Goal: Information Seeking & Learning: Learn about a topic

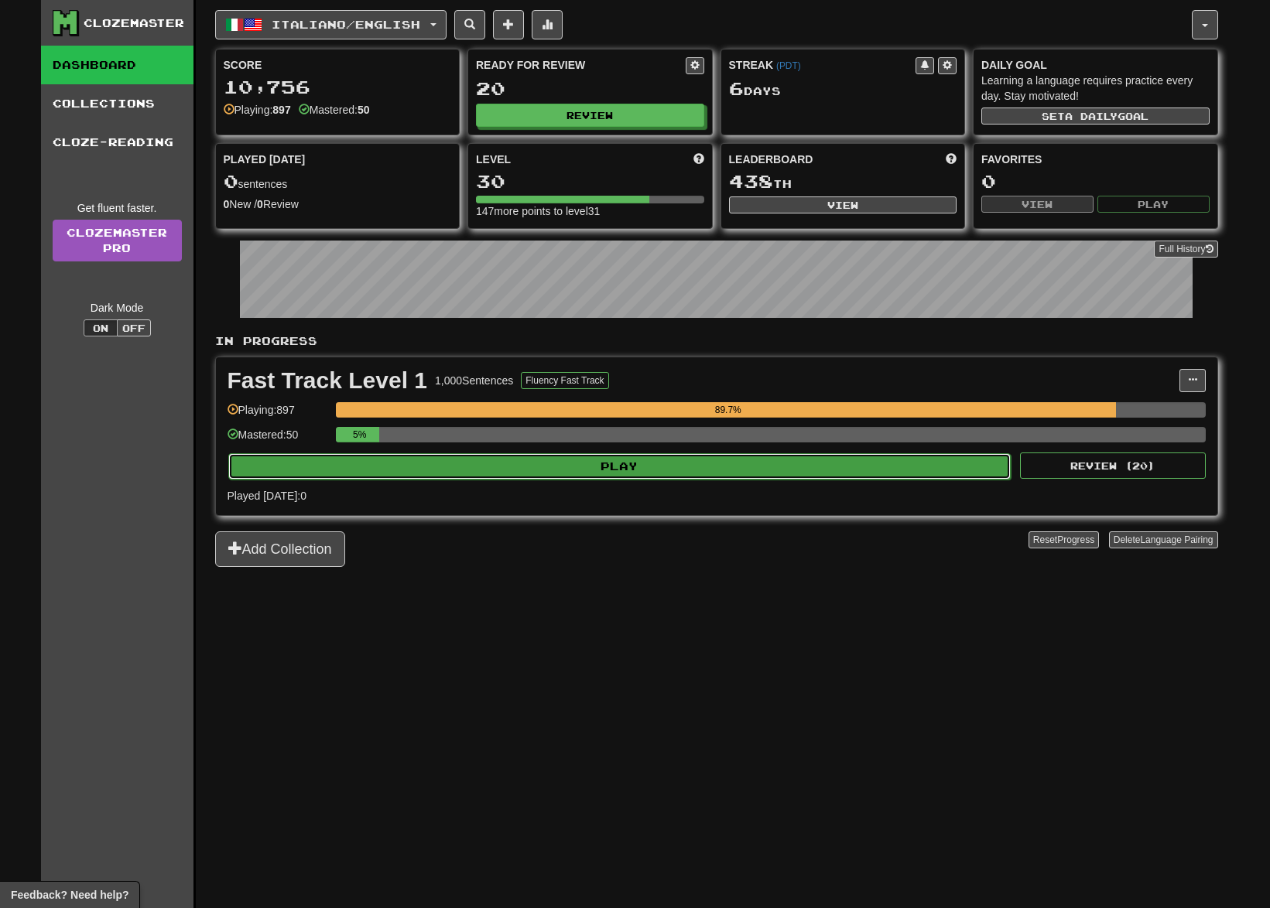
click at [703, 466] on button "Play" at bounding box center [619, 466] width 783 height 26
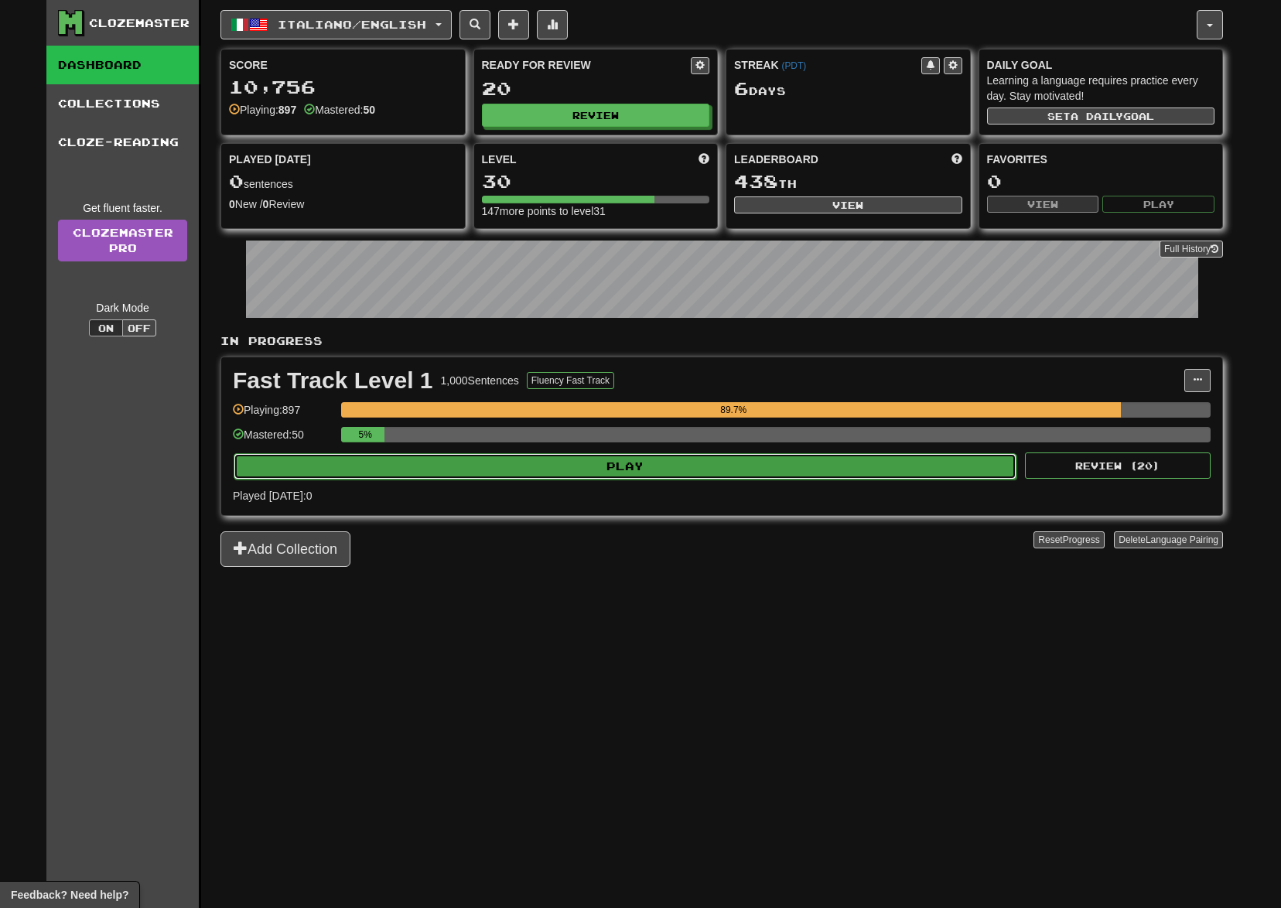
select select "**"
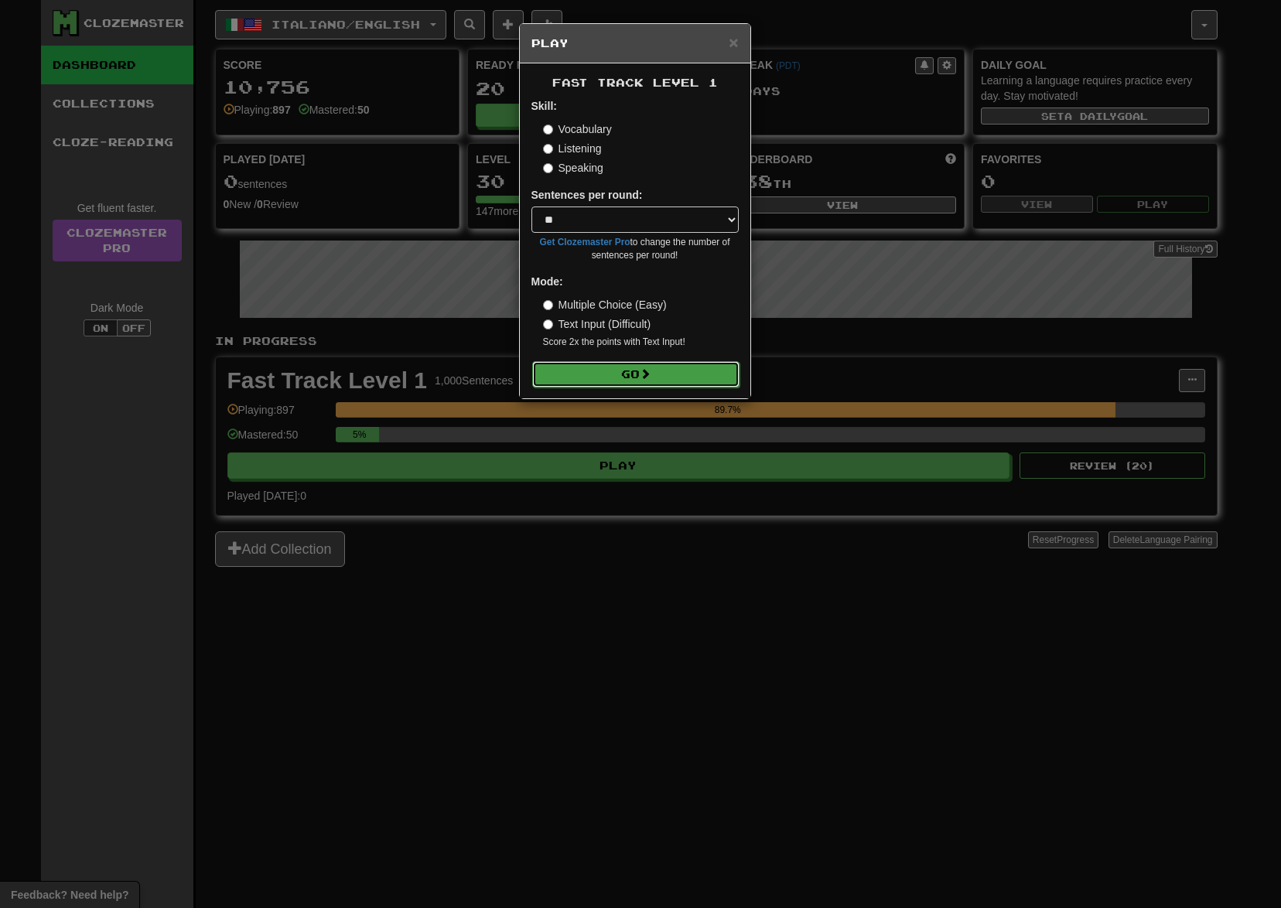
click at [635, 374] on button "Go" at bounding box center [635, 374] width 207 height 26
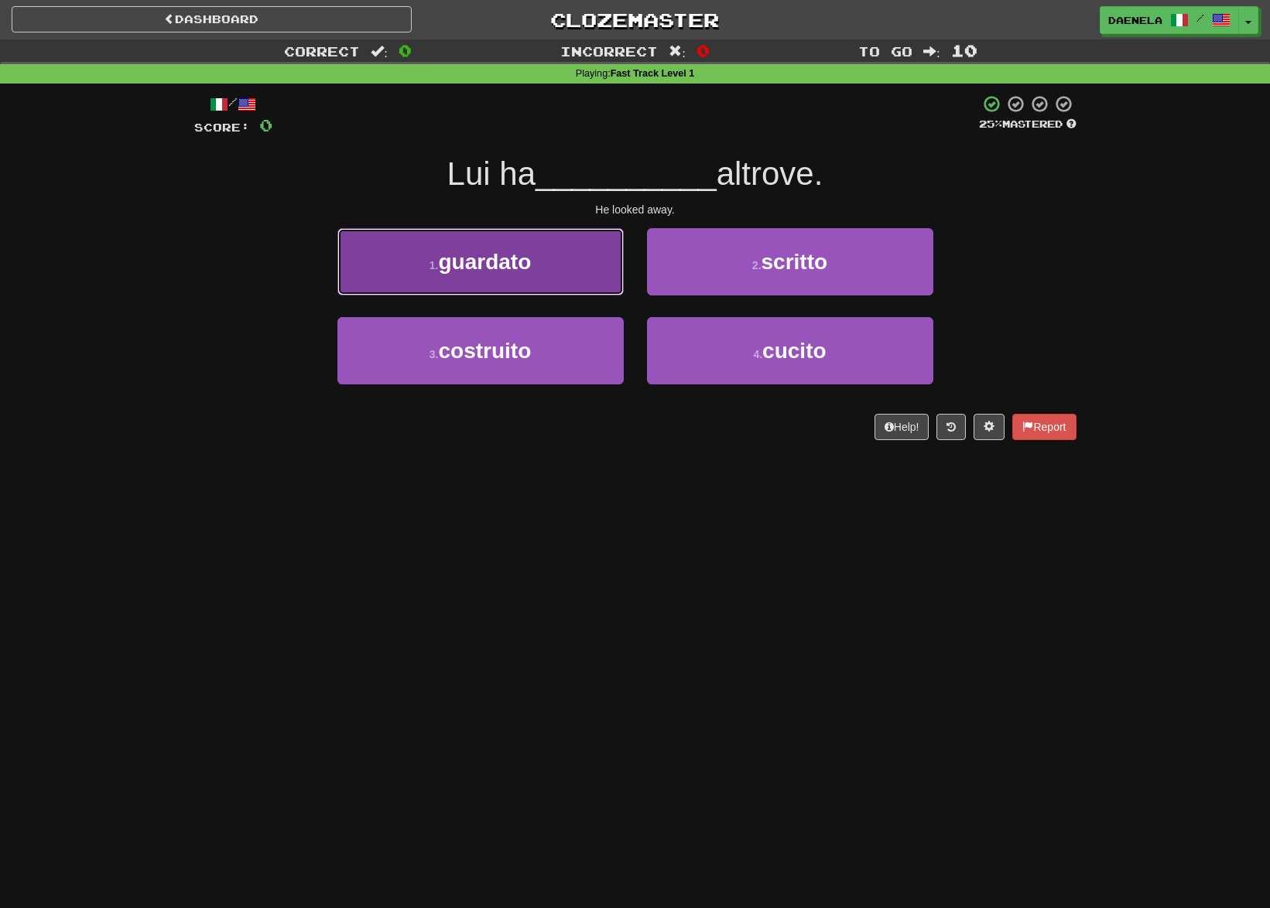
click at [558, 274] on button "1 . guardato" at bounding box center [480, 261] width 286 height 67
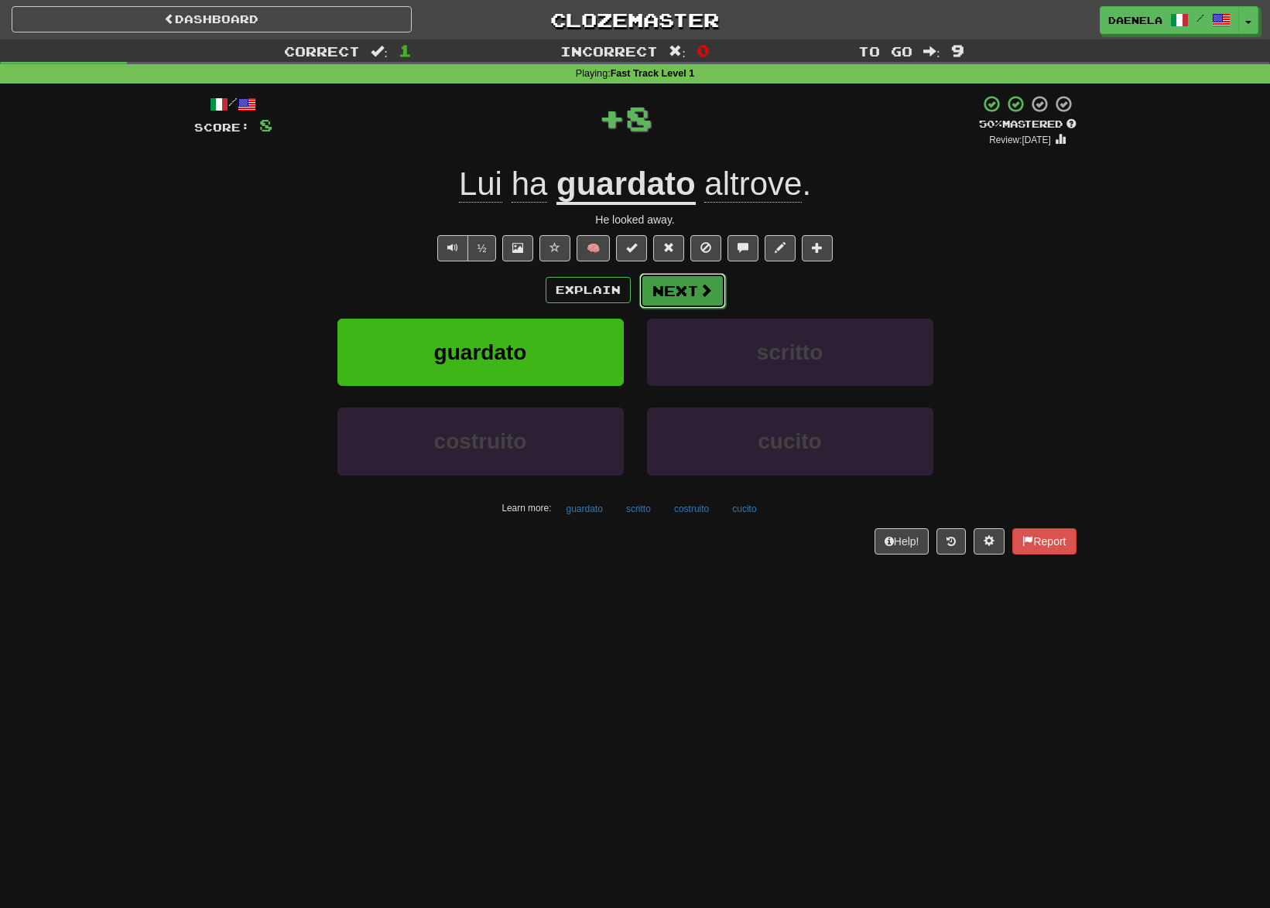
click at [655, 289] on button "Next" at bounding box center [682, 291] width 87 height 36
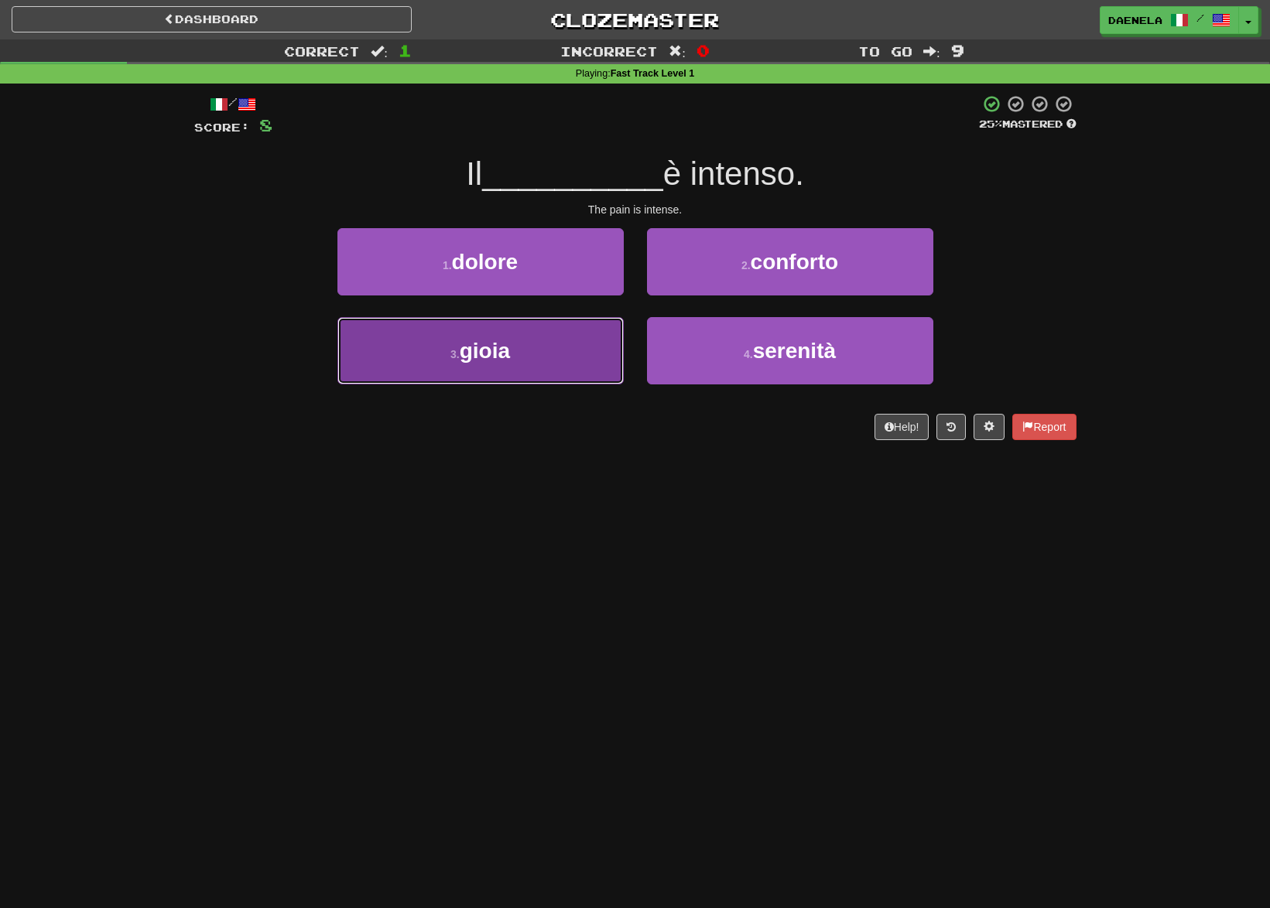
click at [464, 373] on button "3 . gioia" at bounding box center [480, 350] width 286 height 67
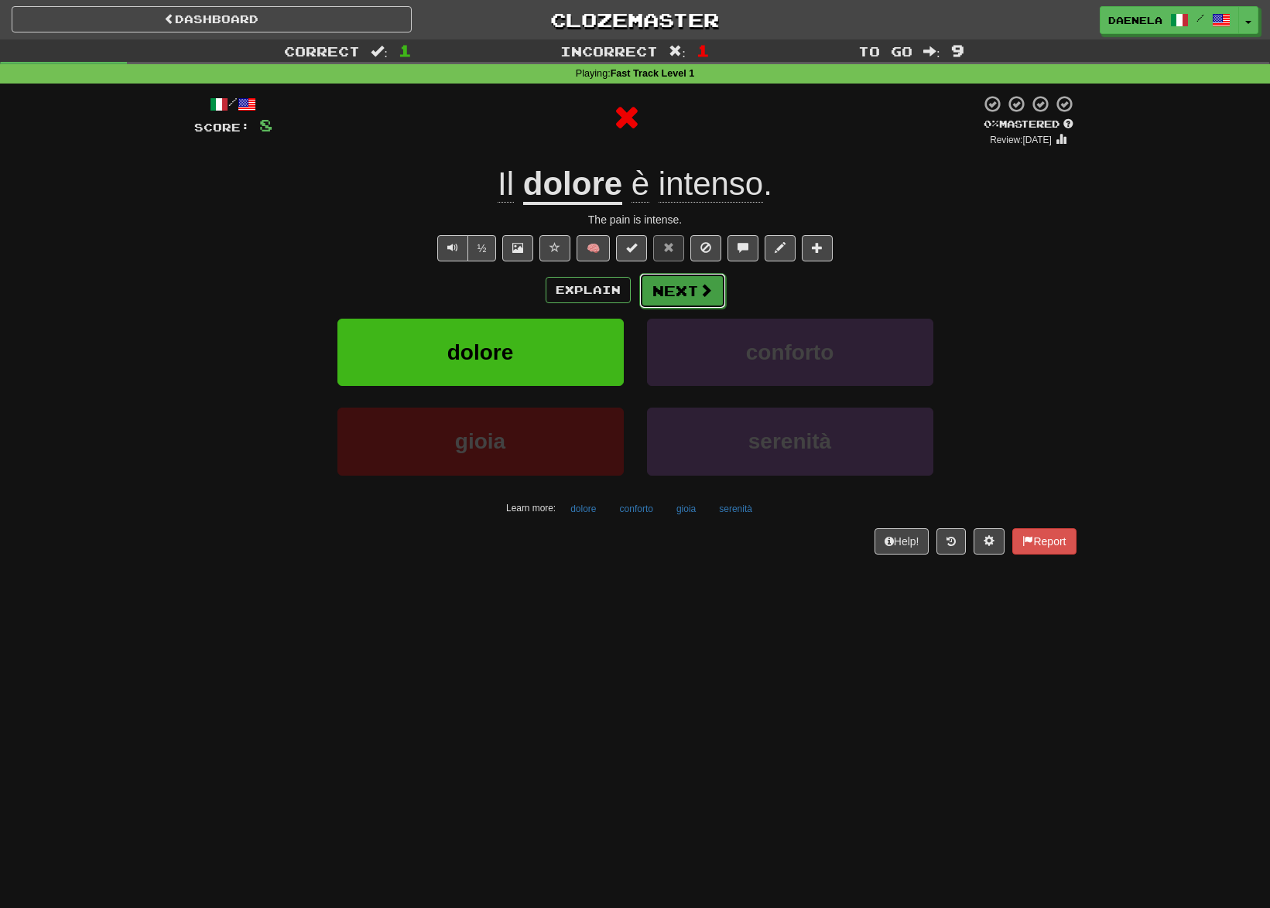
click at [665, 285] on button "Next" at bounding box center [682, 291] width 87 height 36
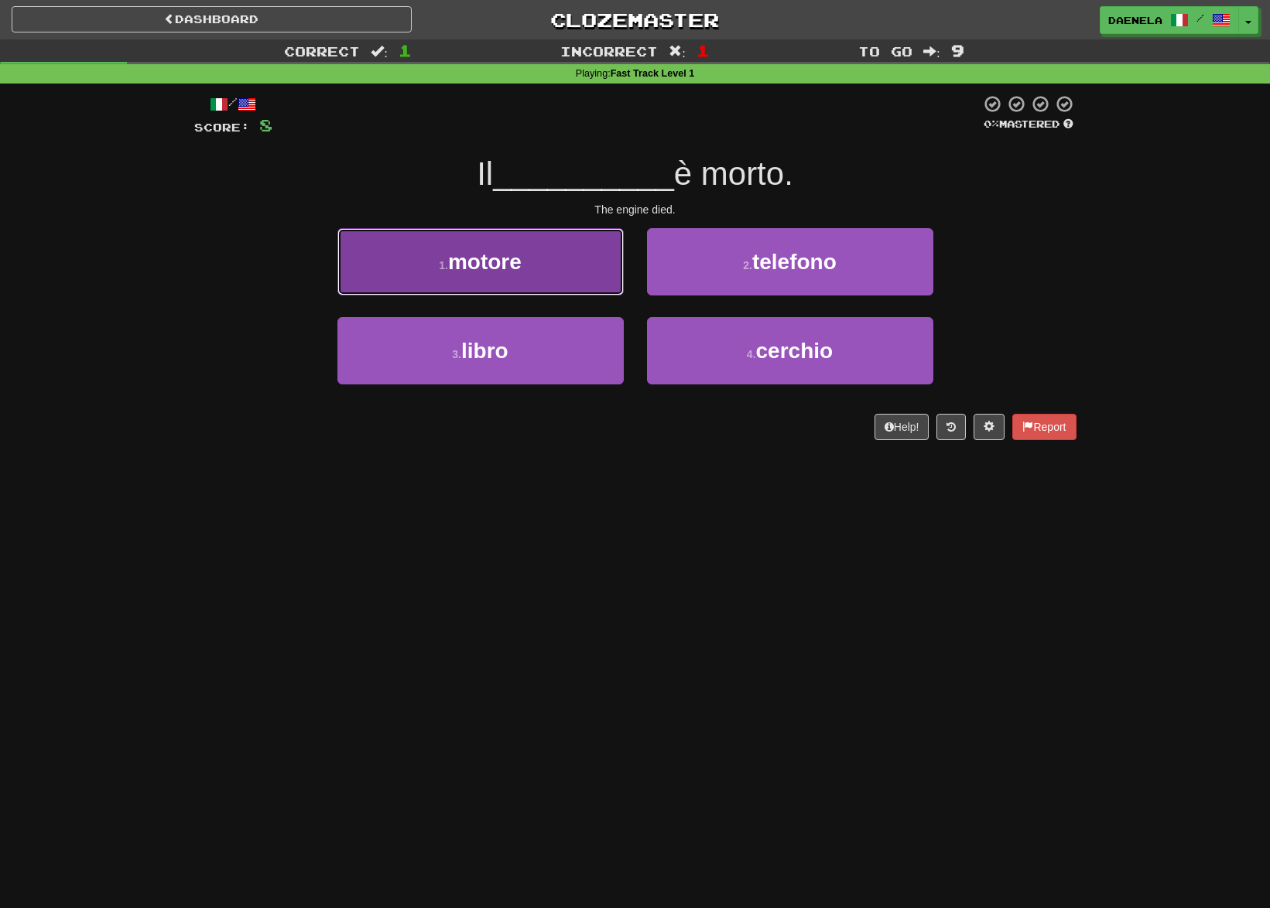
click at [409, 258] on button "1 . motore" at bounding box center [480, 261] width 286 height 67
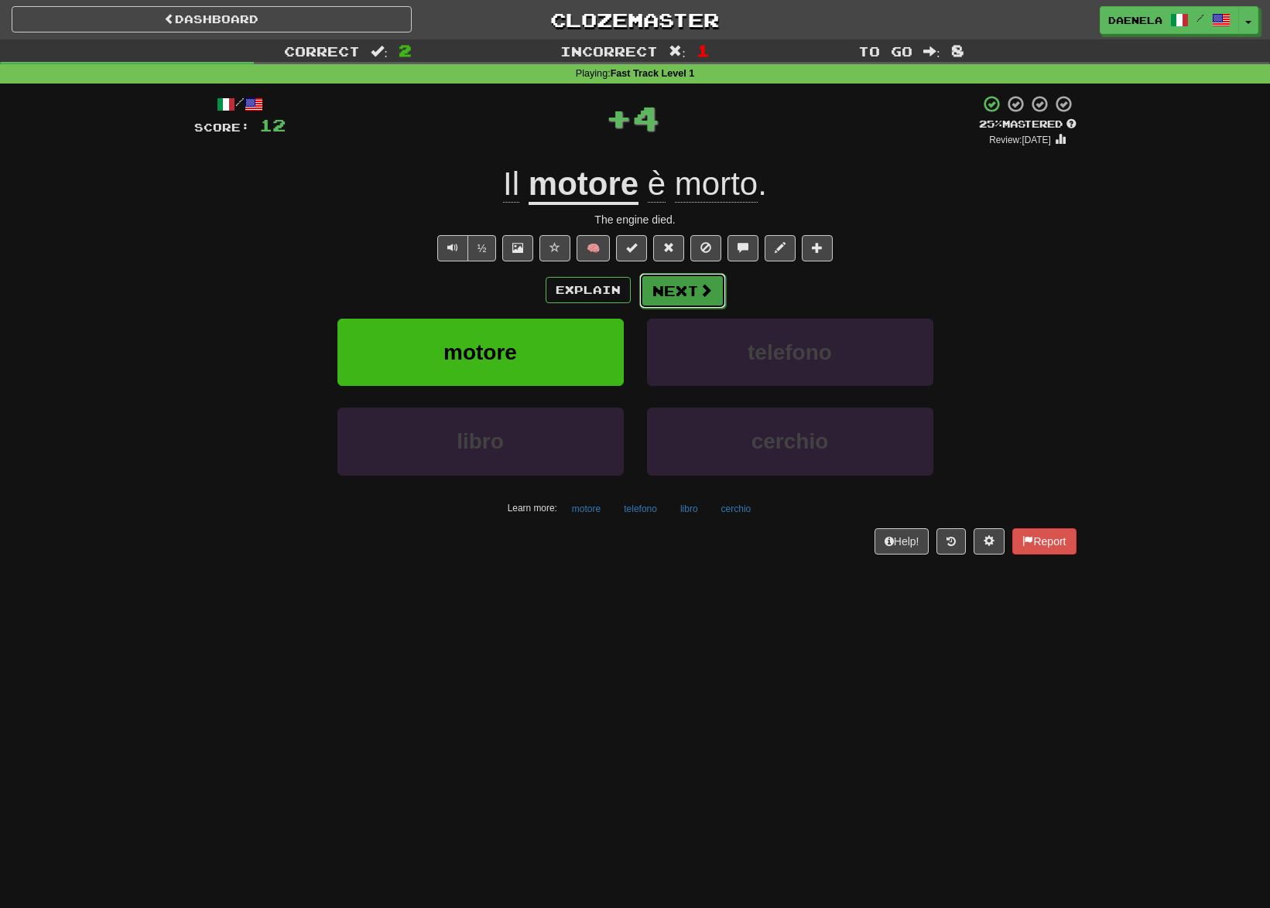
click at [670, 287] on button "Next" at bounding box center [682, 291] width 87 height 36
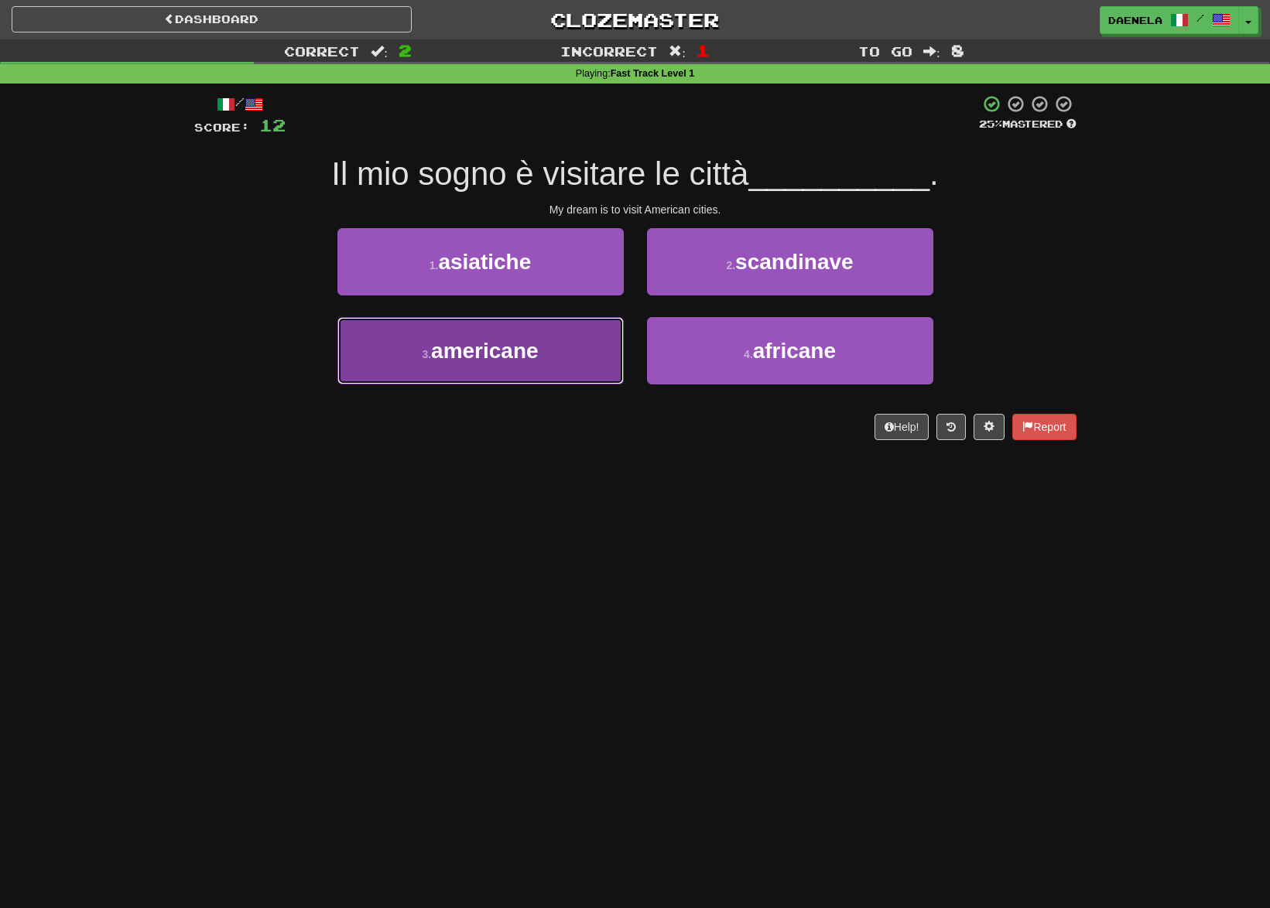
click at [497, 355] on span "americane" at bounding box center [485, 351] width 108 height 24
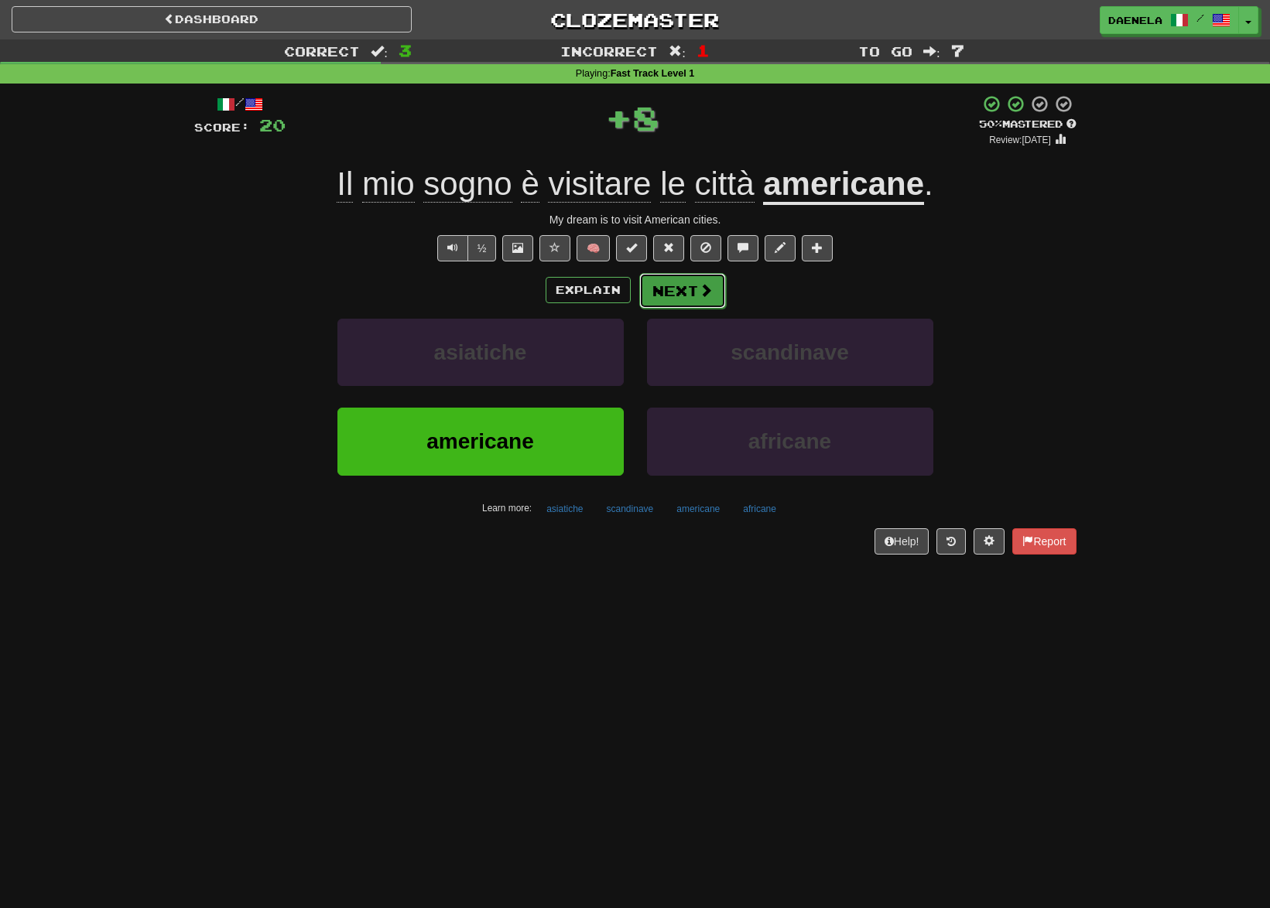
click at [699, 296] on span at bounding box center [706, 290] width 14 height 14
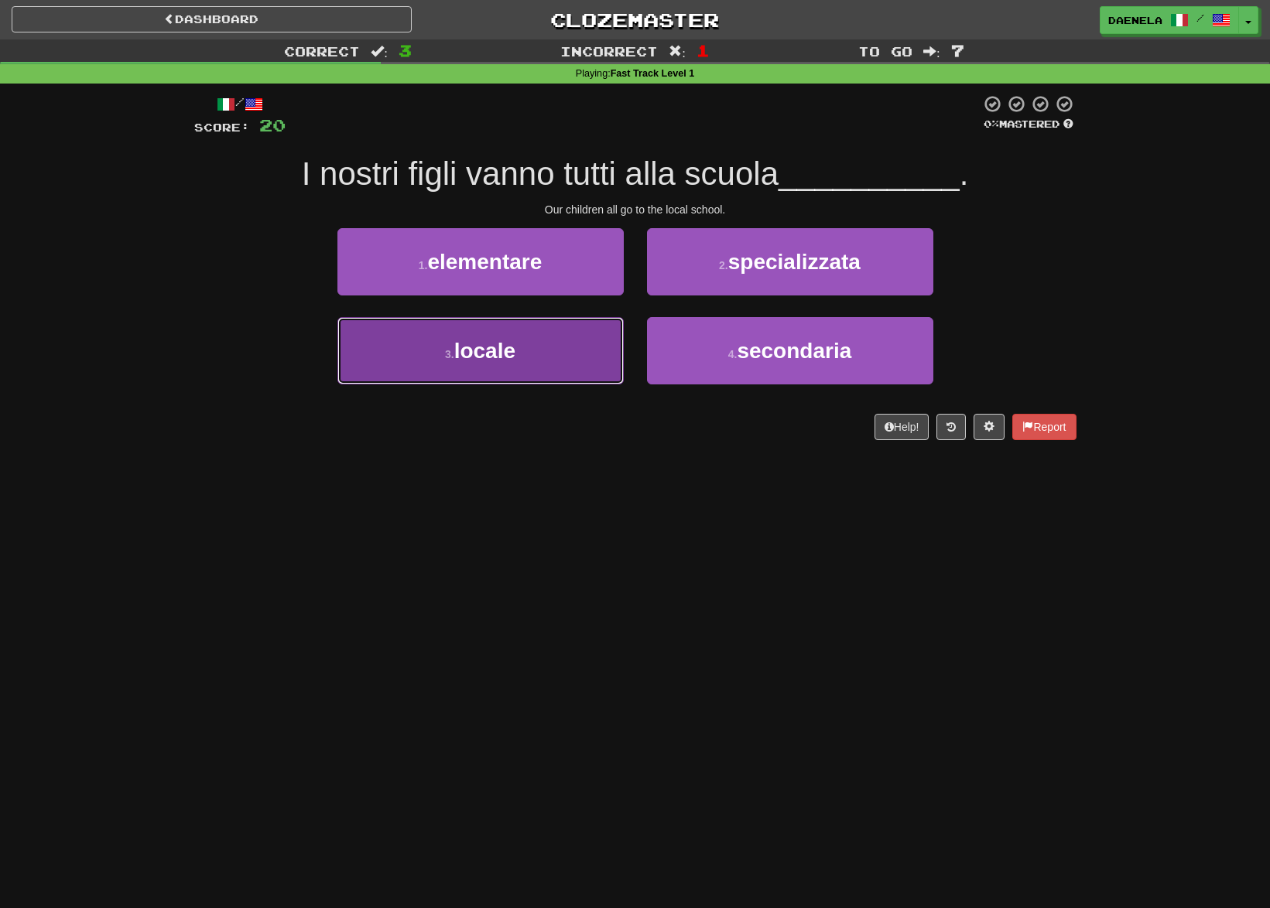
click at [478, 347] on span "locale" at bounding box center [484, 351] width 61 height 24
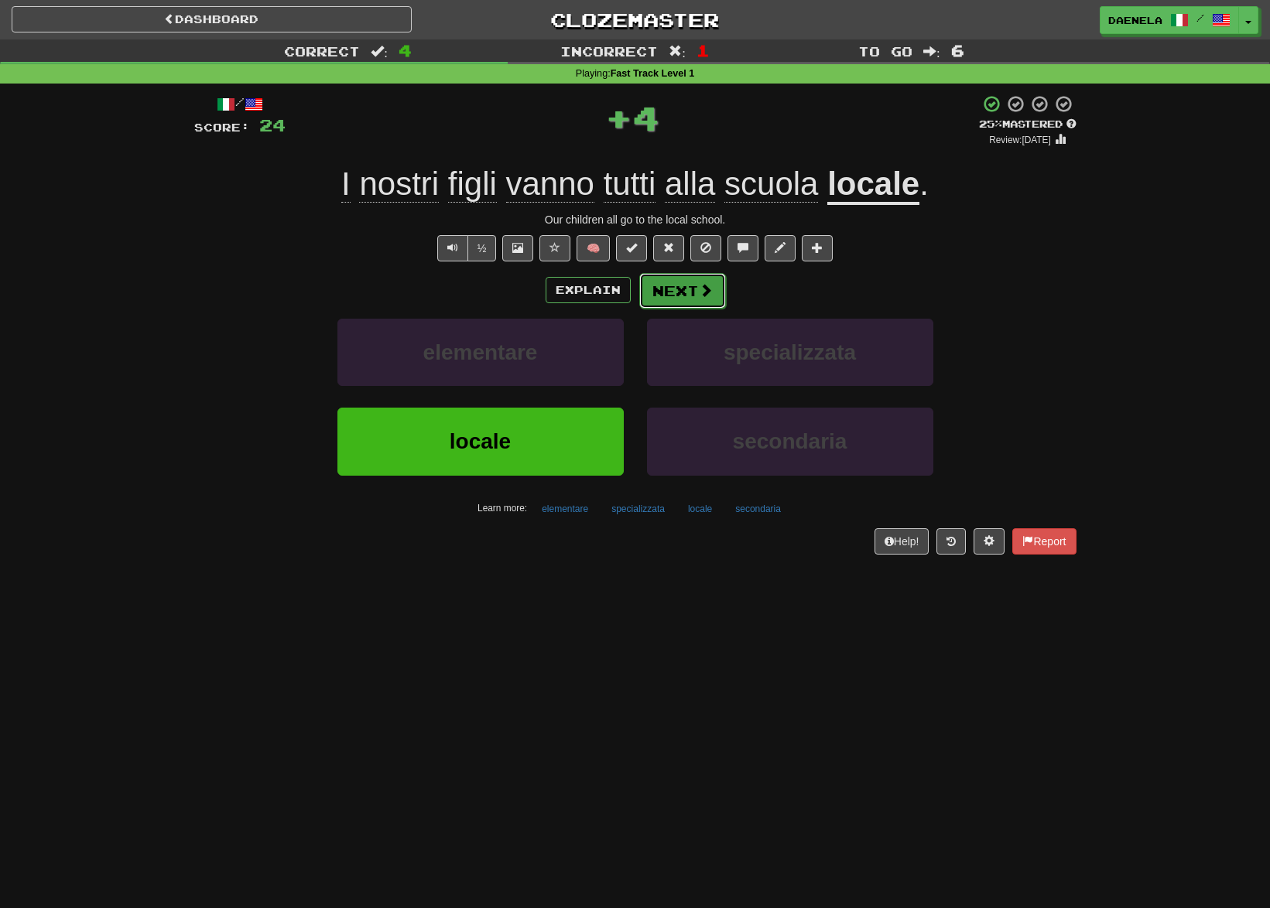
click at [700, 279] on button "Next" at bounding box center [682, 291] width 87 height 36
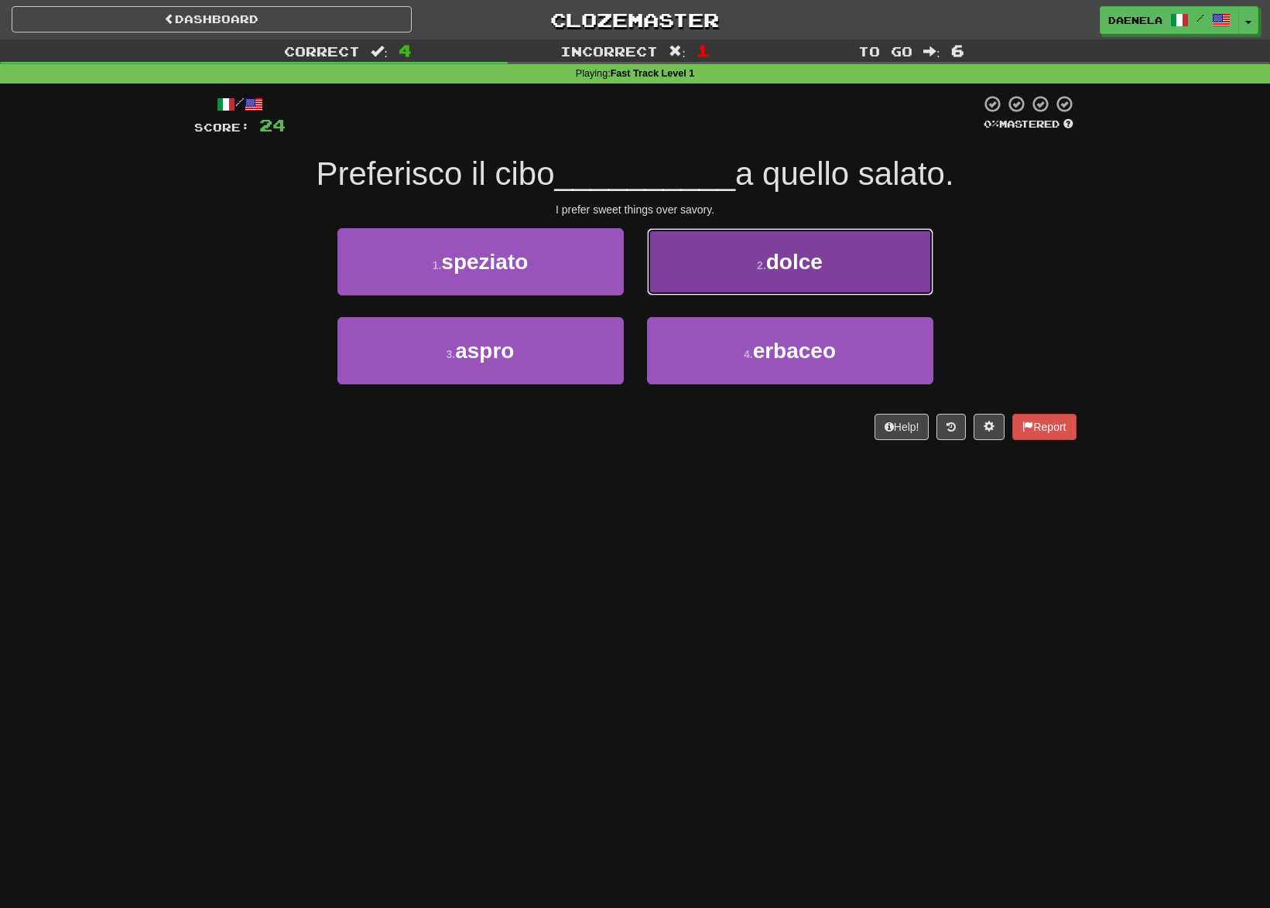
click at [742, 283] on button "2 . dolce" at bounding box center [790, 261] width 286 height 67
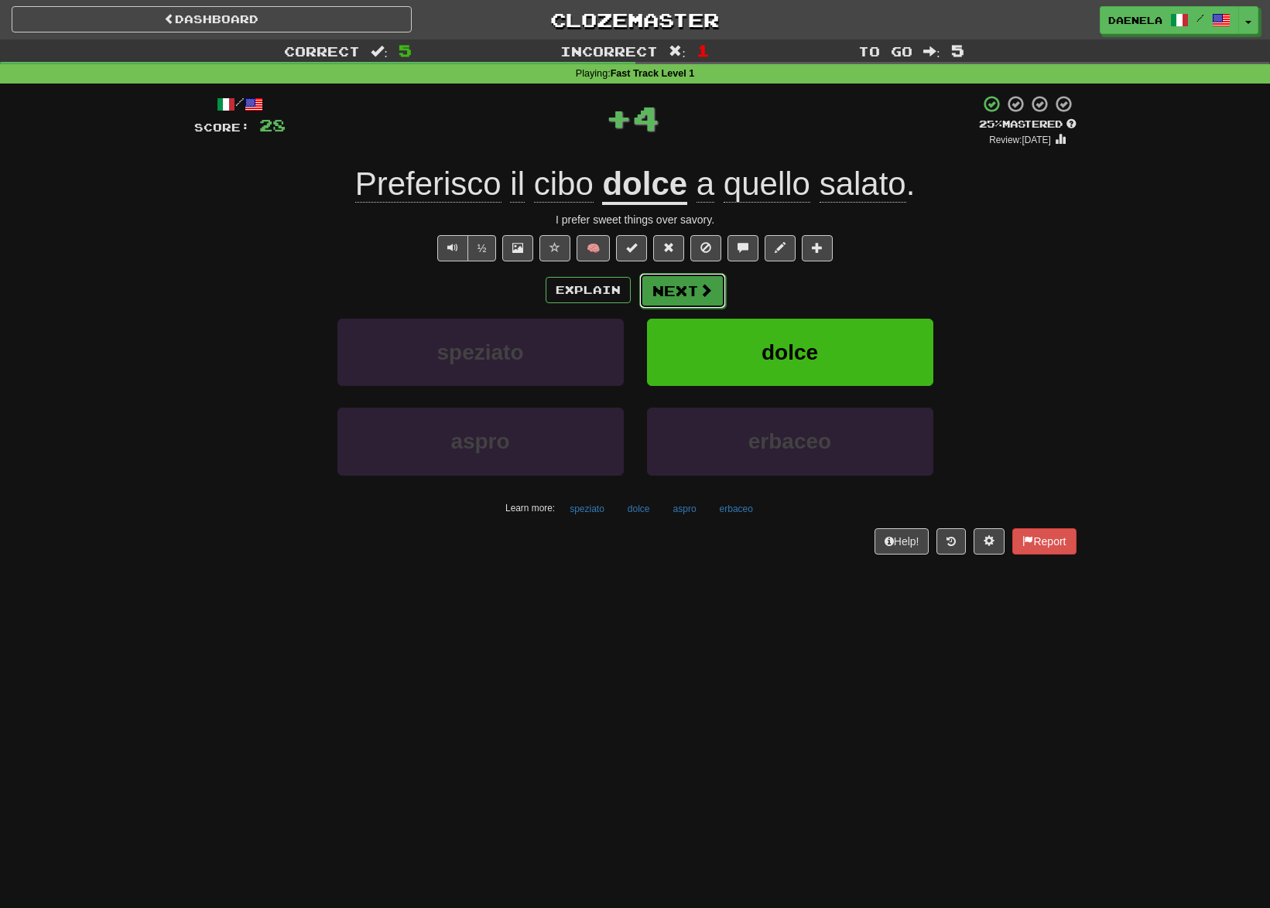
click at [675, 296] on button "Next" at bounding box center [682, 291] width 87 height 36
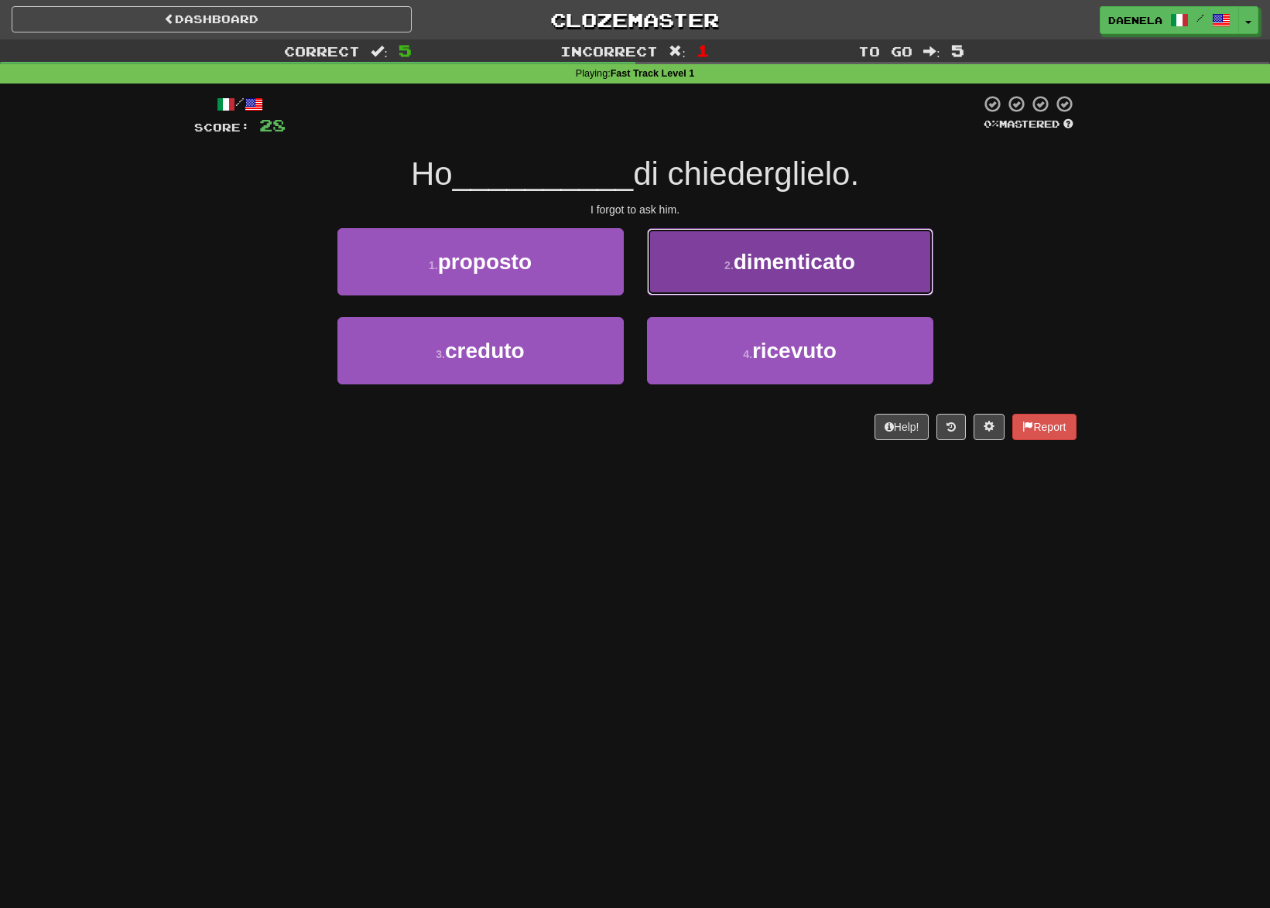
click at [684, 265] on button "2 . dimenticato" at bounding box center [790, 261] width 286 height 67
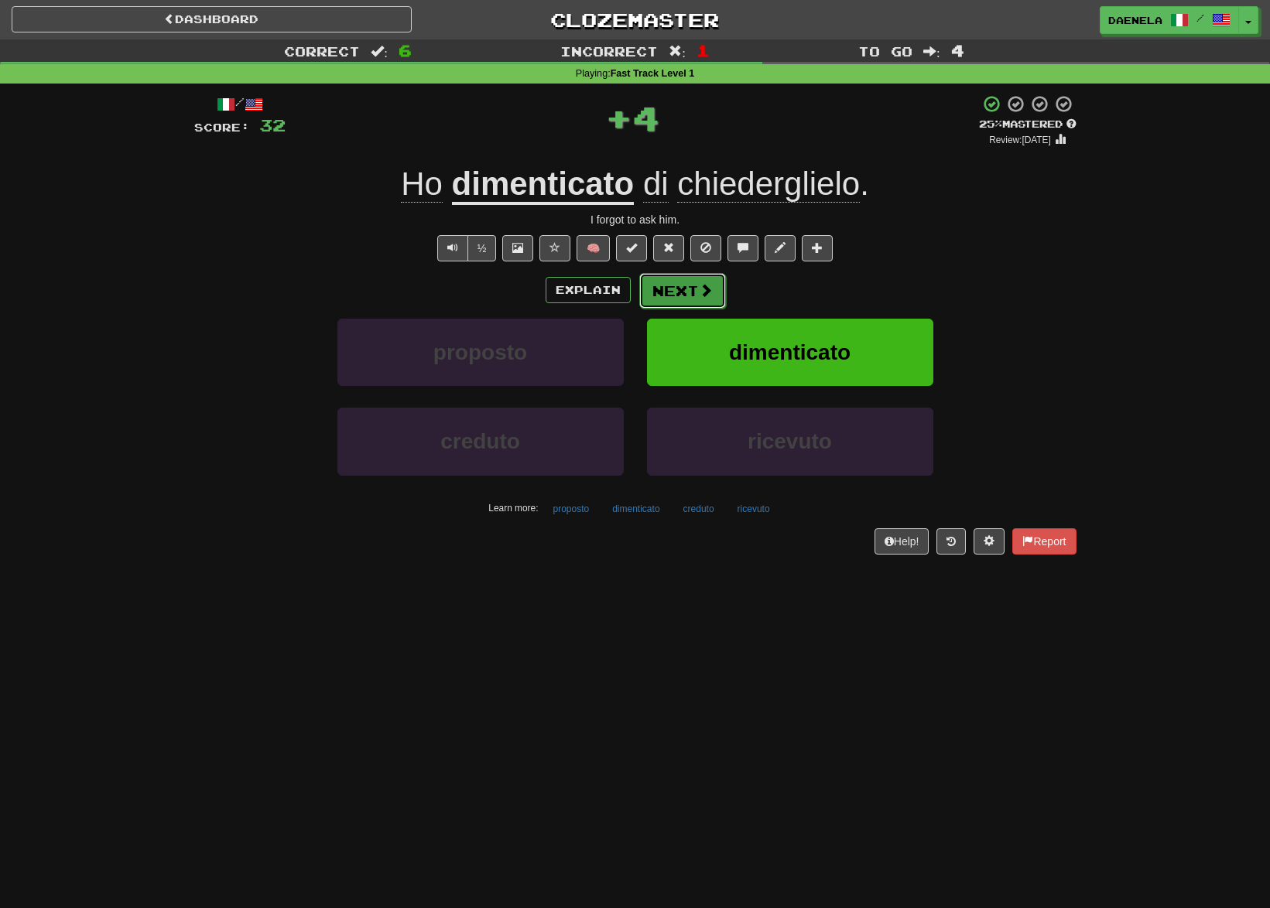
click at [668, 282] on button "Next" at bounding box center [682, 291] width 87 height 36
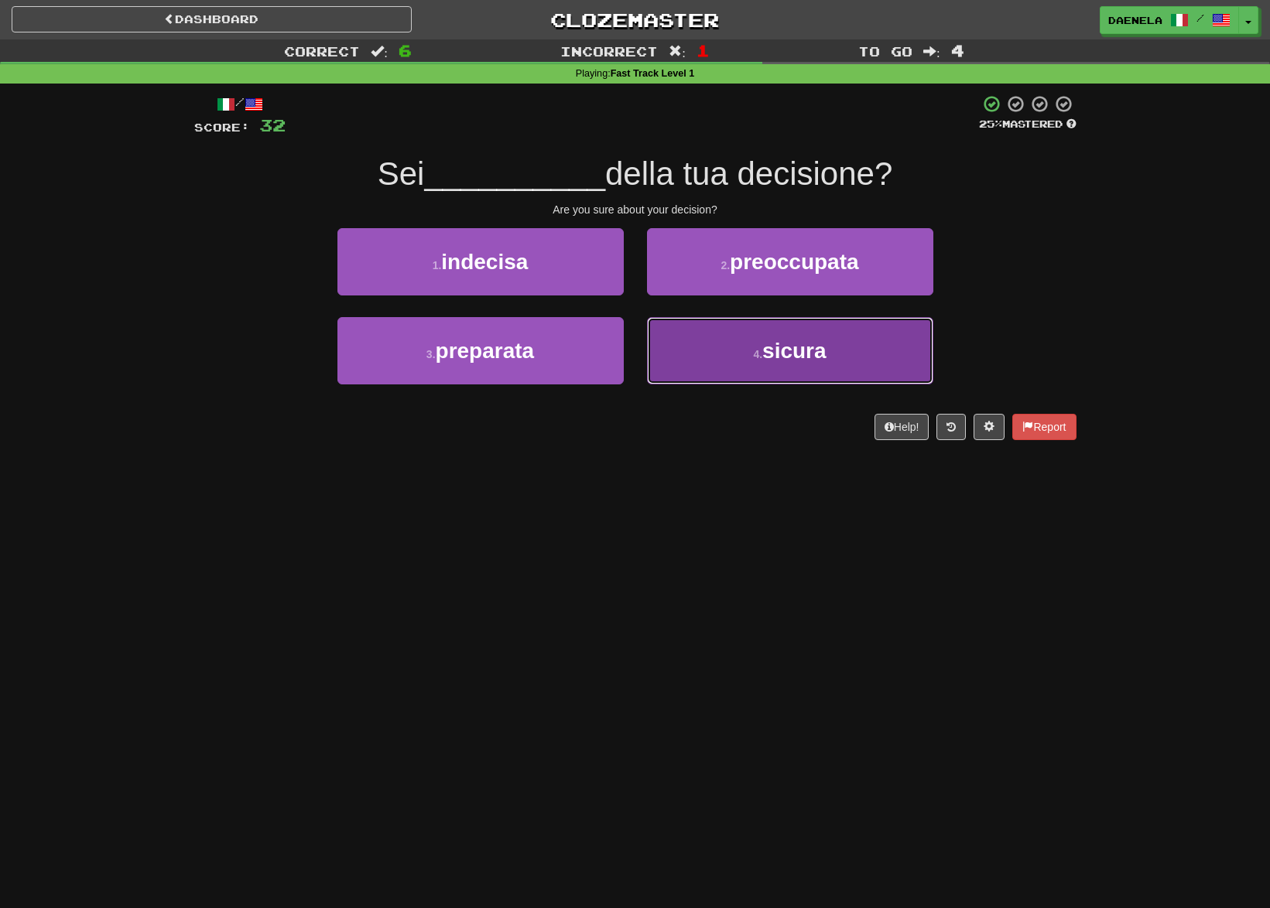
click at [774, 356] on span "sicura" at bounding box center [794, 351] width 64 height 24
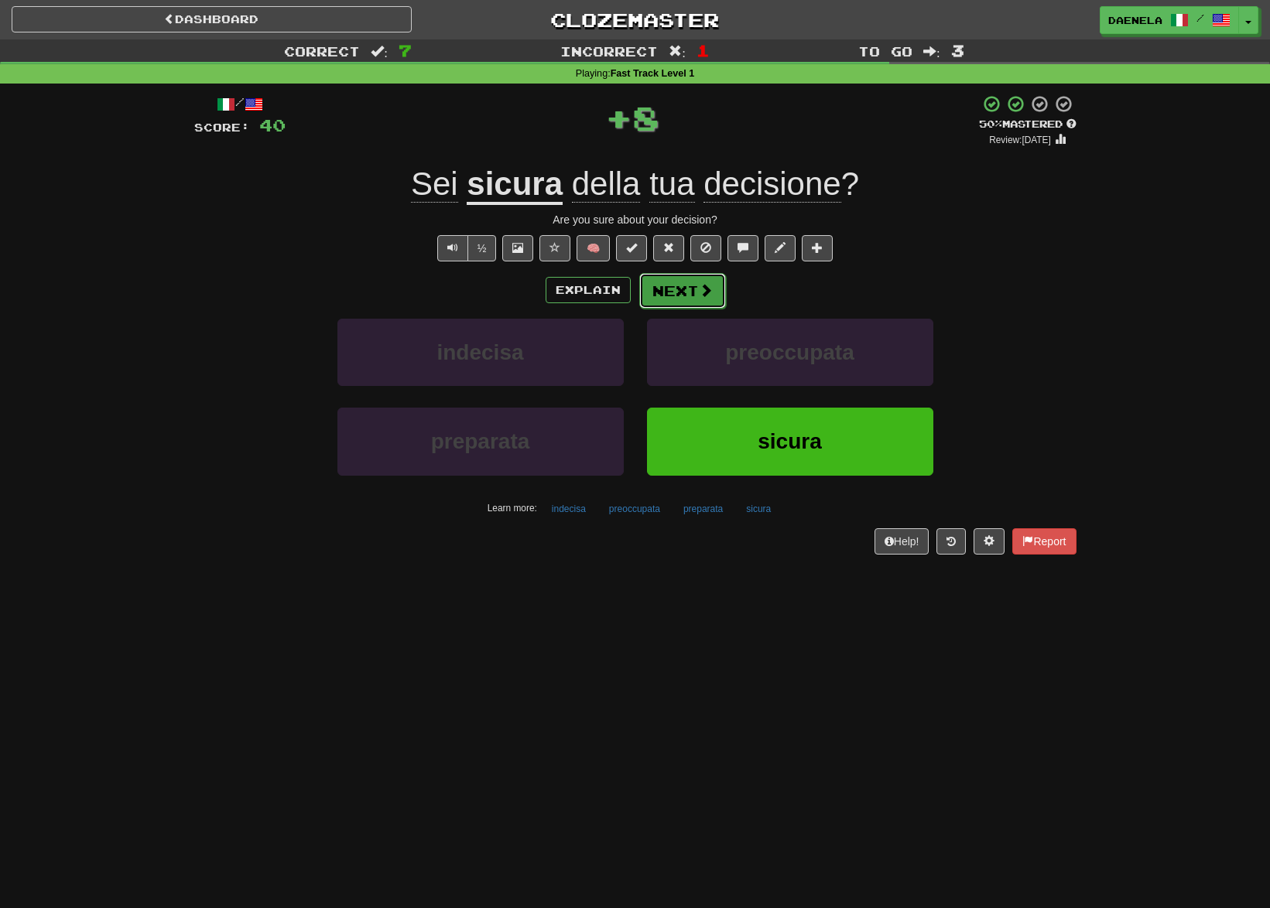
click at [683, 289] on button "Next" at bounding box center [682, 291] width 87 height 36
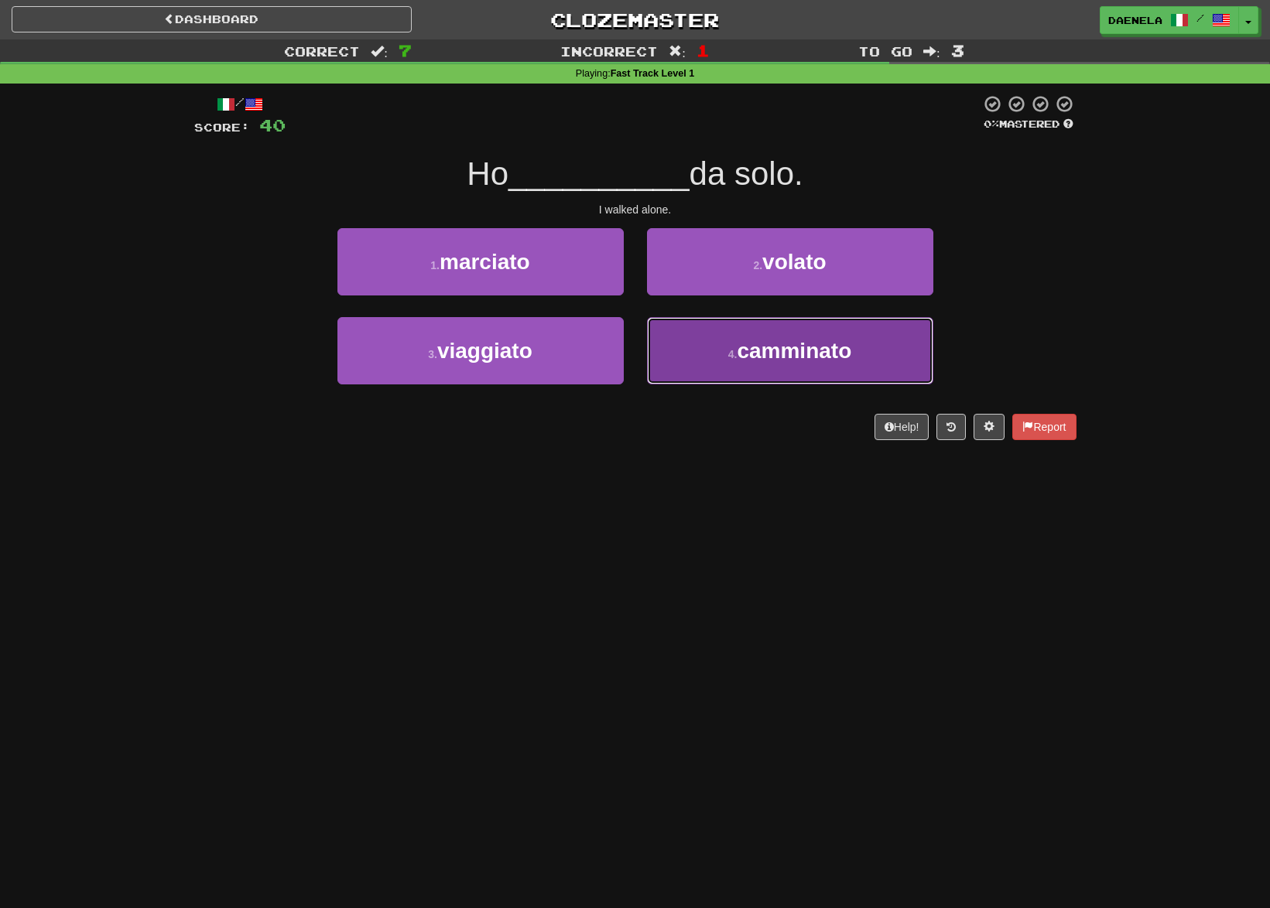
click at [716, 348] on button "4 . camminato" at bounding box center [790, 350] width 286 height 67
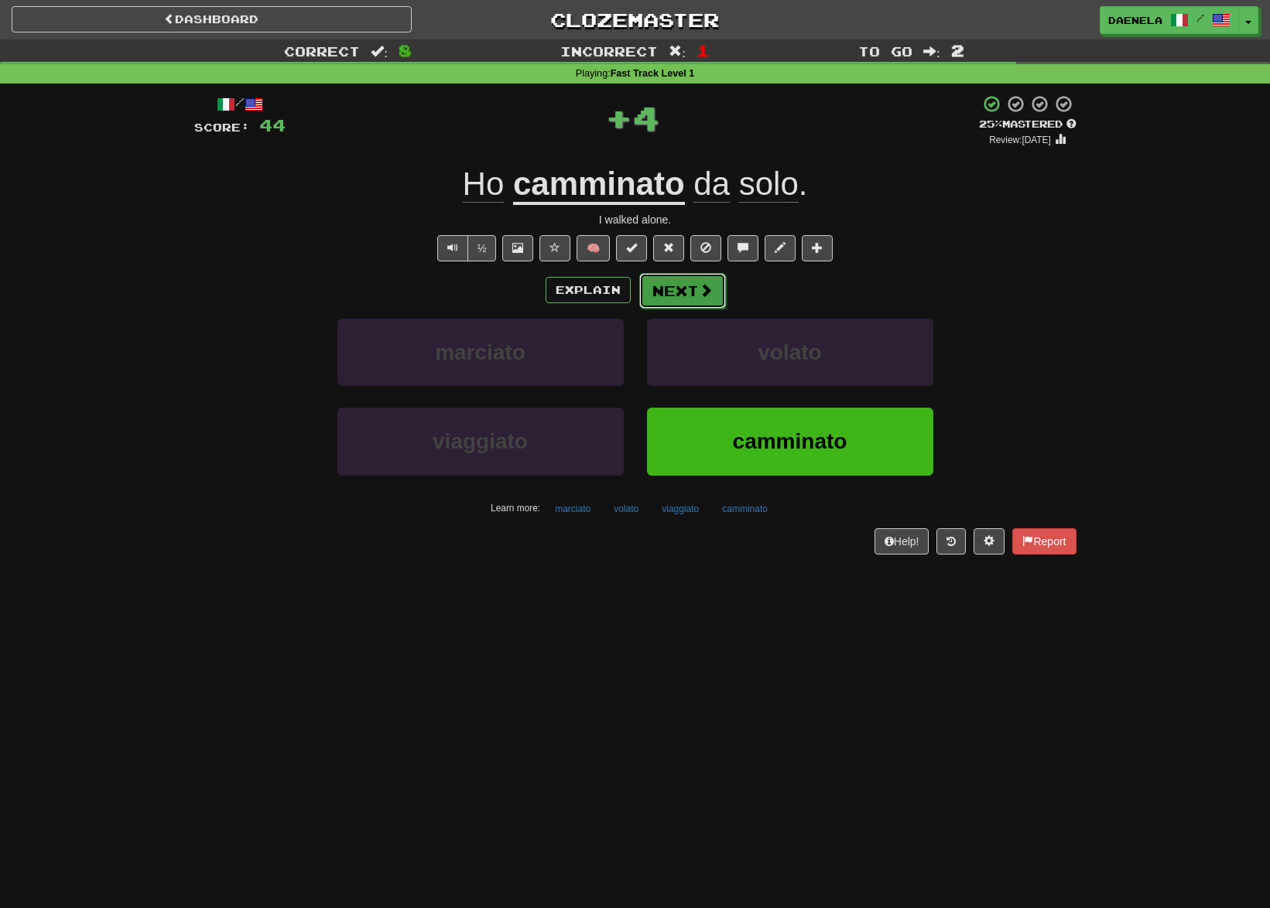
click at [687, 292] on button "Next" at bounding box center [682, 291] width 87 height 36
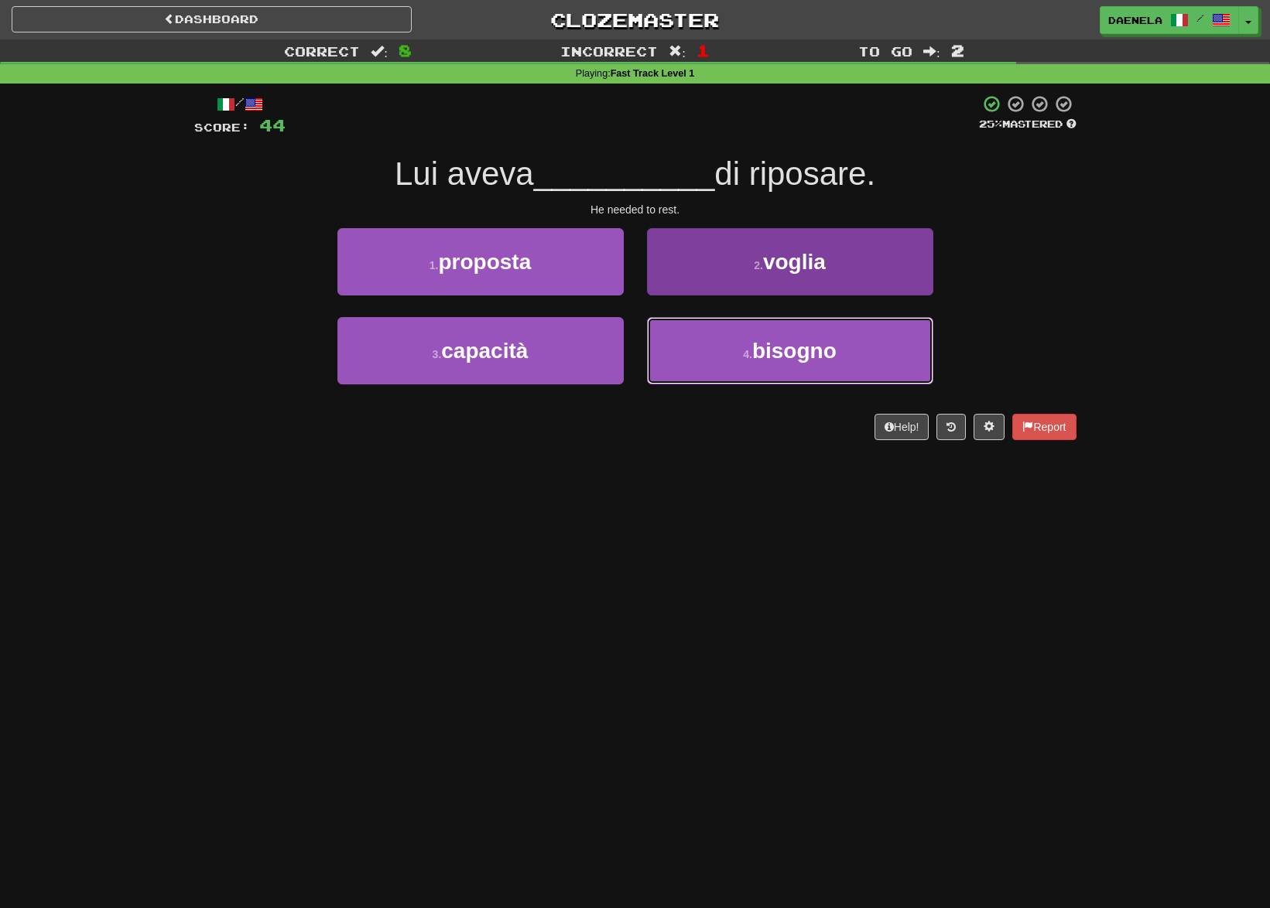
click at [757, 346] on span "bisogno" at bounding box center [794, 351] width 84 height 24
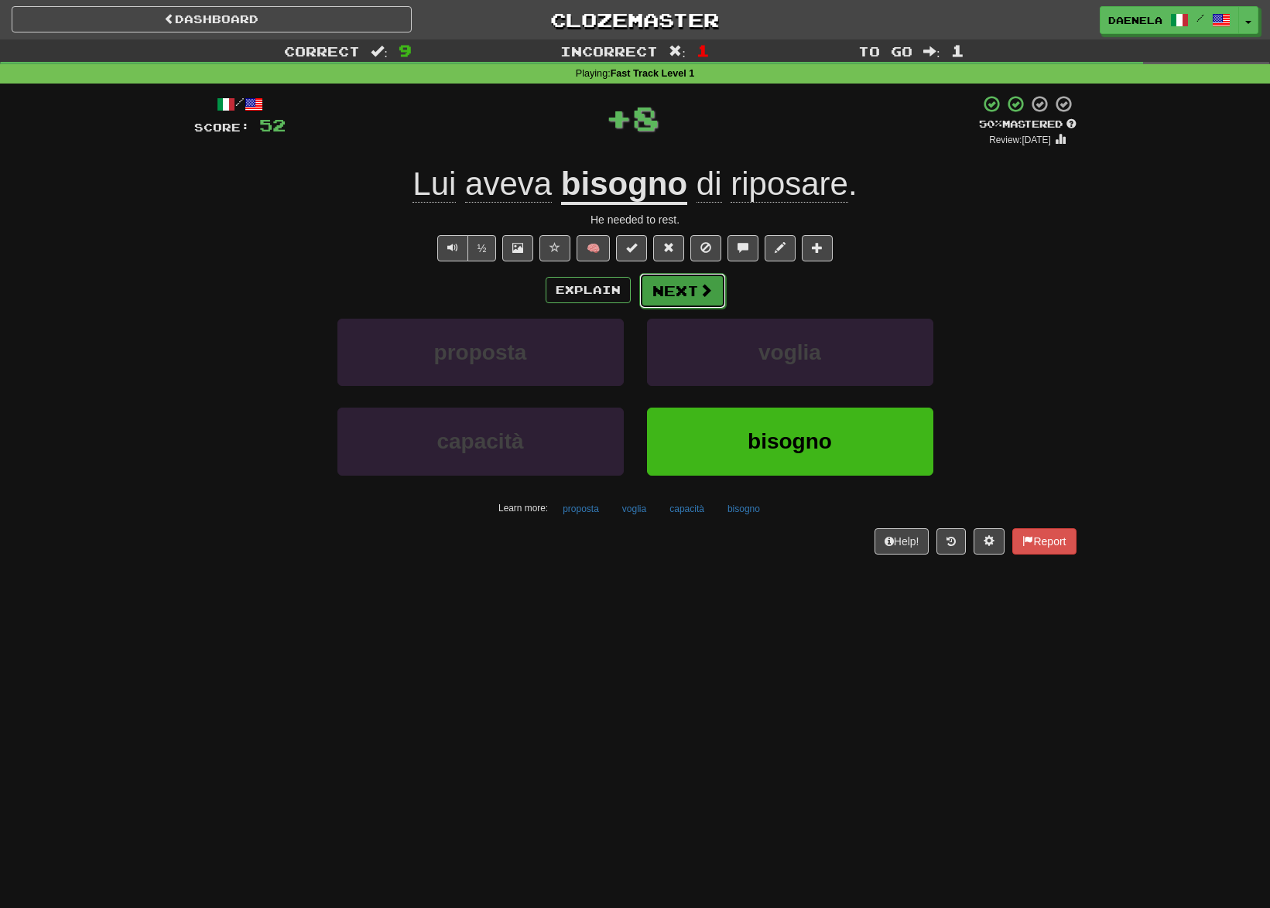
click at [679, 288] on button "Next" at bounding box center [682, 291] width 87 height 36
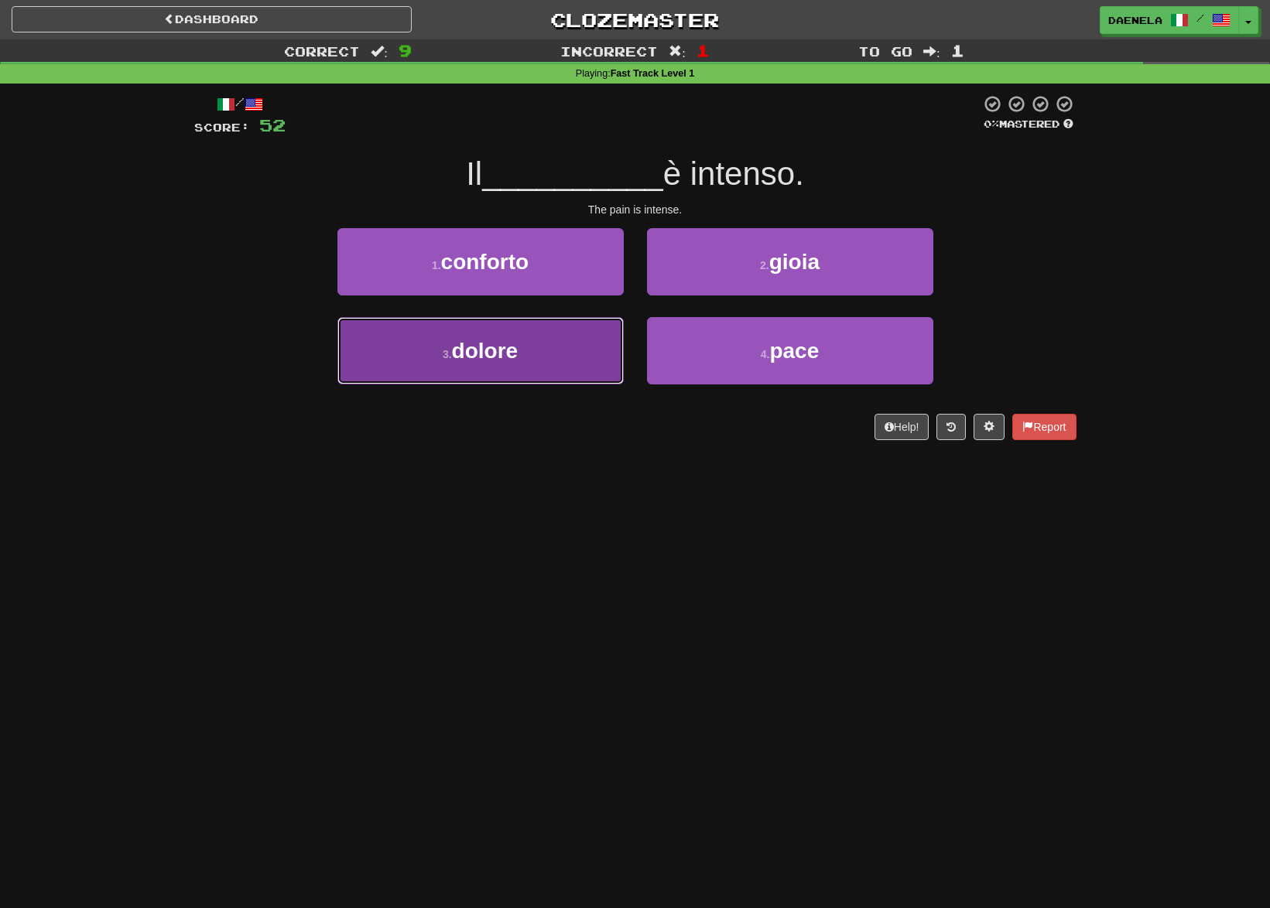
click at [559, 354] on button "3 . dolore" at bounding box center [480, 350] width 286 height 67
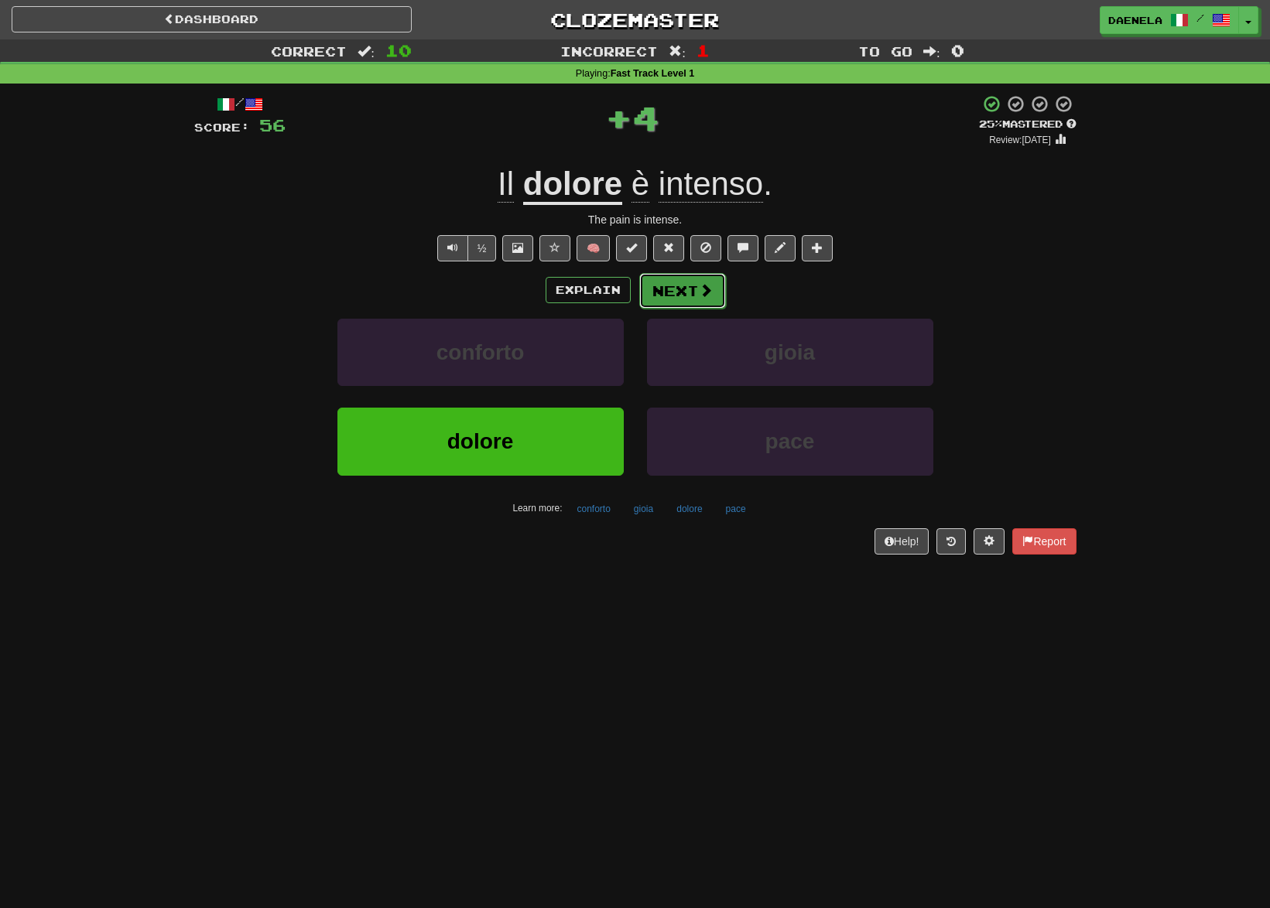
click at [660, 290] on button "Next" at bounding box center [682, 291] width 87 height 36
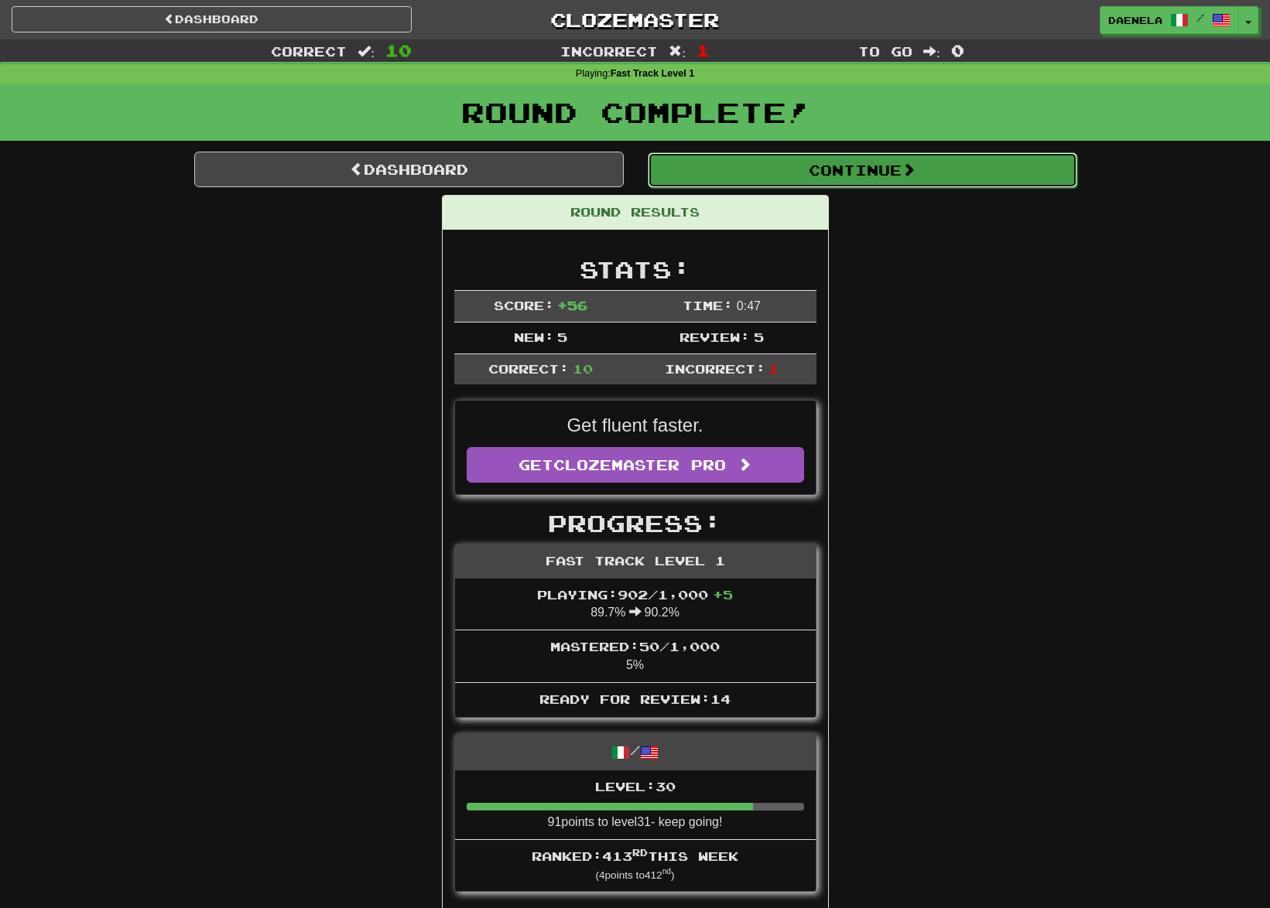
click at [720, 170] on button "Continue" at bounding box center [862, 170] width 429 height 36
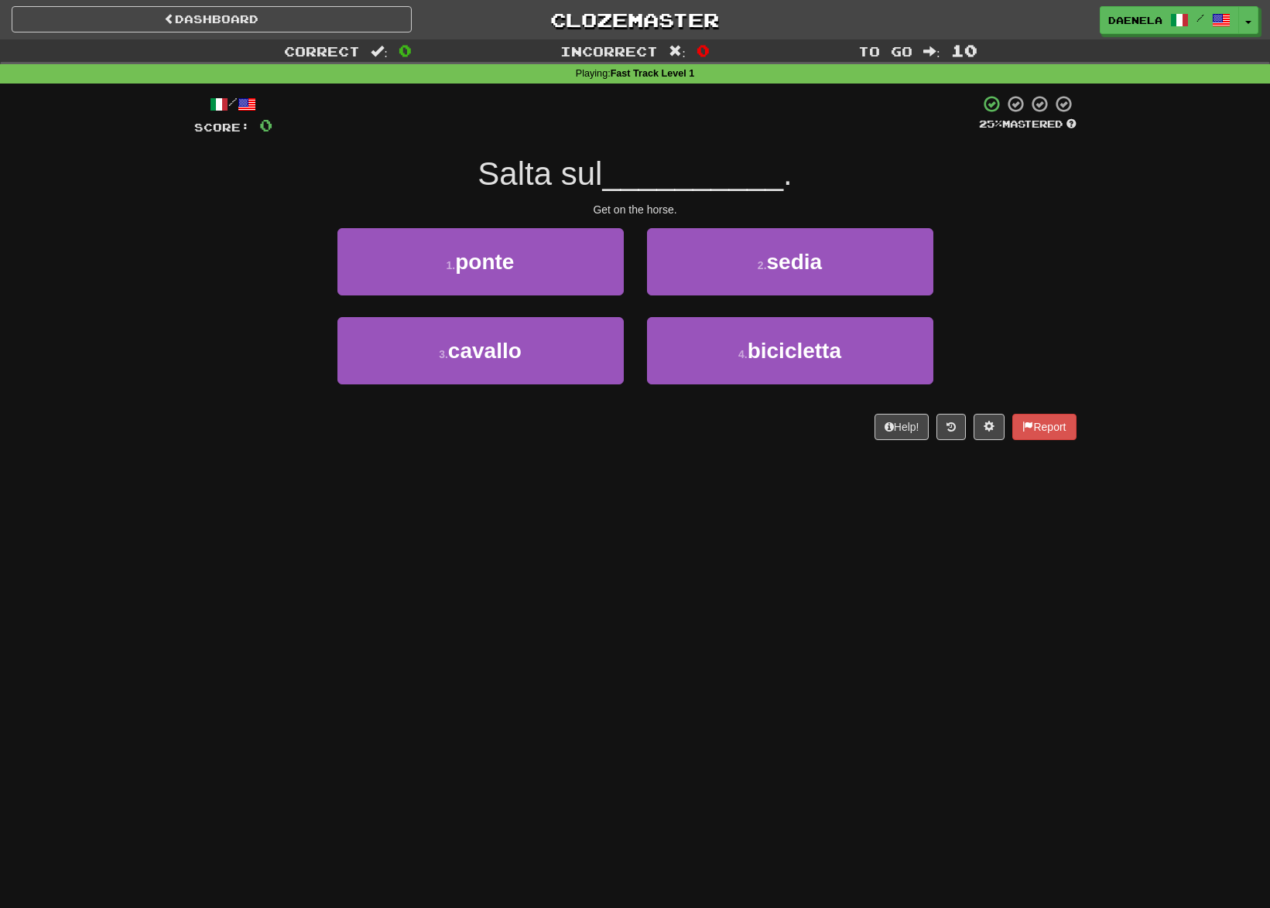
click at [454, 386] on div "3 . cavallo" at bounding box center [480, 361] width 309 height 89
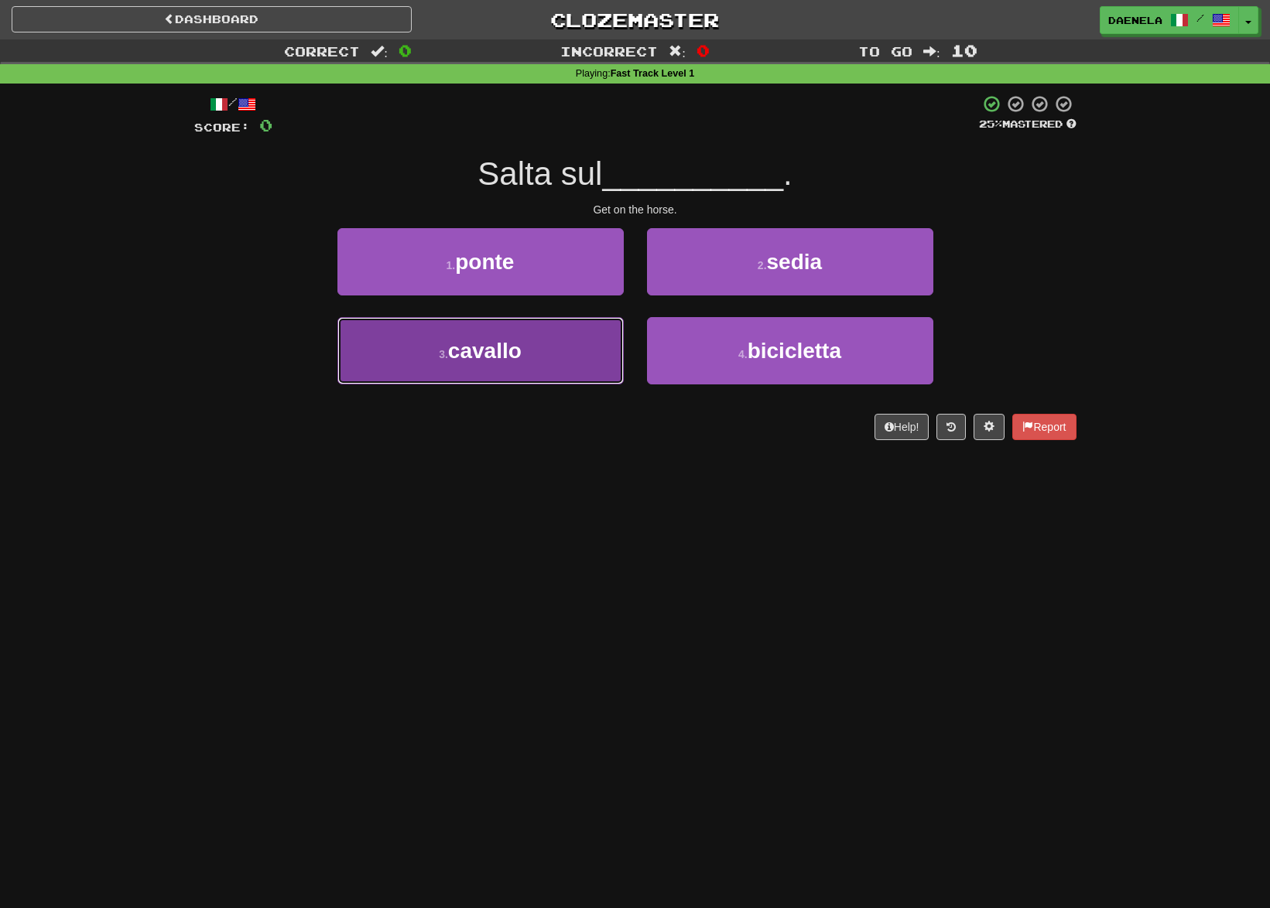
click at [578, 375] on button "3 . cavallo" at bounding box center [480, 350] width 286 height 67
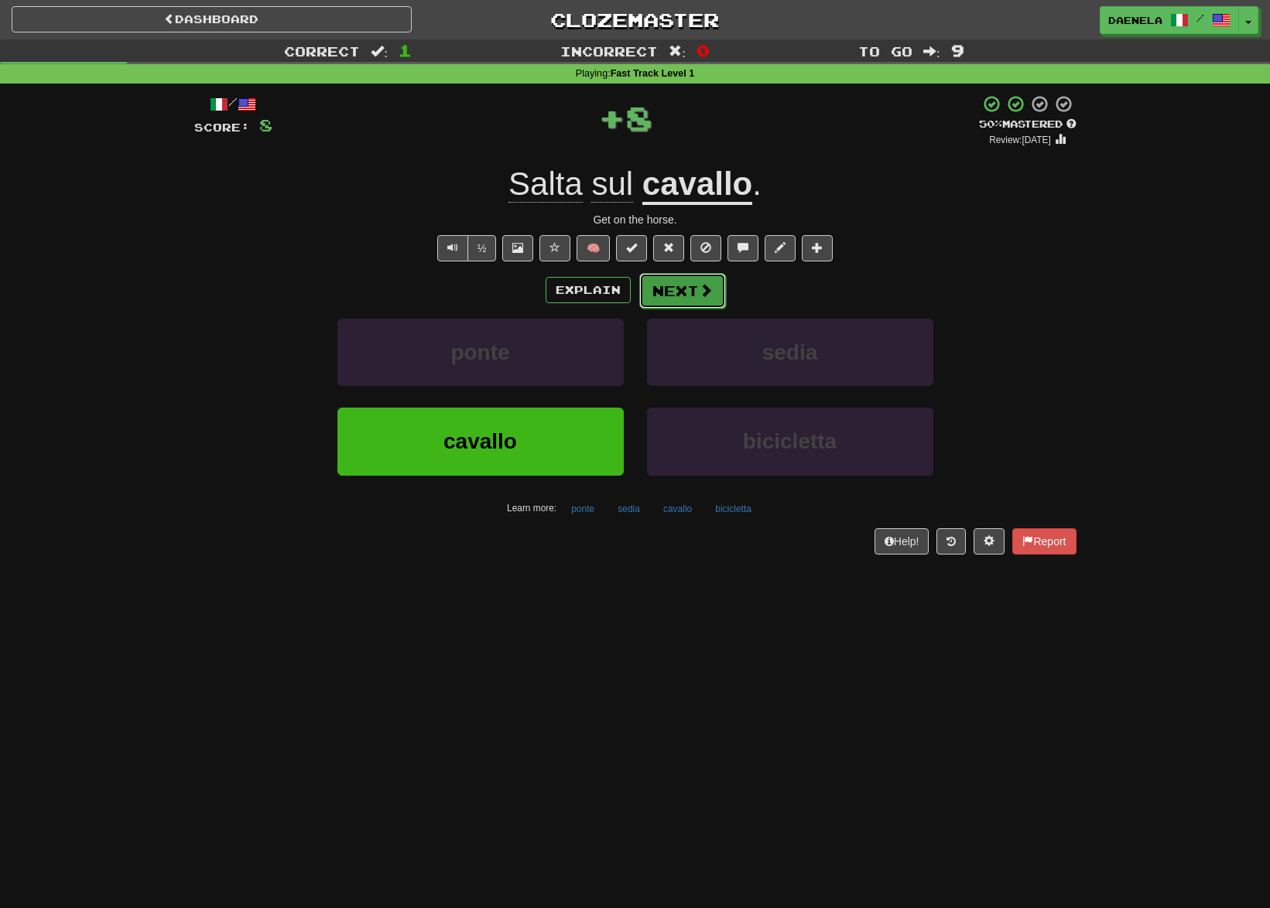
click at [664, 282] on button "Next" at bounding box center [682, 291] width 87 height 36
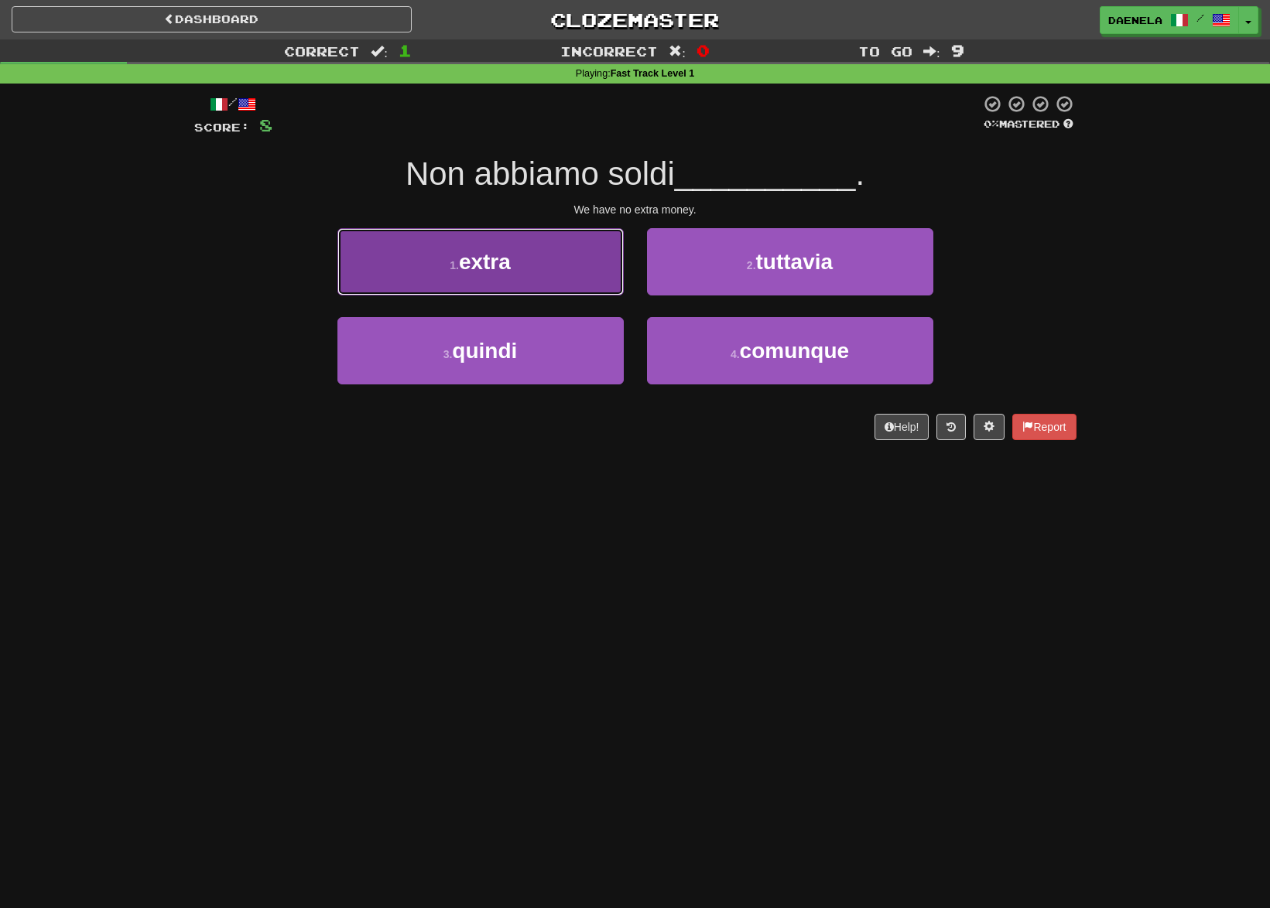
click at [517, 269] on button "1 . extra" at bounding box center [480, 261] width 286 height 67
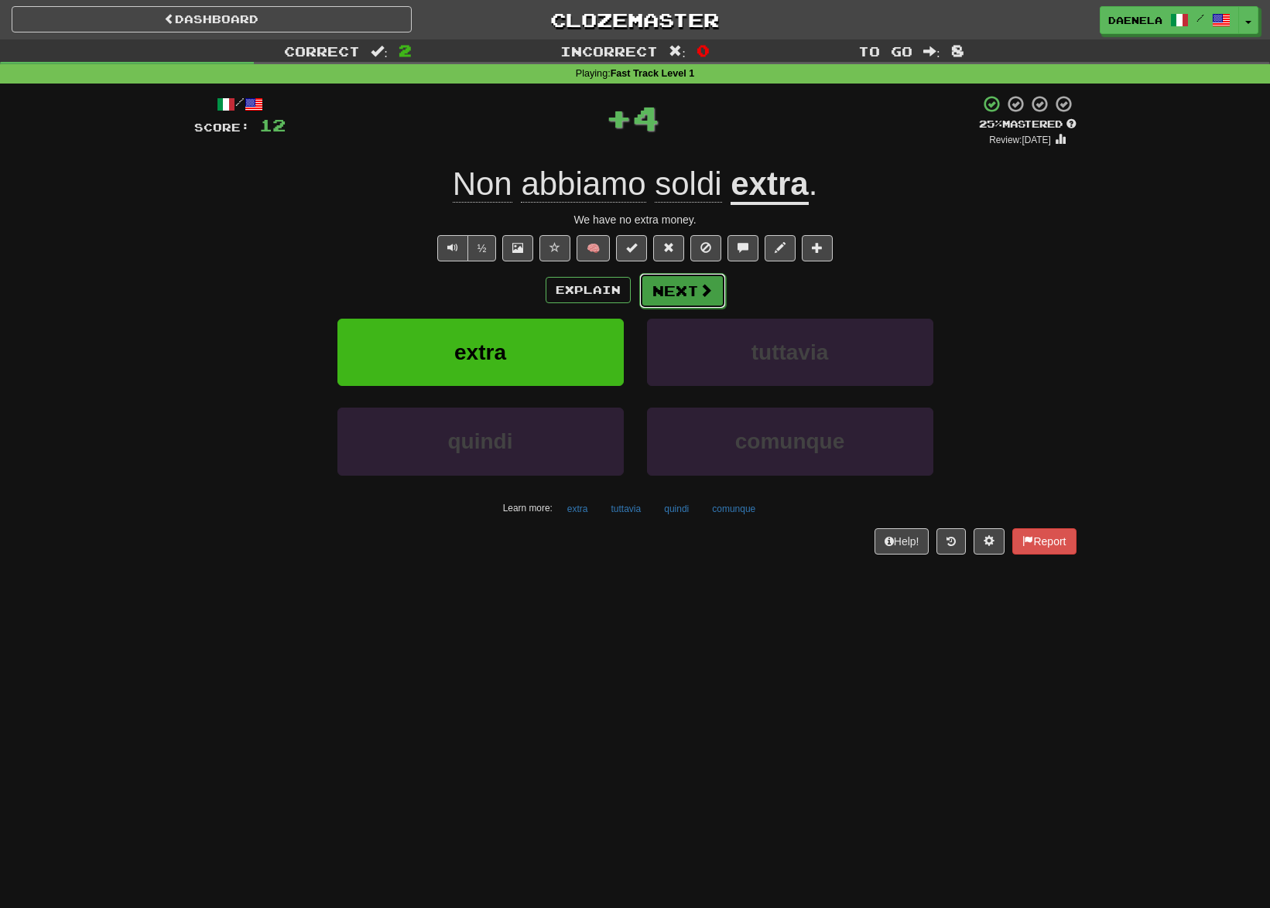
click at [701, 294] on span at bounding box center [706, 290] width 14 height 14
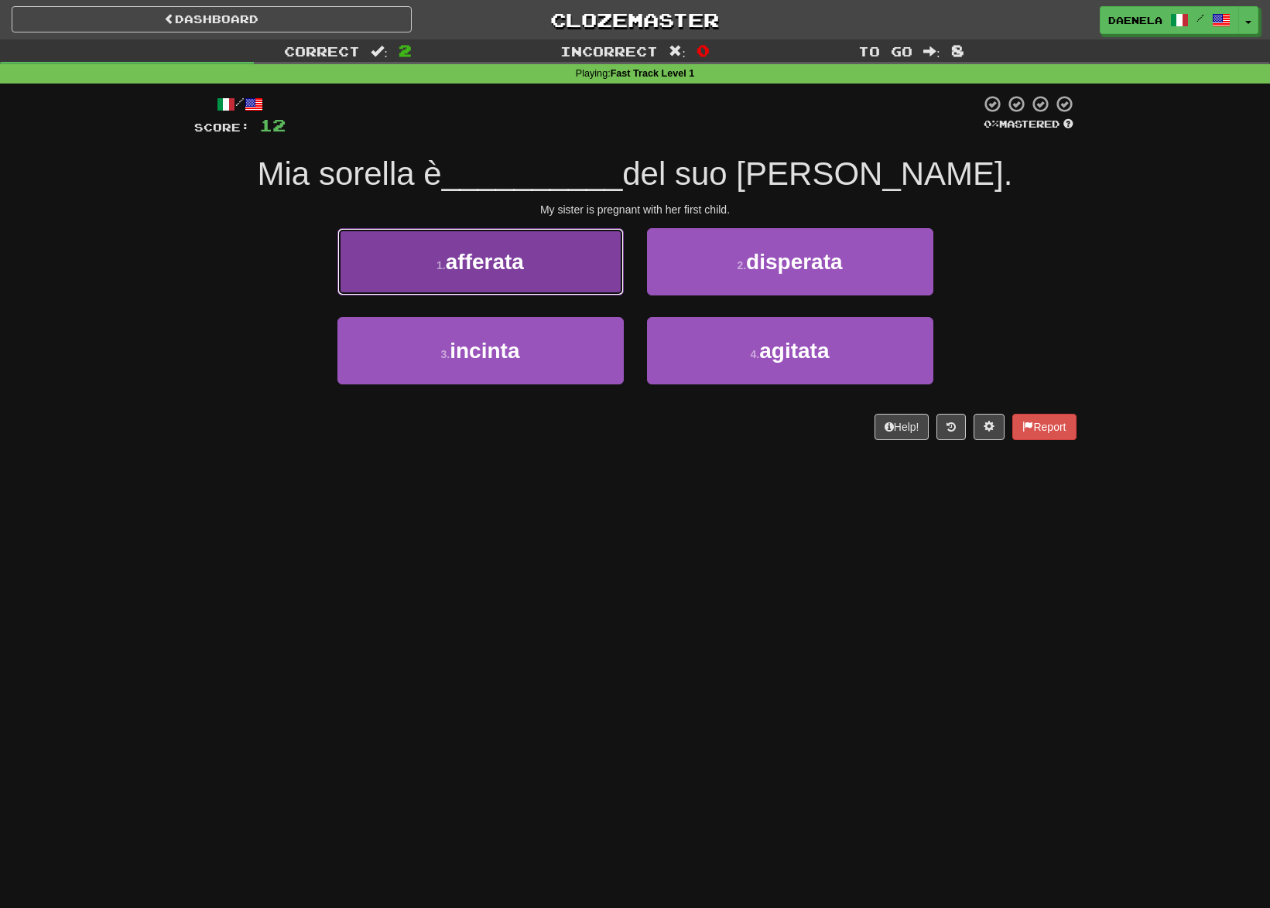
click at [598, 251] on button "1 . afferata" at bounding box center [480, 261] width 286 height 67
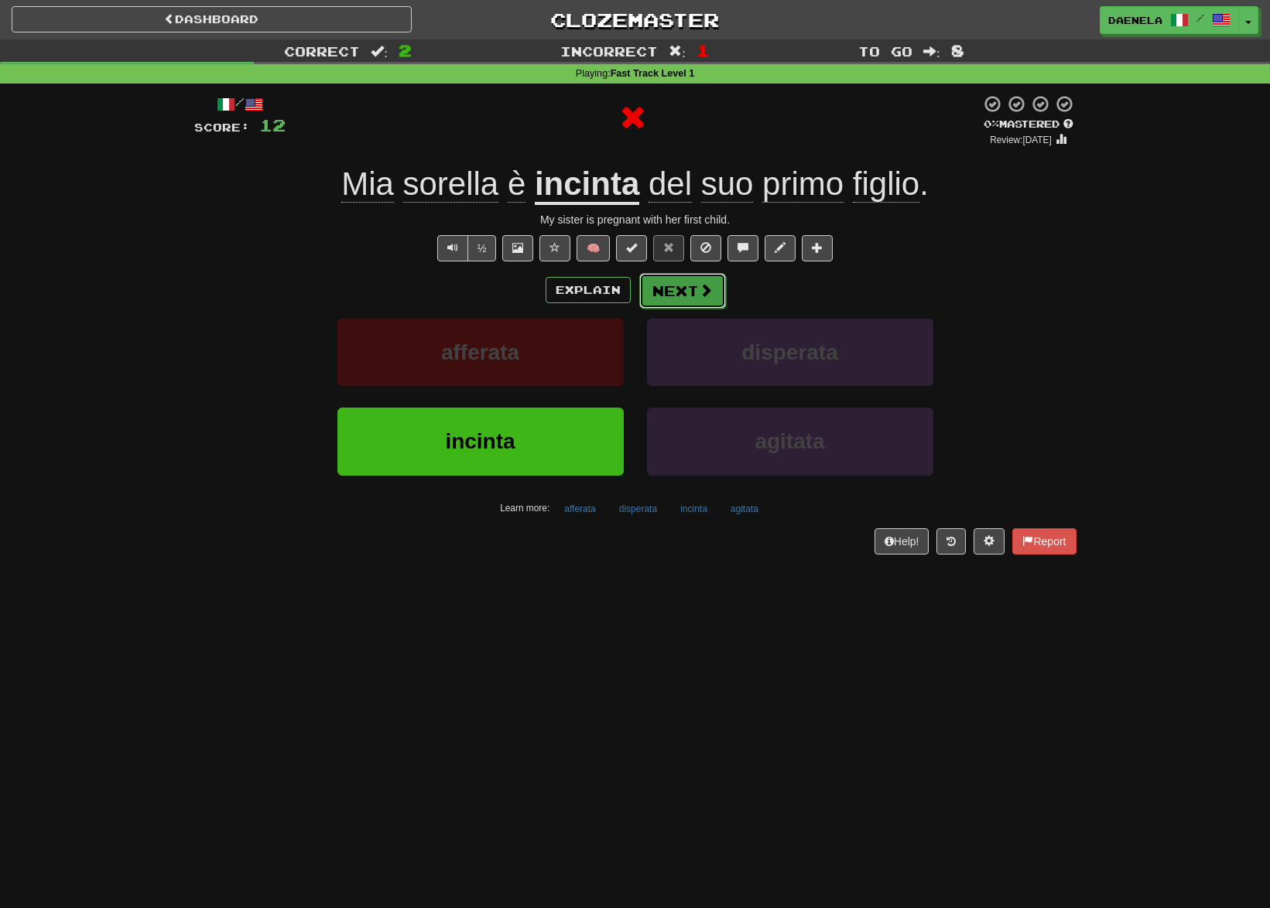
click at [670, 279] on button "Next" at bounding box center [682, 291] width 87 height 36
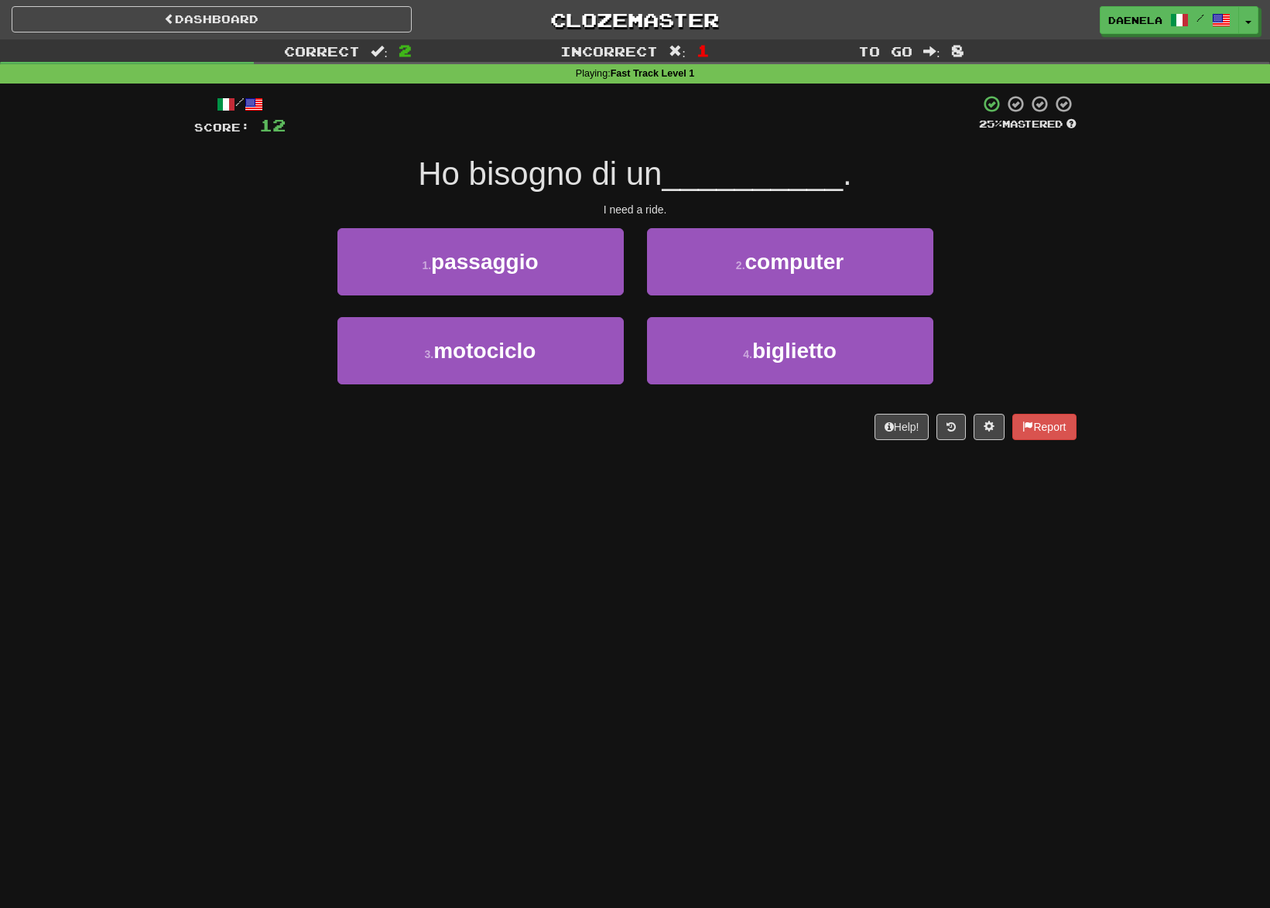
click at [475, 224] on div "/ Score: 12 25 % Mastered Ho bisogno di un __________ . I need a ride. 1 . pass…" at bounding box center [635, 267] width 882 height 346
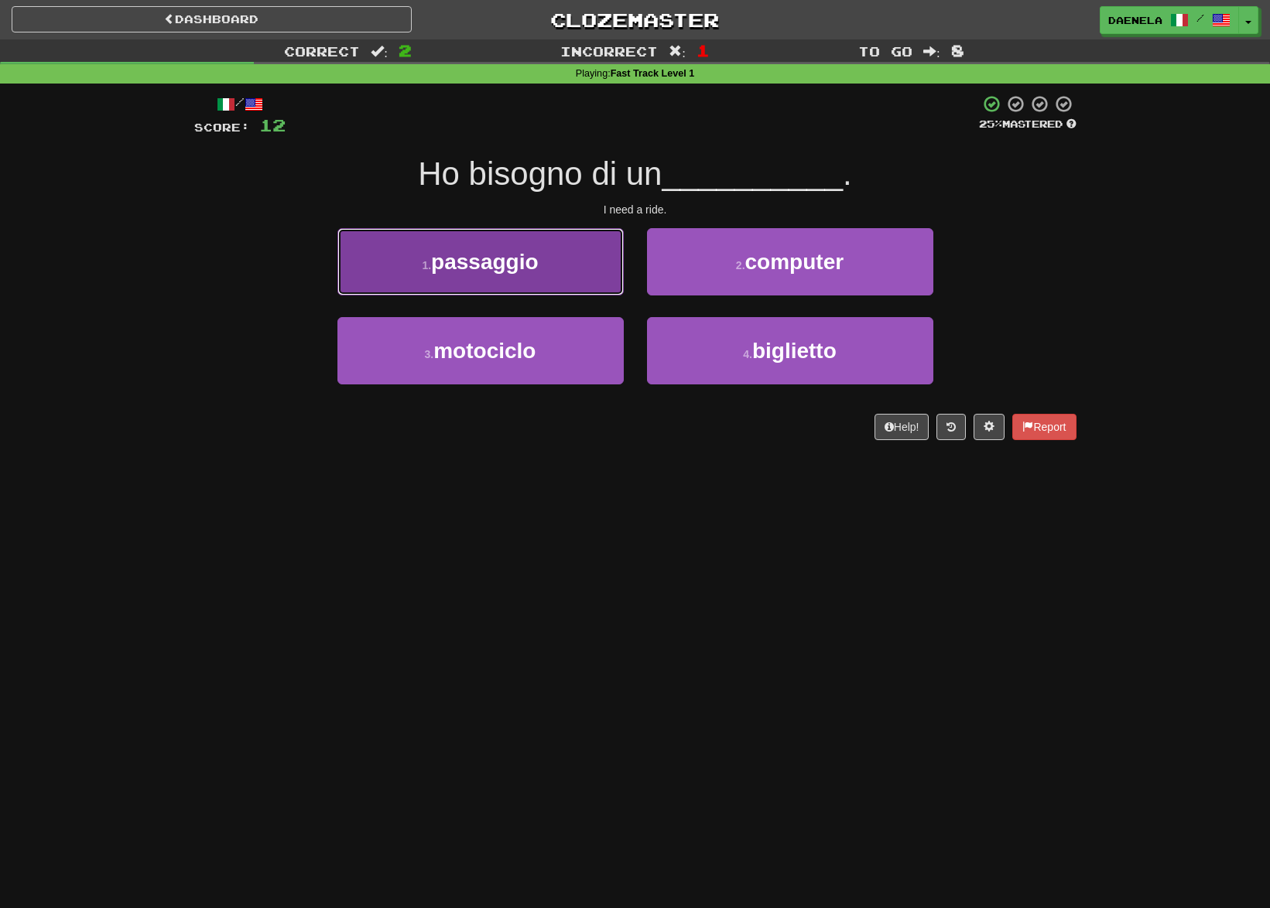
click at [485, 268] on span "passaggio" at bounding box center [484, 262] width 107 height 24
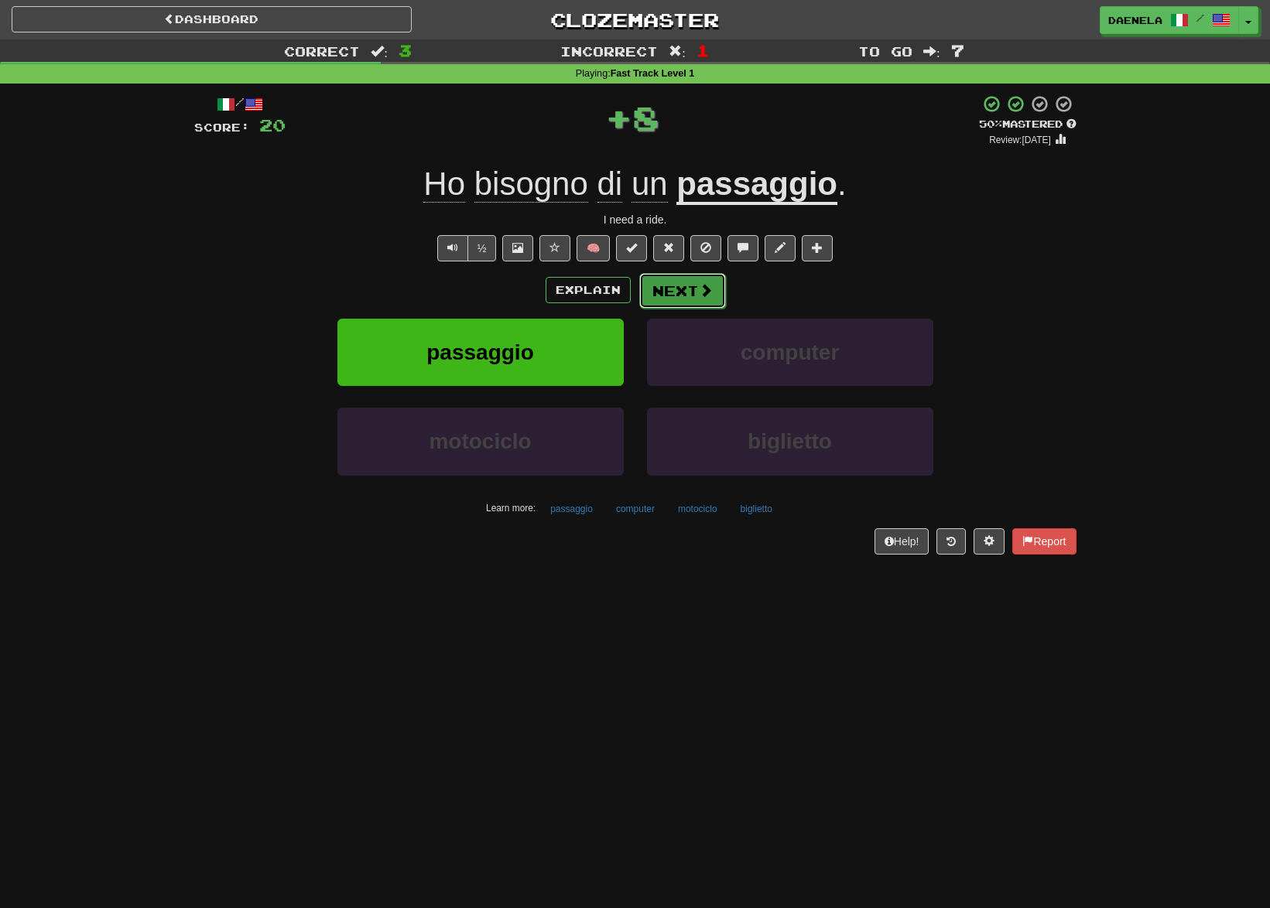
click at [665, 282] on button "Next" at bounding box center [682, 291] width 87 height 36
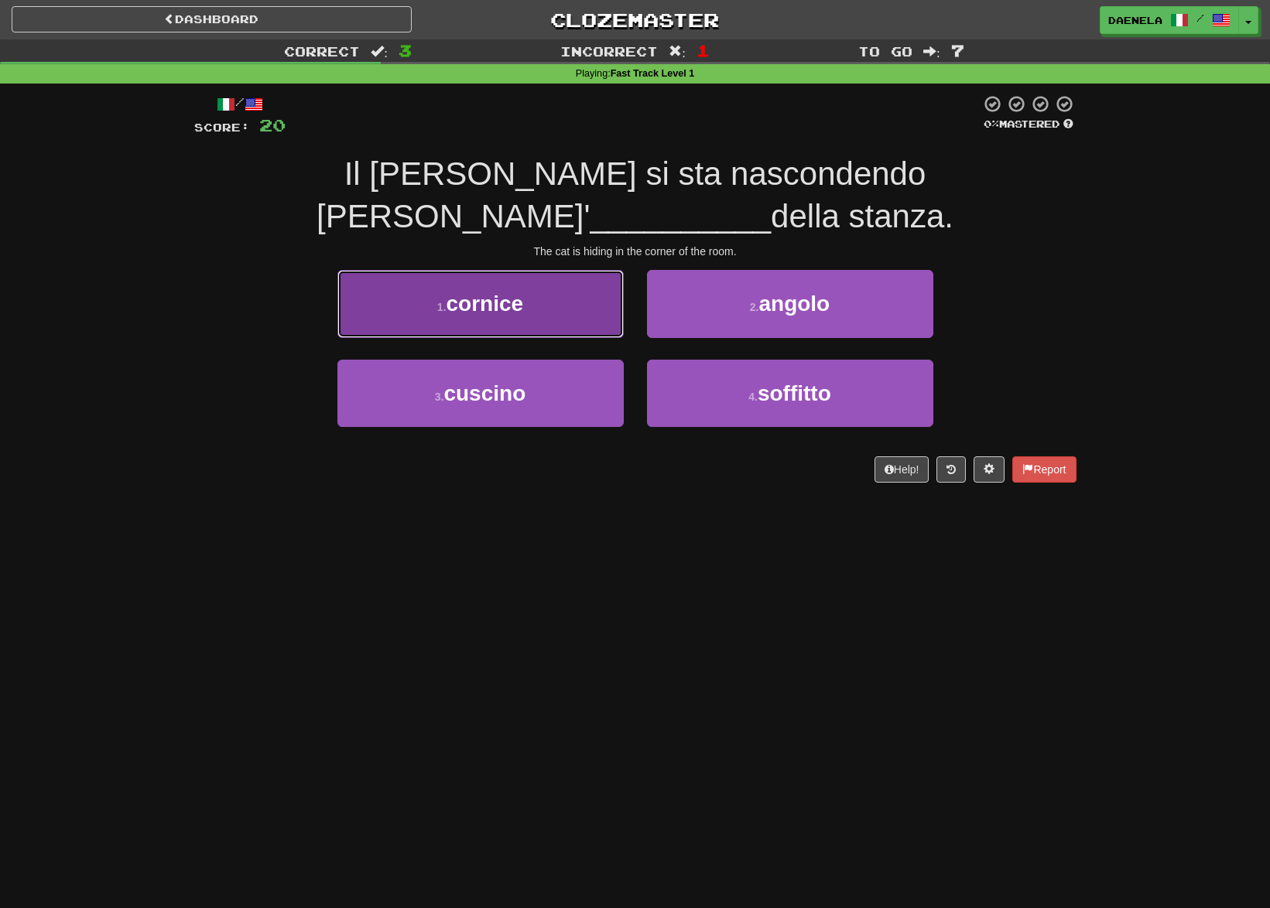
click at [409, 289] on button "1 . cornice" at bounding box center [480, 303] width 286 height 67
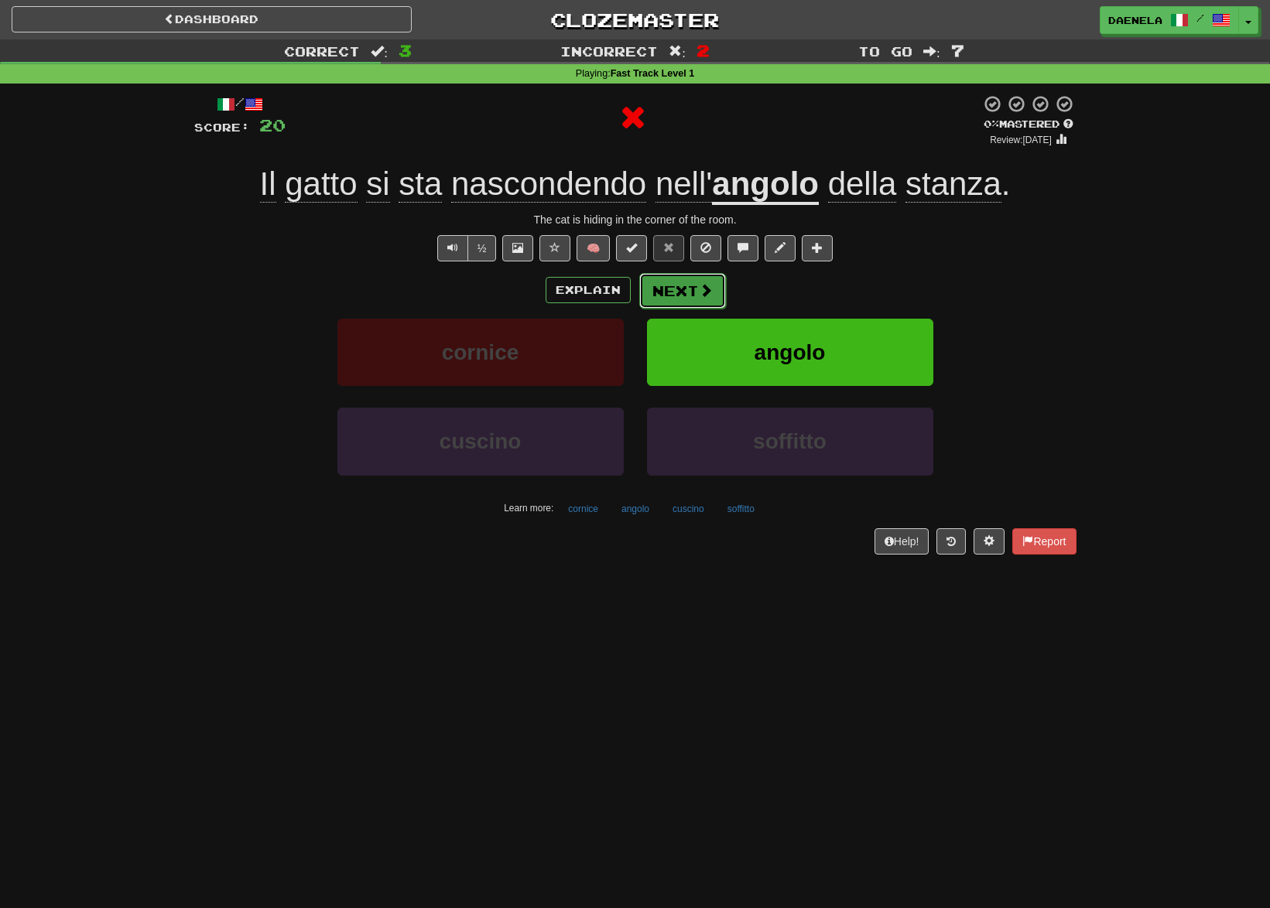
click at [676, 302] on button "Next" at bounding box center [682, 291] width 87 height 36
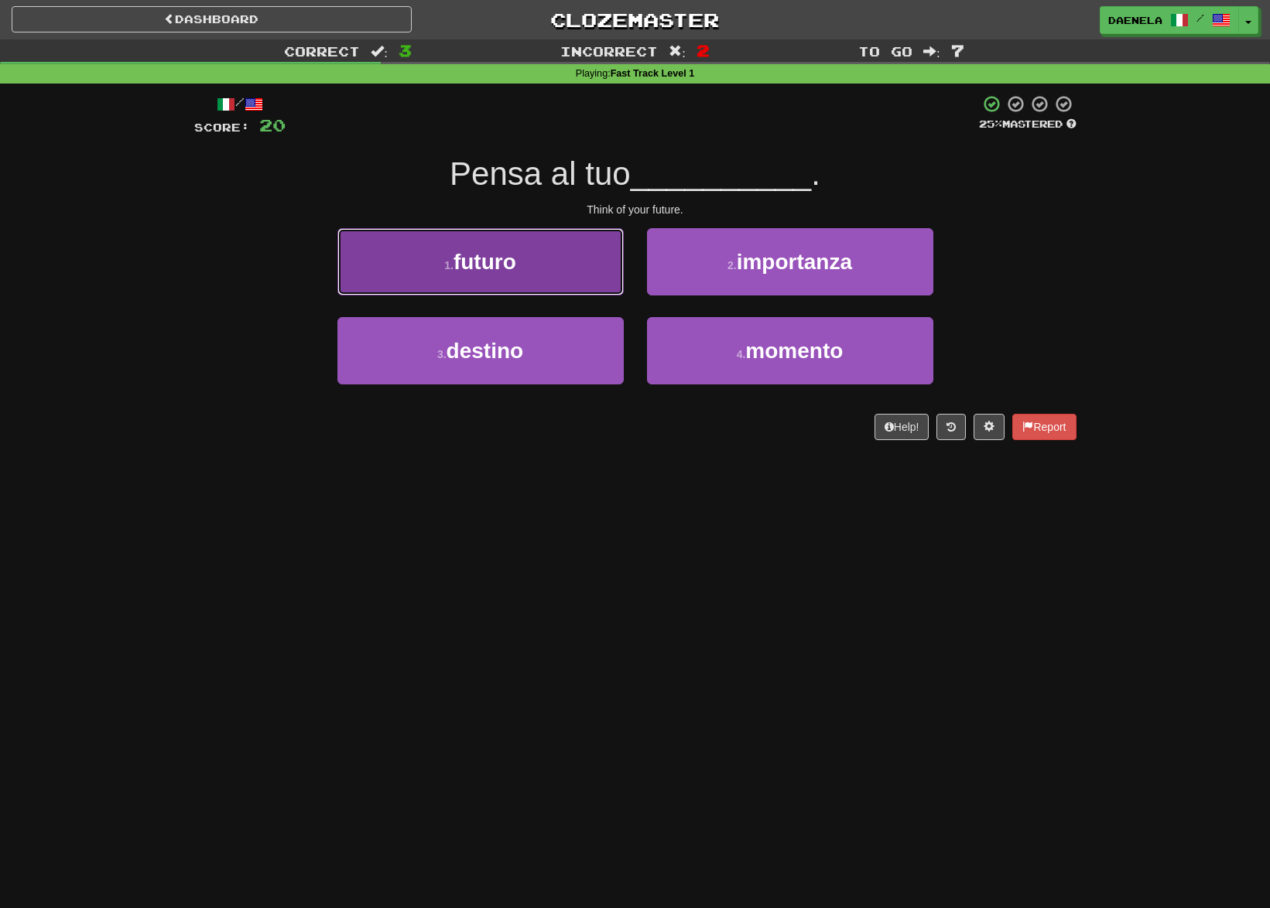
click at [426, 270] on button "1 . futuro" at bounding box center [480, 261] width 286 height 67
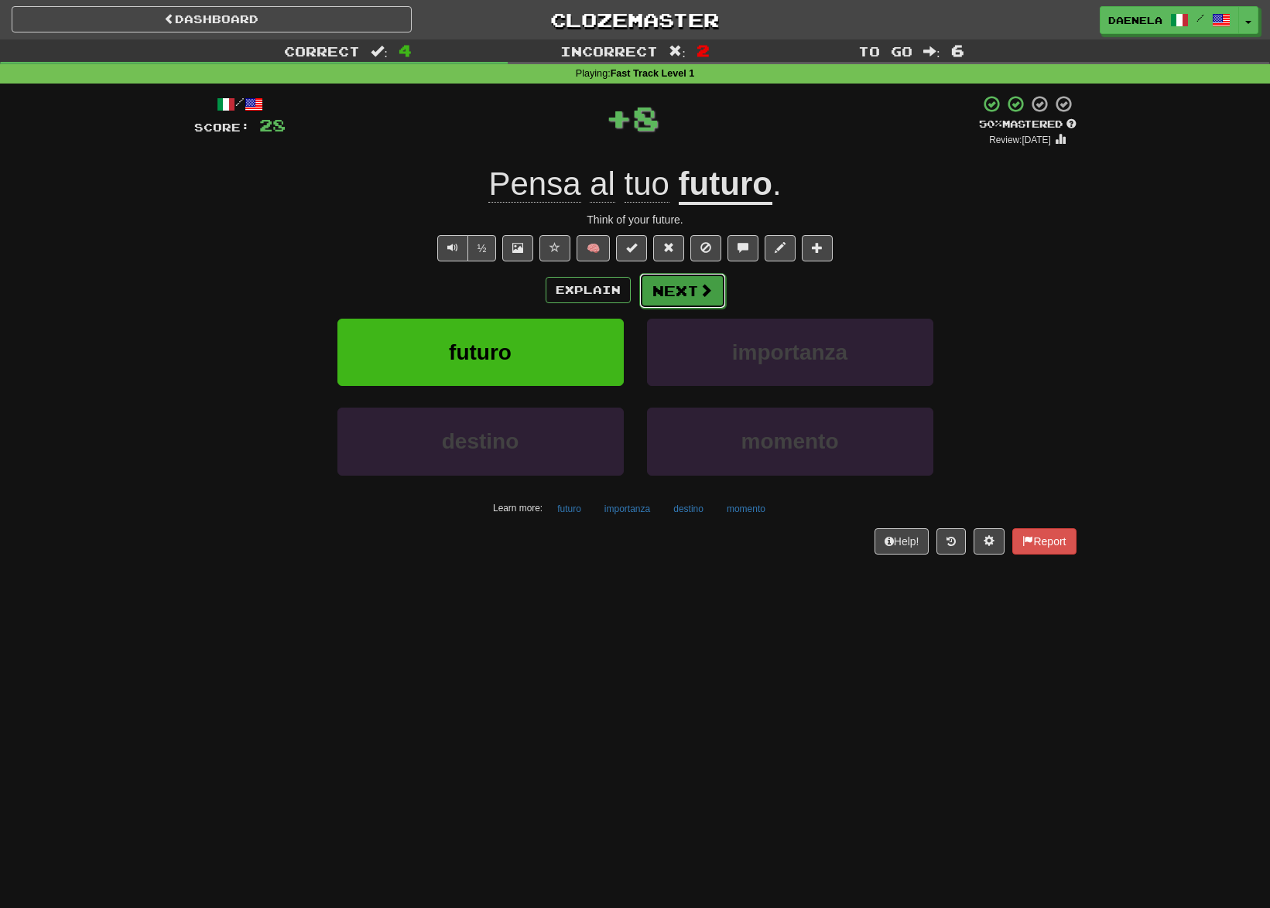
click at [673, 279] on button "Next" at bounding box center [682, 291] width 87 height 36
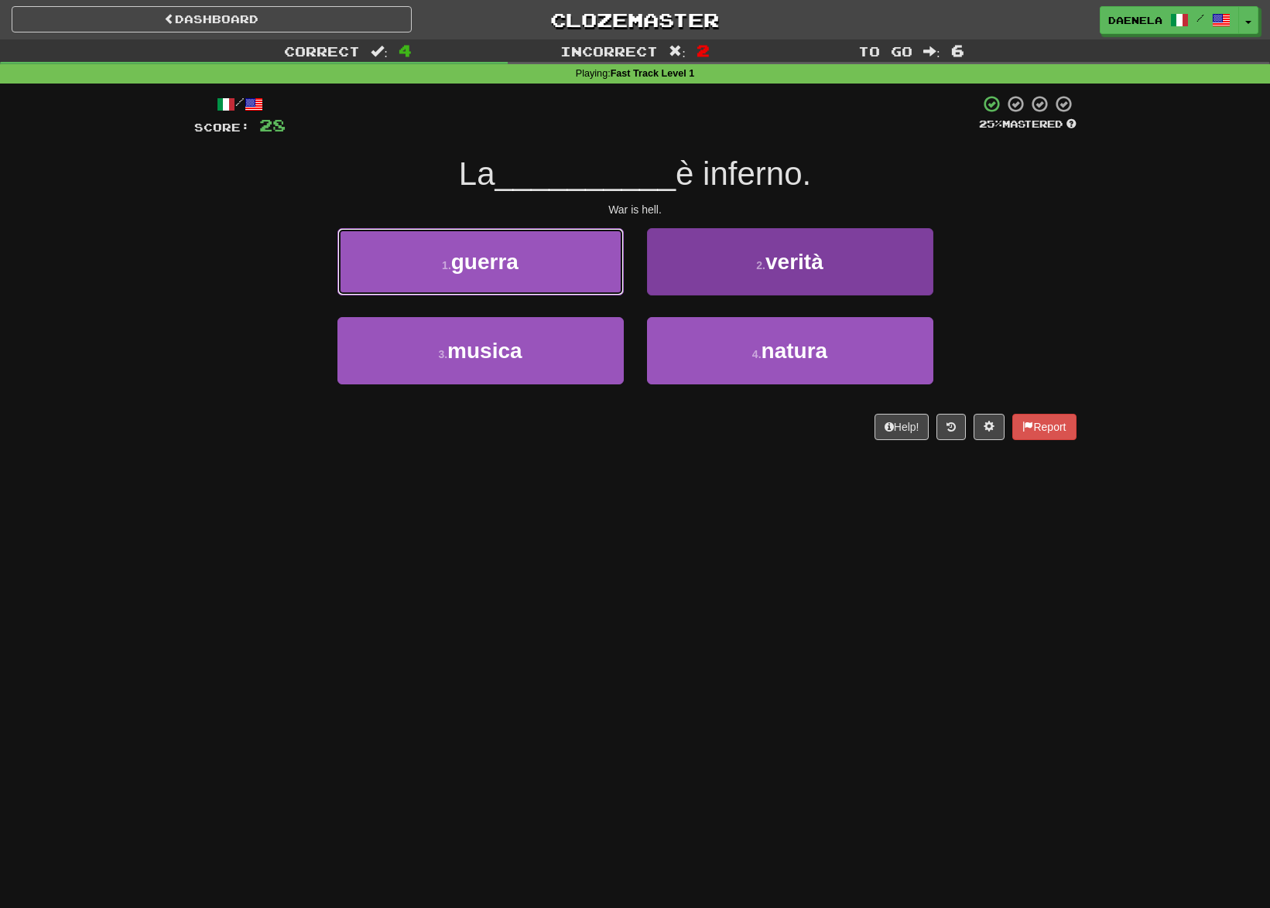
drag, startPoint x: 443, startPoint y: 262, endPoint x: 647, endPoint y: 289, distance: 205.9
click at [569, 301] on div "1 . guerra" at bounding box center [480, 272] width 309 height 89
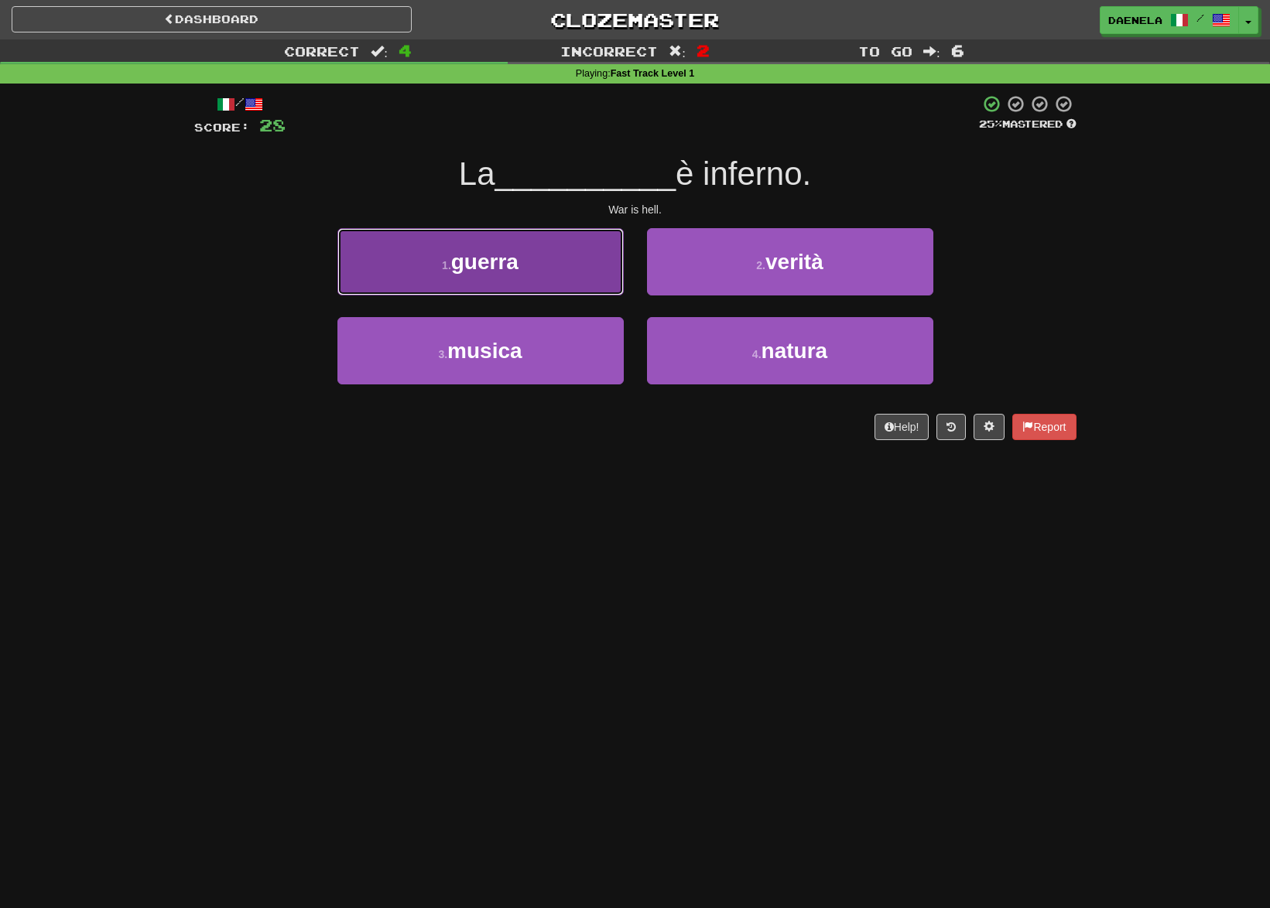
click at [574, 275] on button "1 . guerra" at bounding box center [480, 261] width 286 height 67
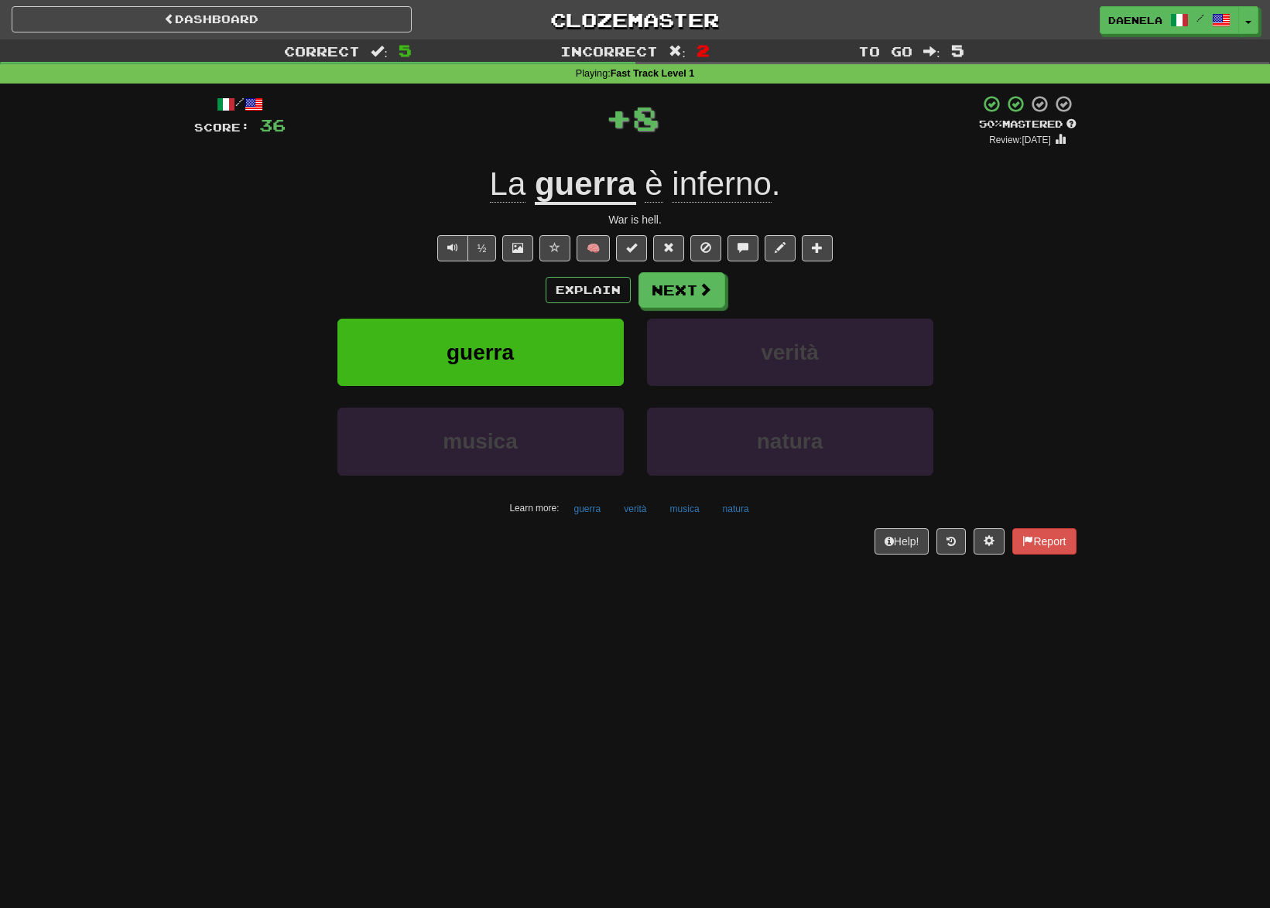
click at [689, 265] on div "/ Score: 36 + 8 50 % Mastered Review: 2025-08-27 La guerra è inferno . War is h…" at bounding box center [635, 324] width 882 height 460
click at [689, 281] on button "Next" at bounding box center [682, 291] width 87 height 36
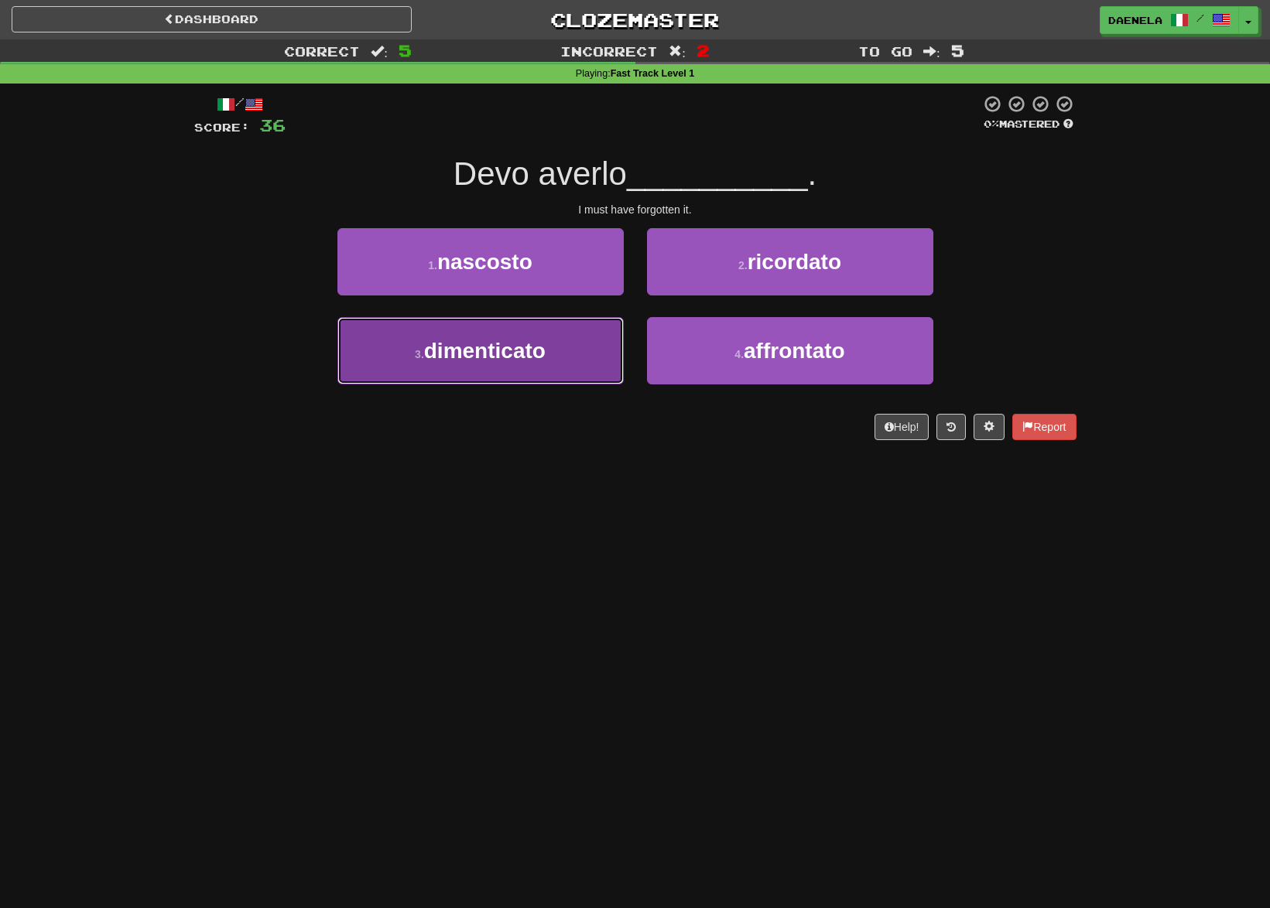
click at [494, 364] on button "3 . dimenticato" at bounding box center [480, 350] width 286 height 67
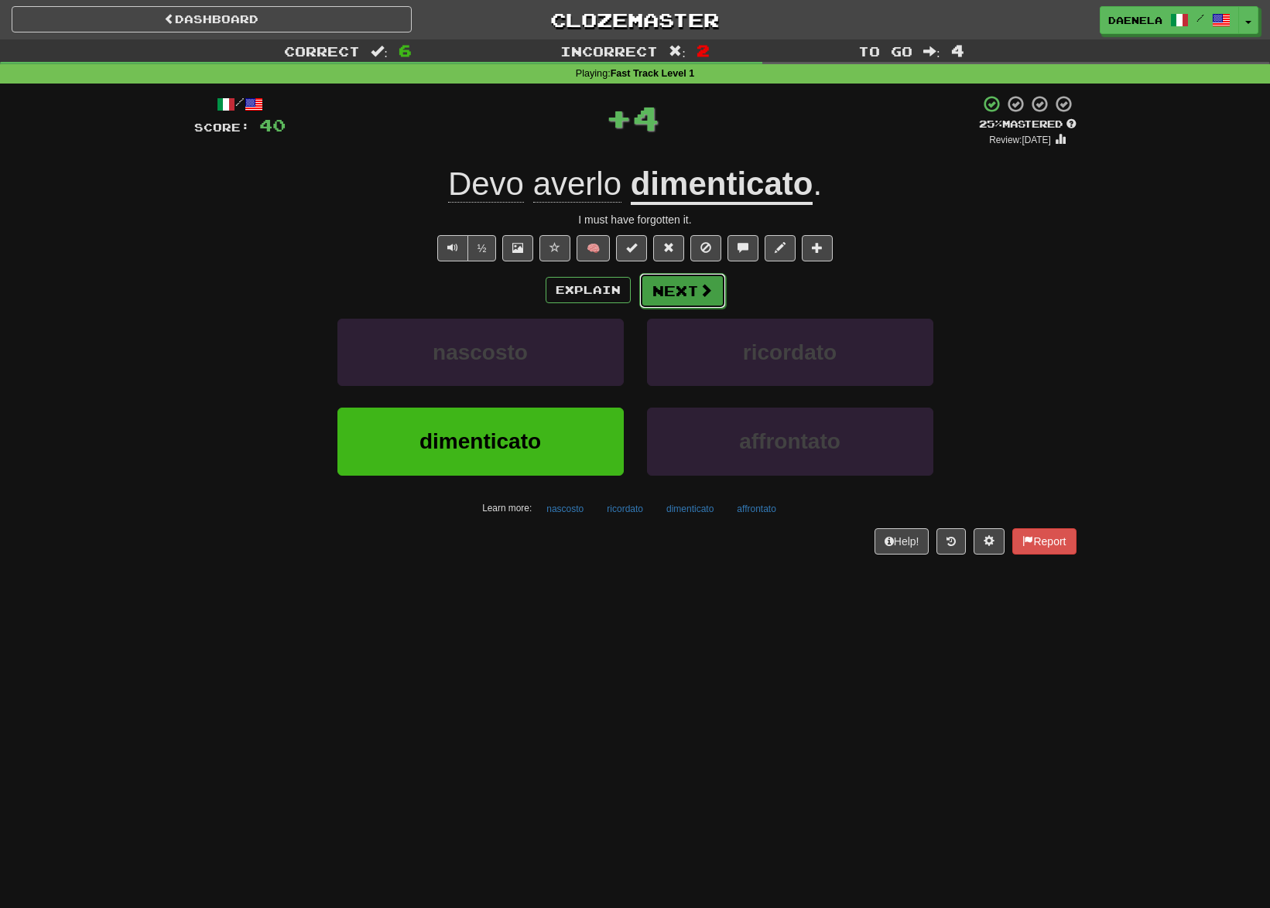
click at [662, 296] on button "Next" at bounding box center [682, 291] width 87 height 36
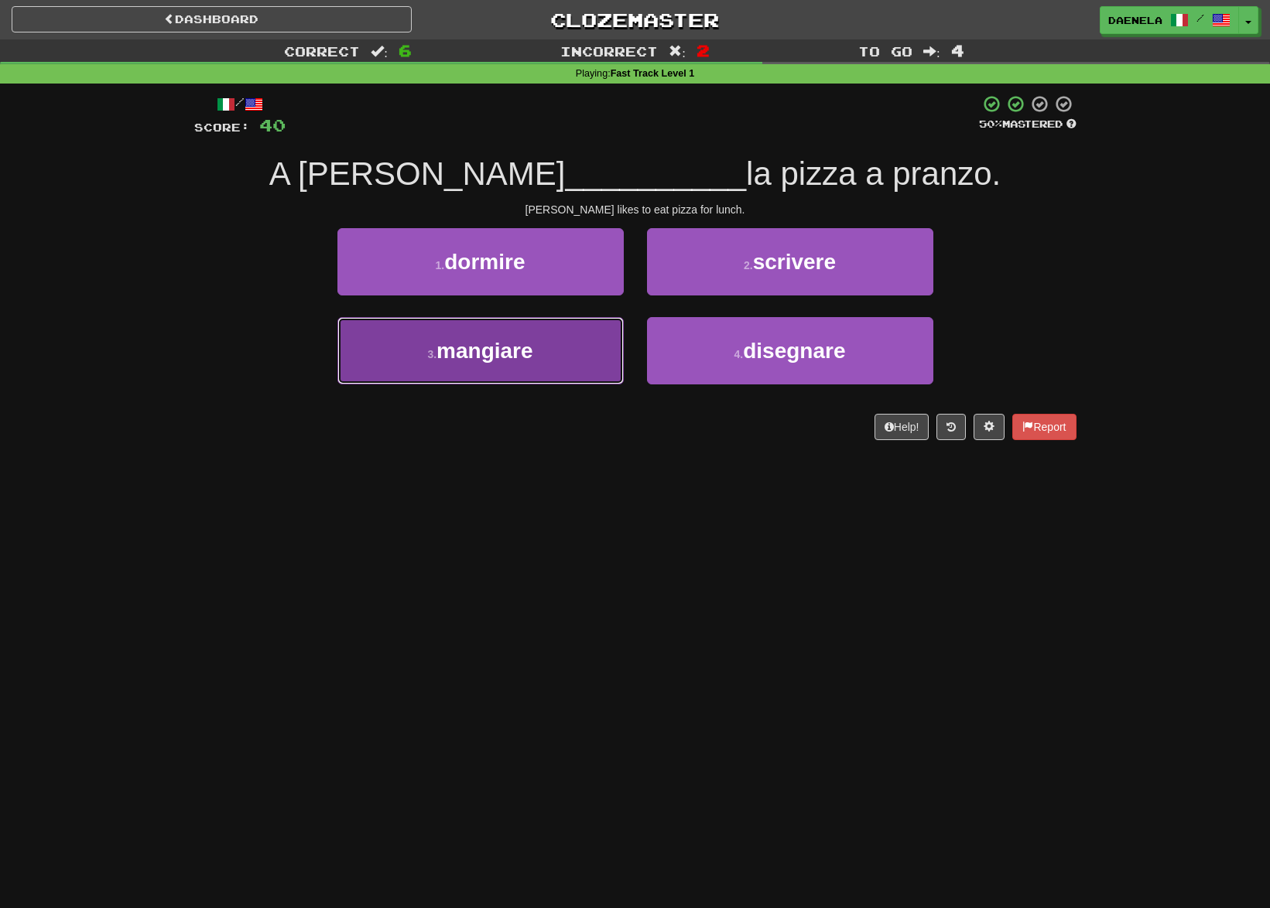
click at [394, 338] on button "3 . mangiare" at bounding box center [480, 350] width 286 height 67
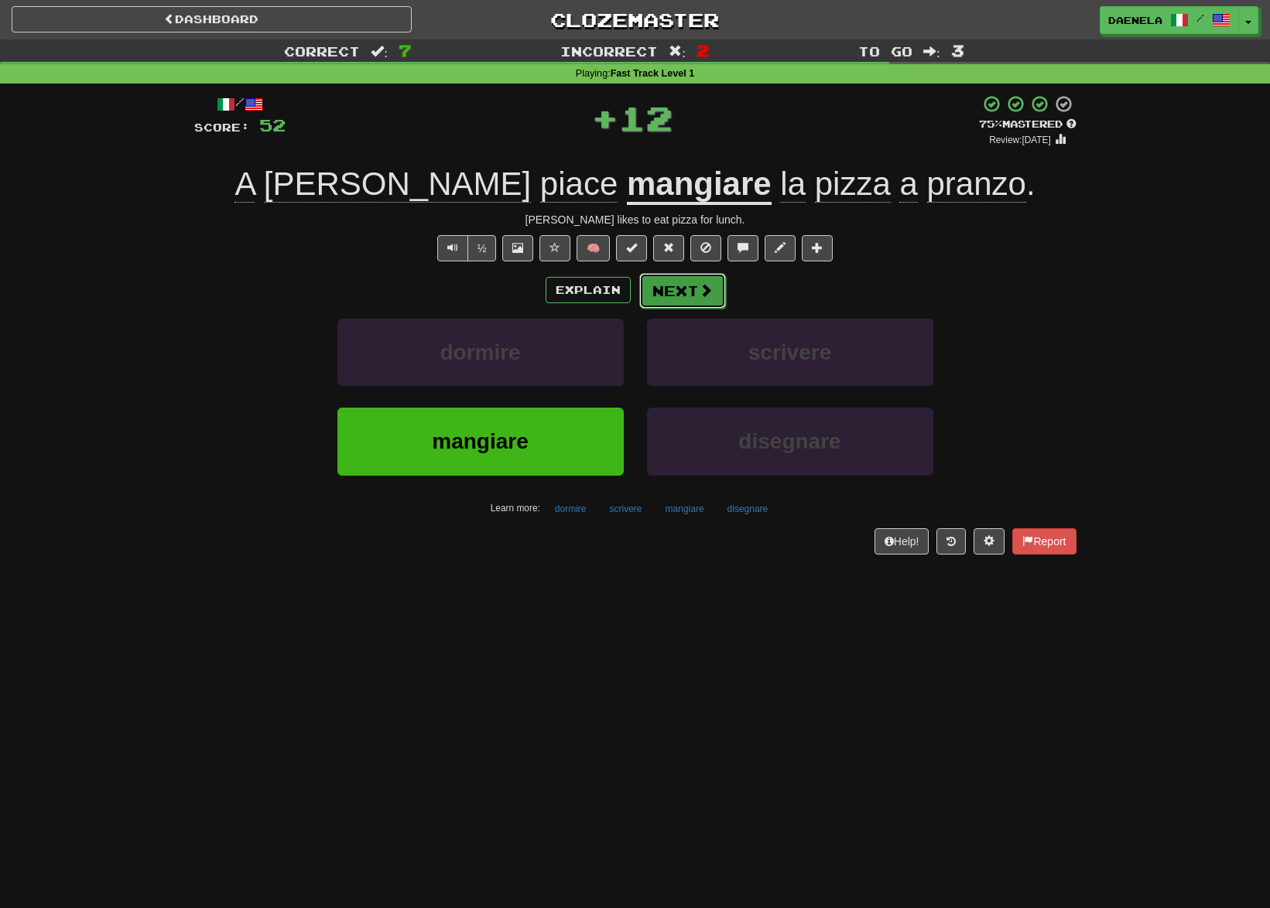
click at [684, 279] on button "Next" at bounding box center [682, 291] width 87 height 36
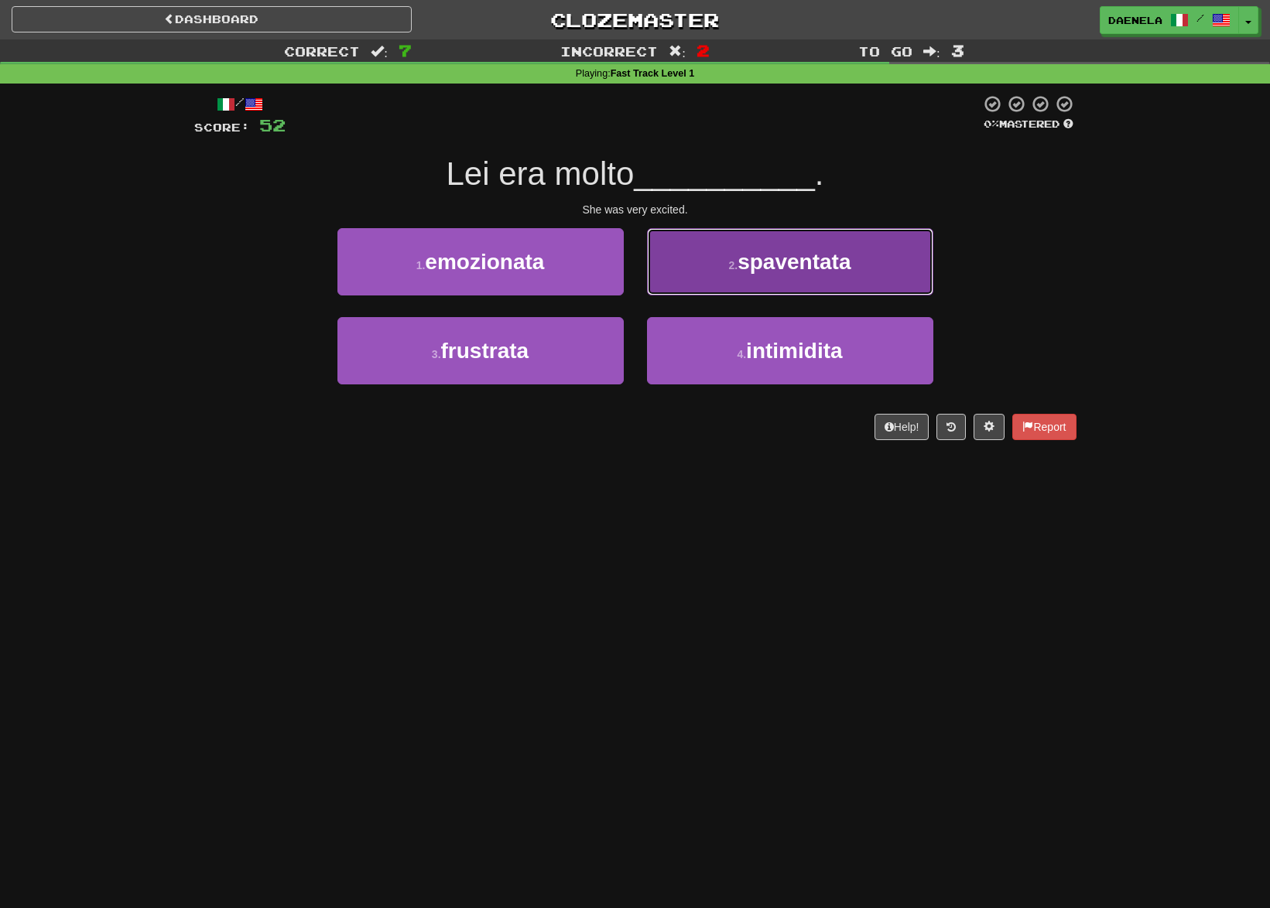
click at [673, 279] on button "2 . spaventata" at bounding box center [790, 261] width 286 height 67
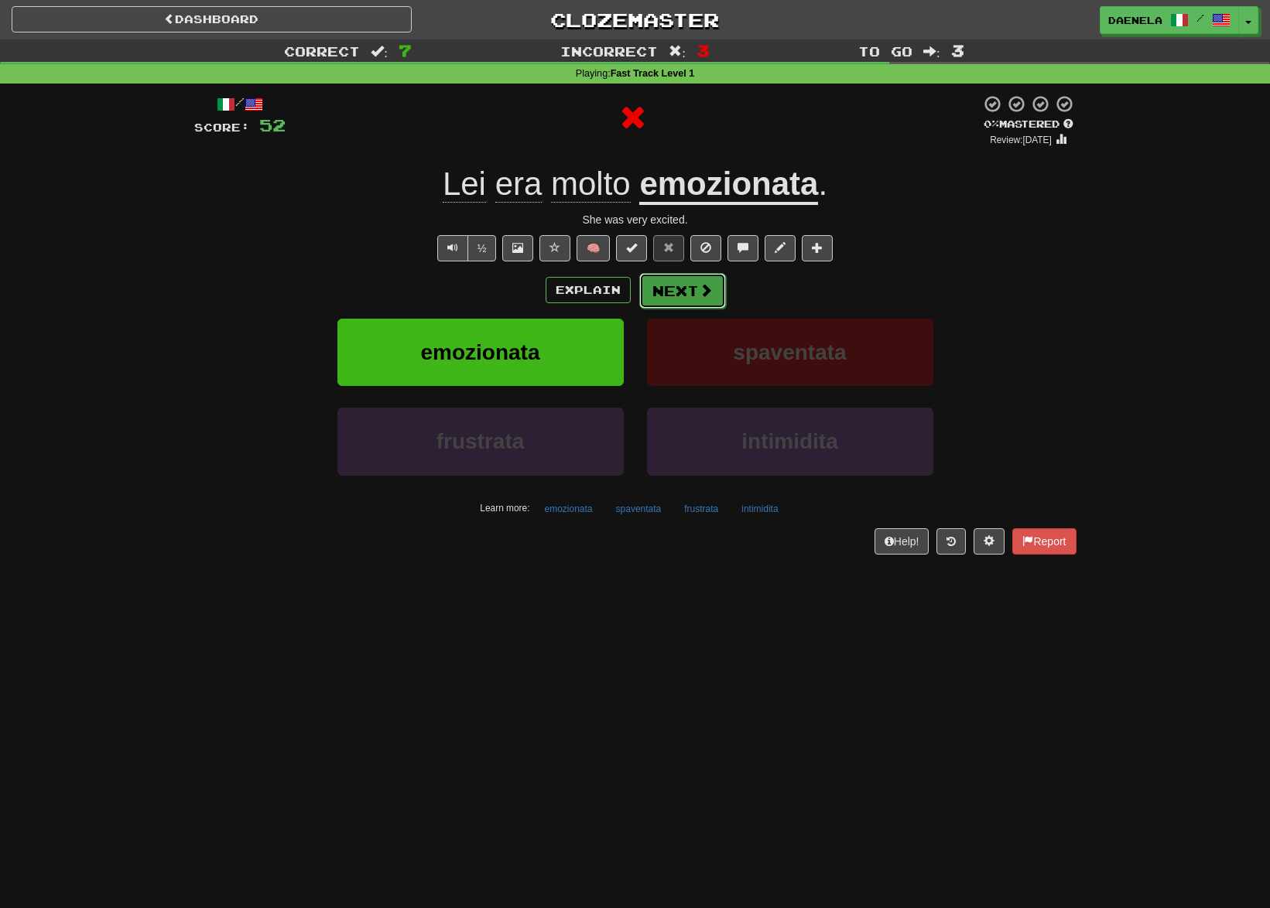
click at [675, 290] on button "Next" at bounding box center [682, 291] width 87 height 36
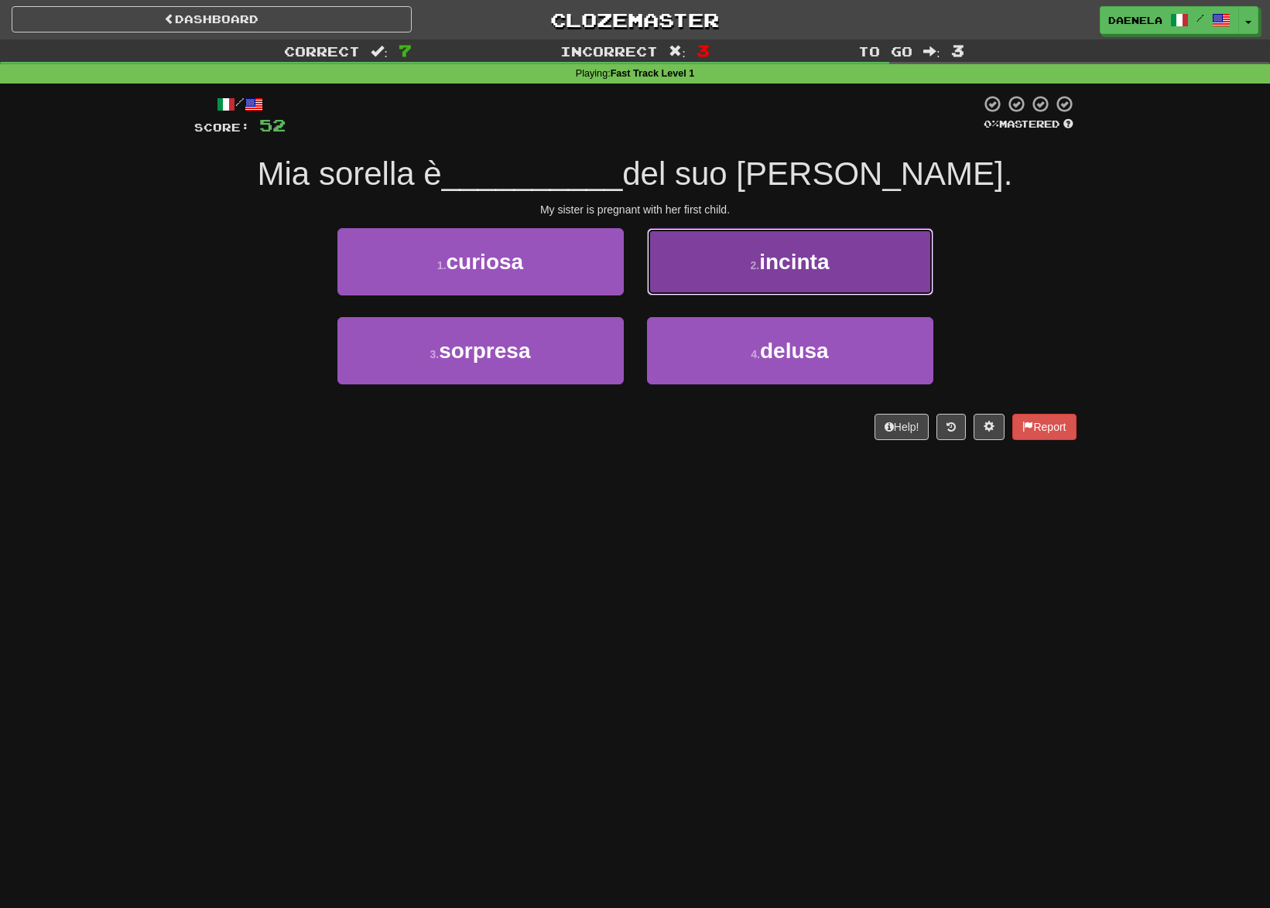
click at [688, 267] on button "2 . incinta" at bounding box center [790, 261] width 286 height 67
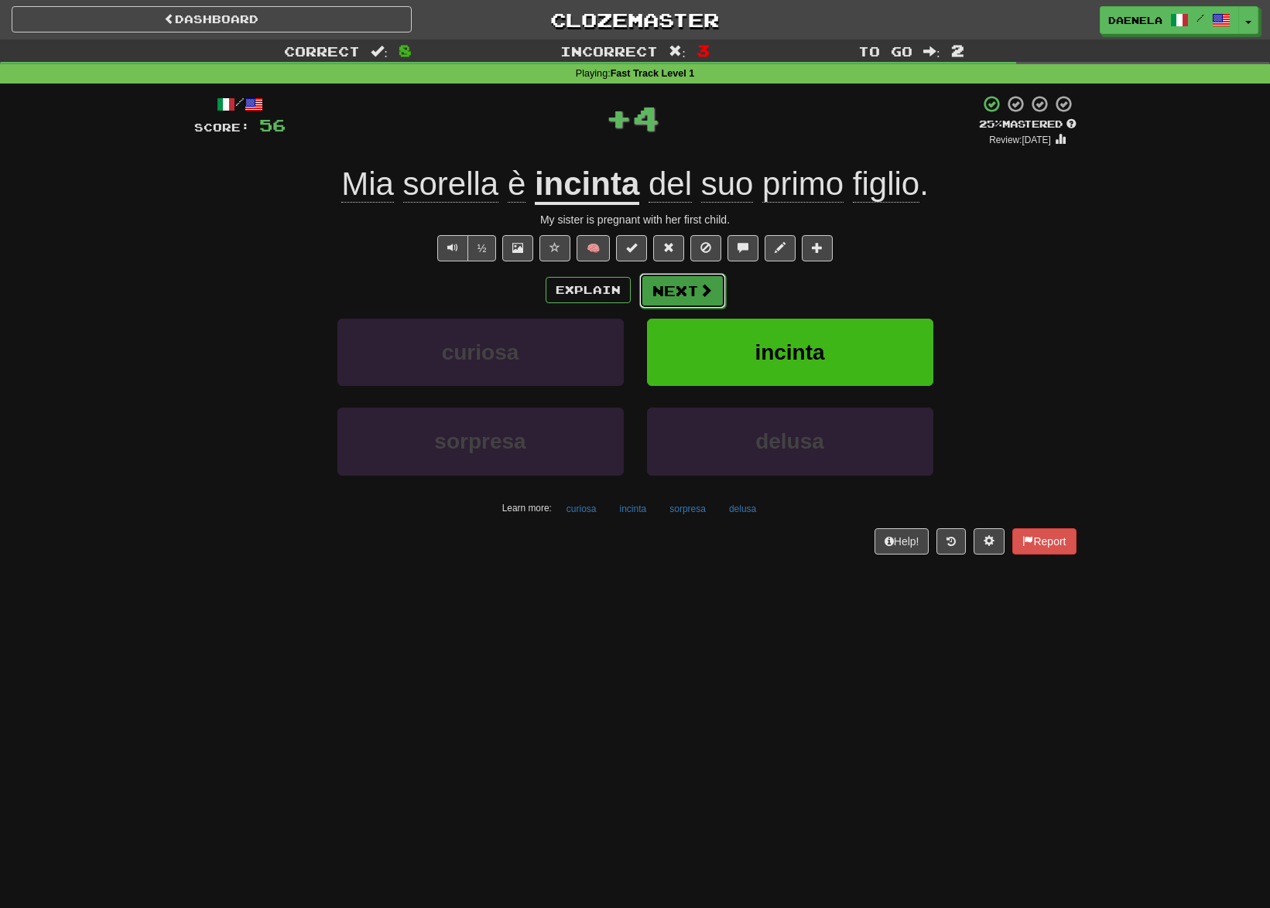
click at [664, 290] on button "Next" at bounding box center [682, 291] width 87 height 36
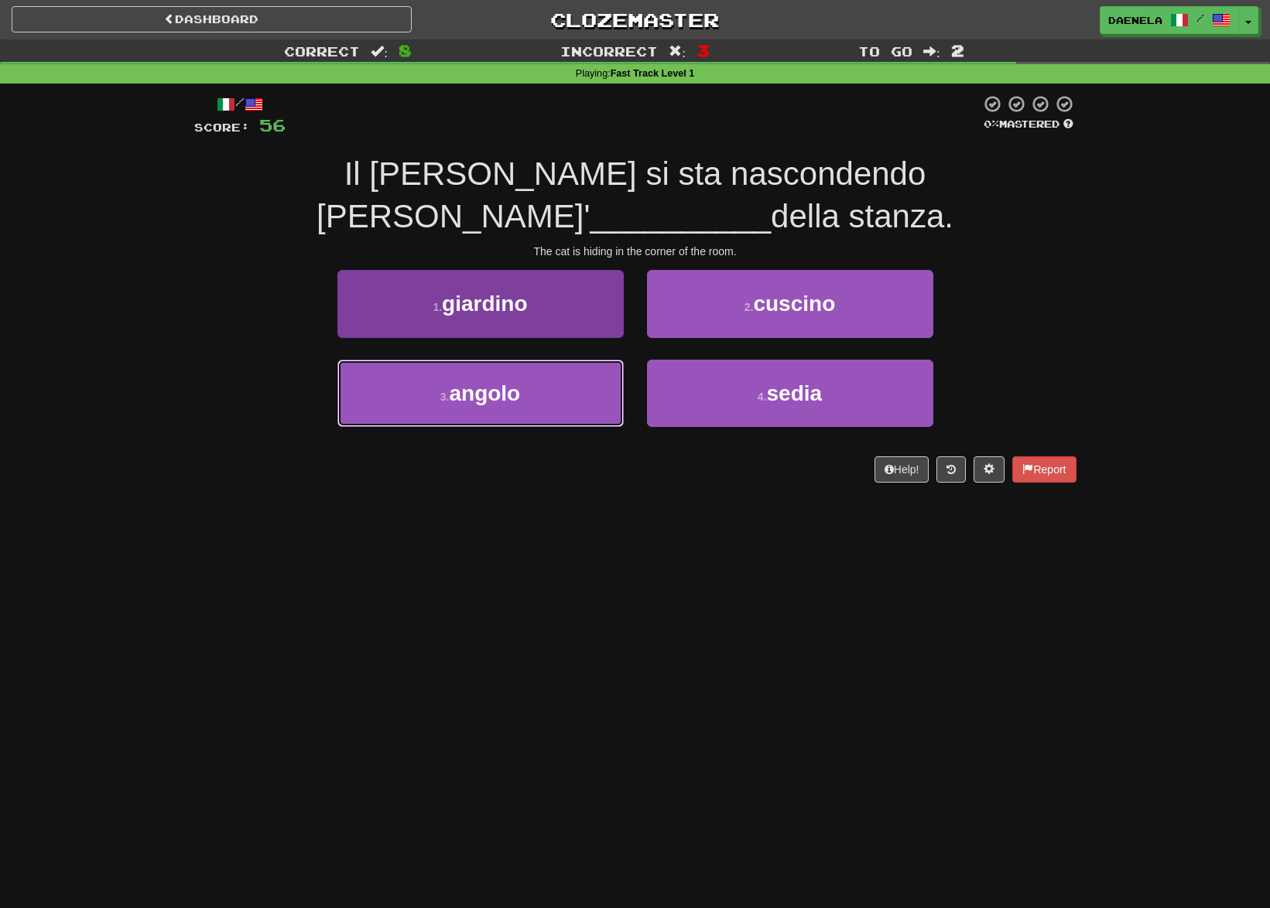
click at [520, 360] on button "3 . angolo" at bounding box center [480, 393] width 286 height 67
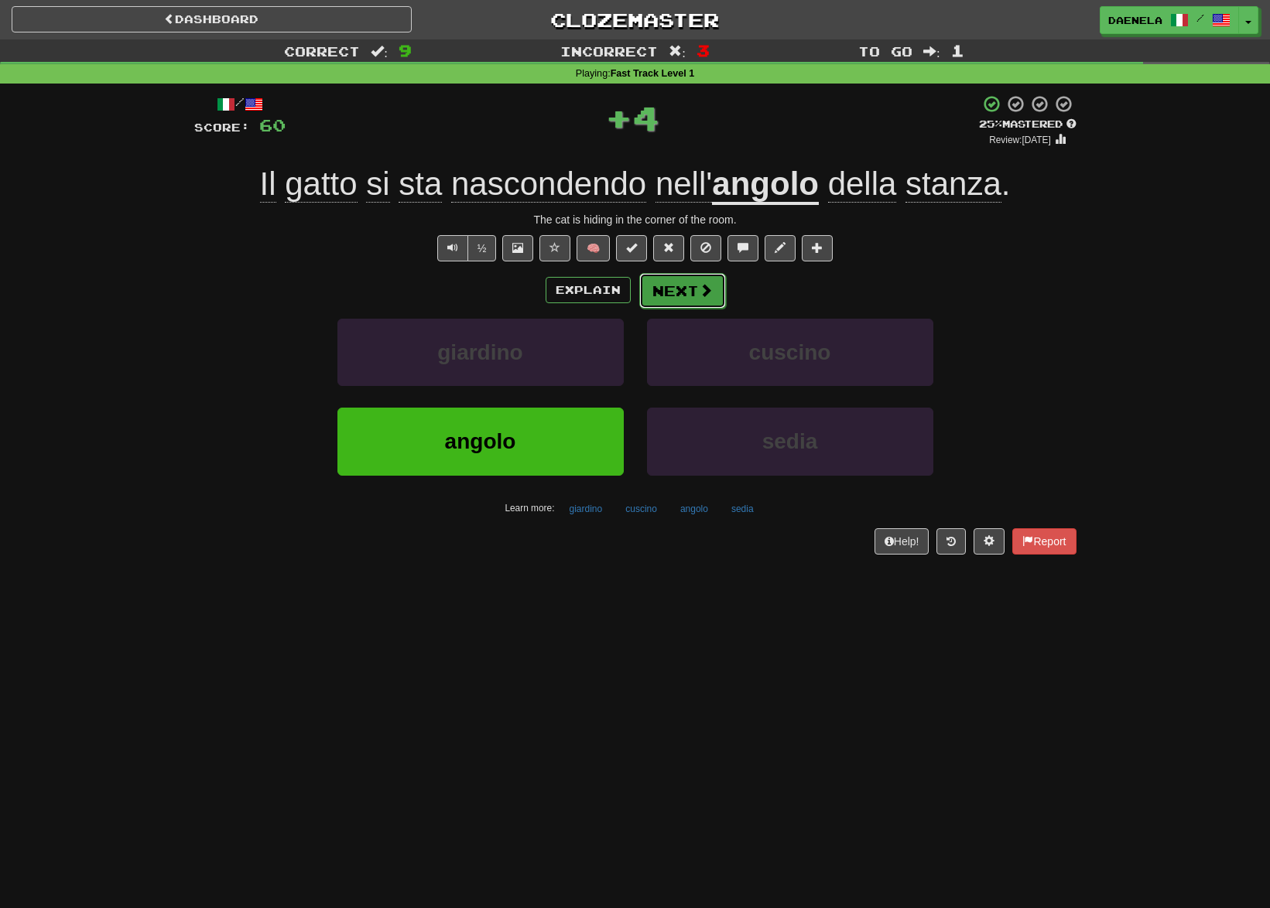
click at [679, 288] on button "Next" at bounding box center [682, 291] width 87 height 36
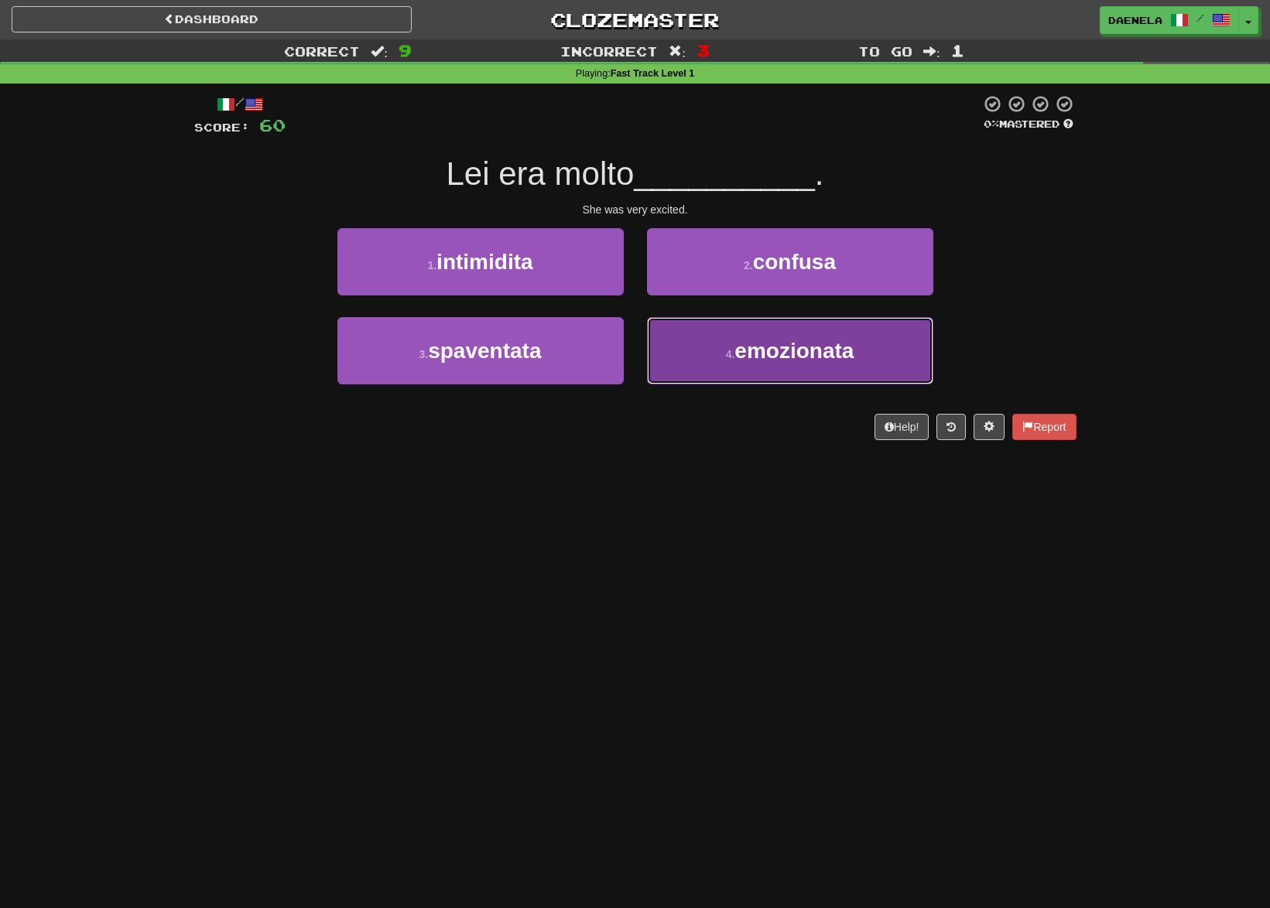
click at [709, 344] on button "4 . emozionata" at bounding box center [790, 350] width 286 height 67
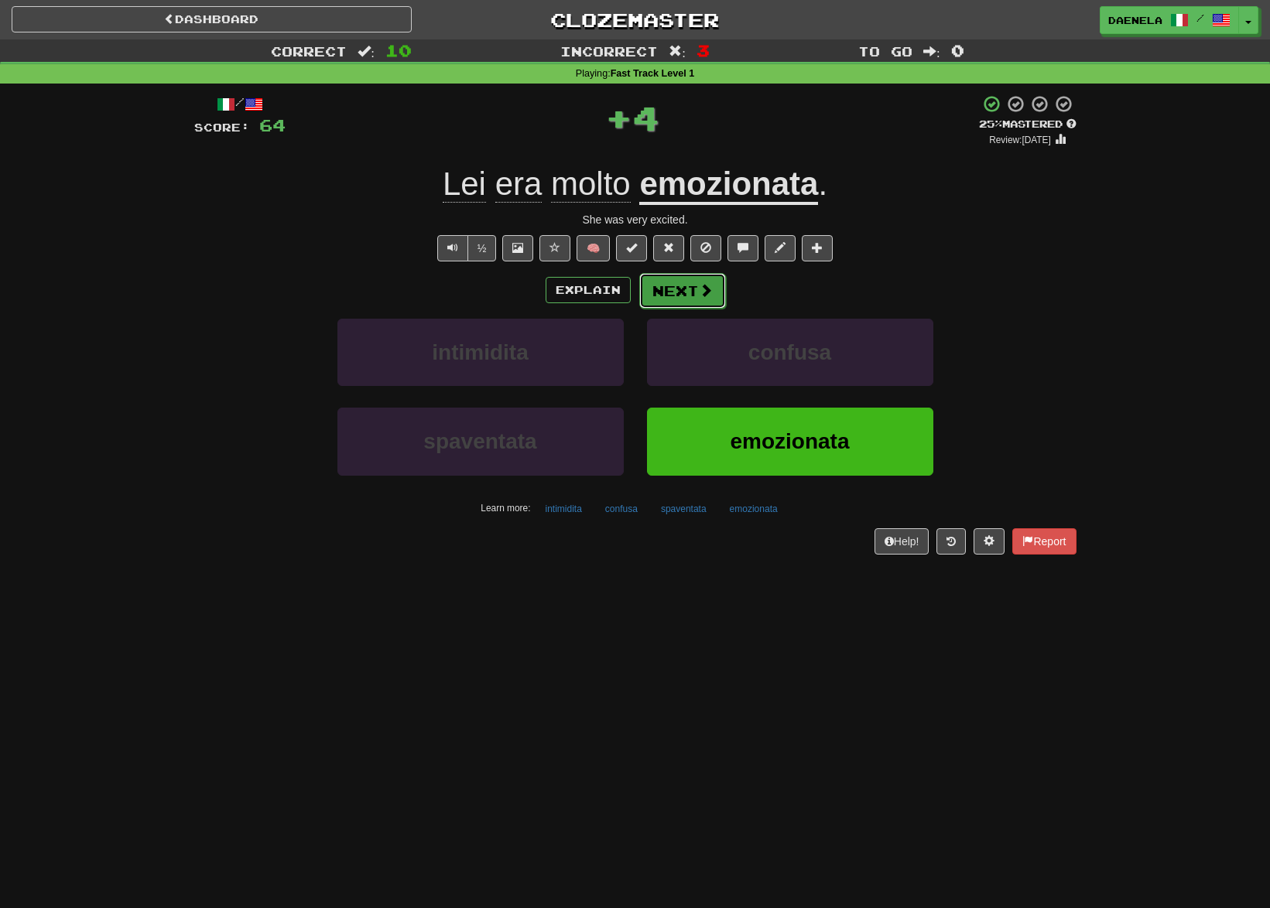
click at [699, 292] on span at bounding box center [706, 290] width 14 height 14
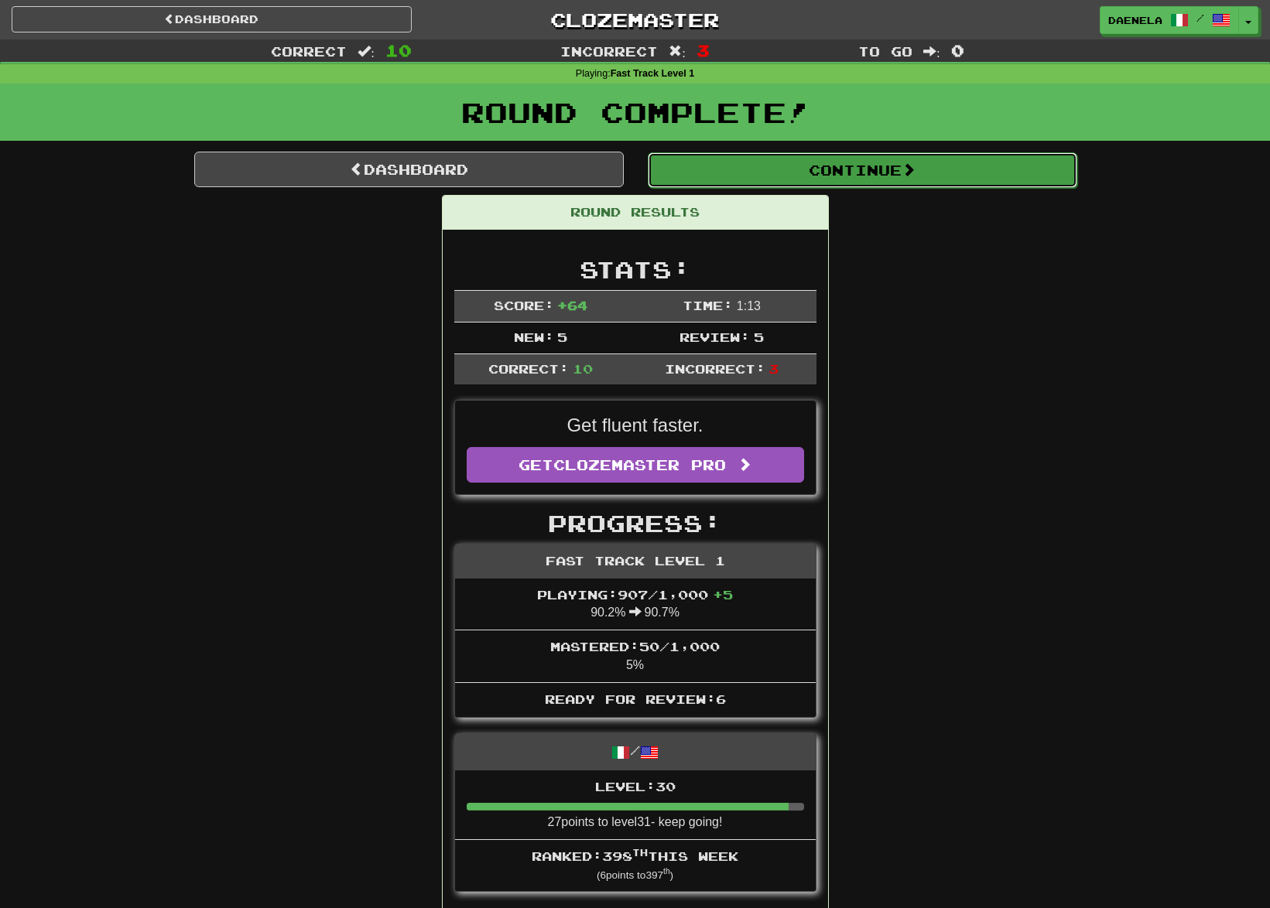
click at [703, 173] on button "Continue" at bounding box center [862, 170] width 429 height 36
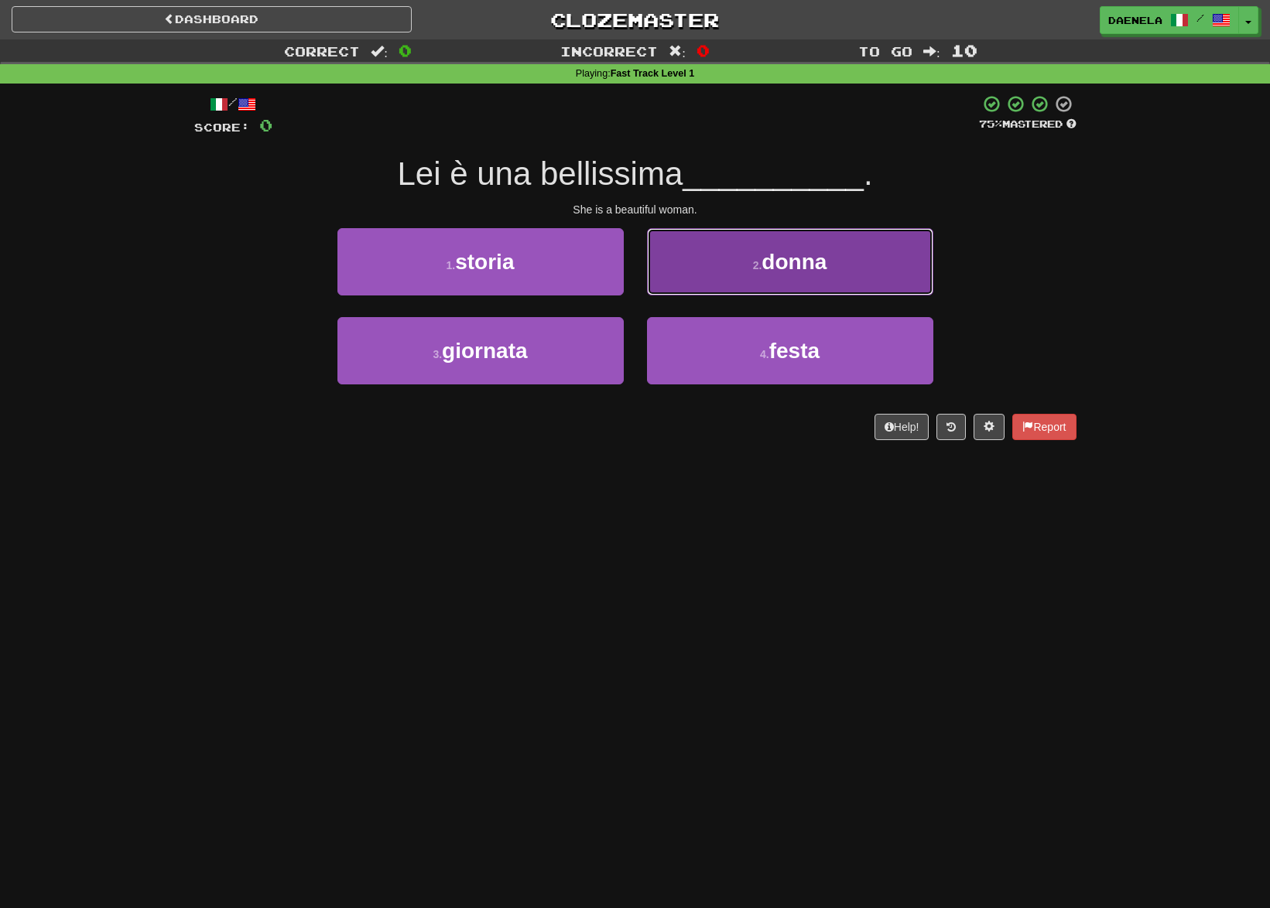
click at [689, 287] on button "2 . donna" at bounding box center [790, 261] width 286 height 67
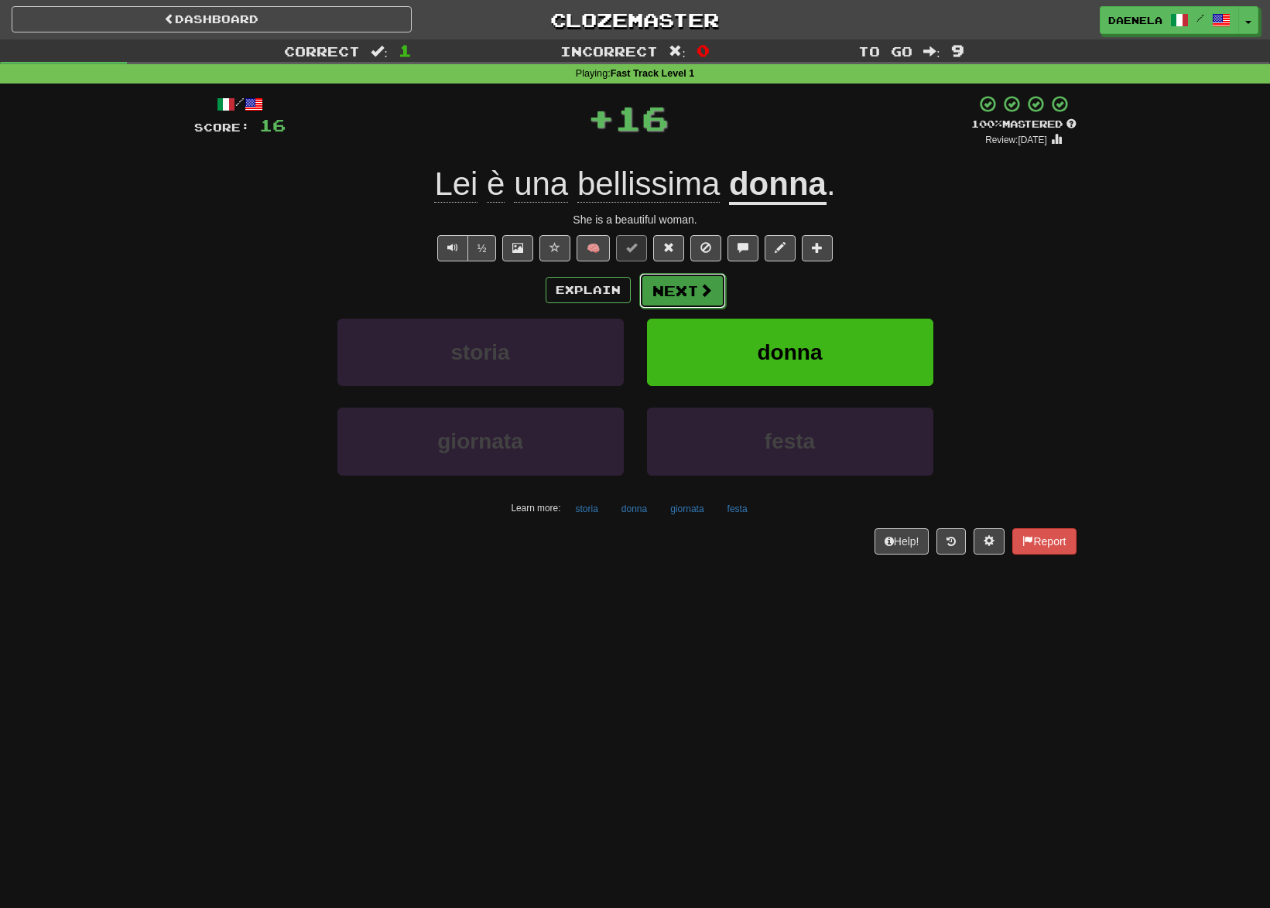
click at [707, 283] on span at bounding box center [706, 290] width 14 height 14
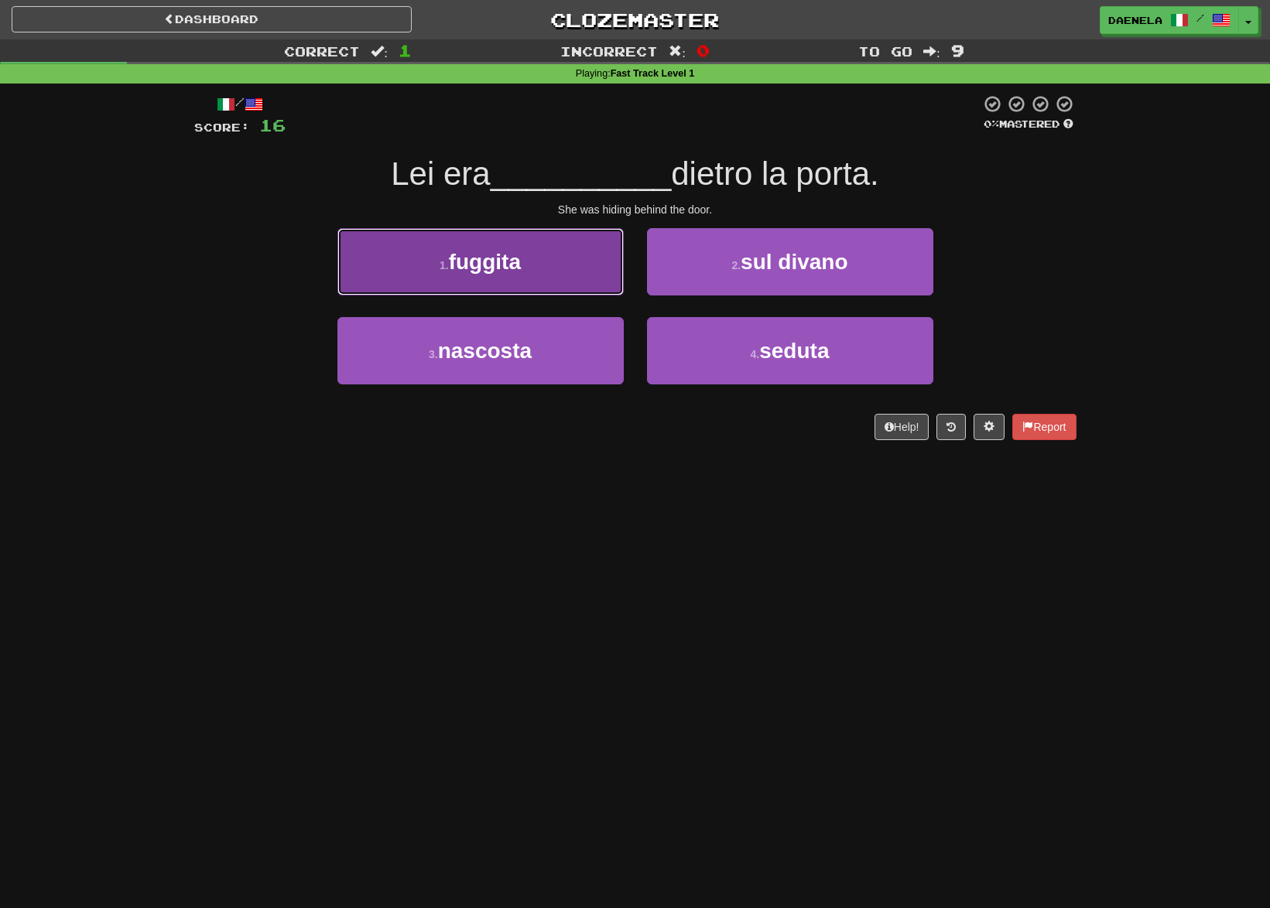
click at [506, 272] on span "fuggita" at bounding box center [485, 262] width 72 height 24
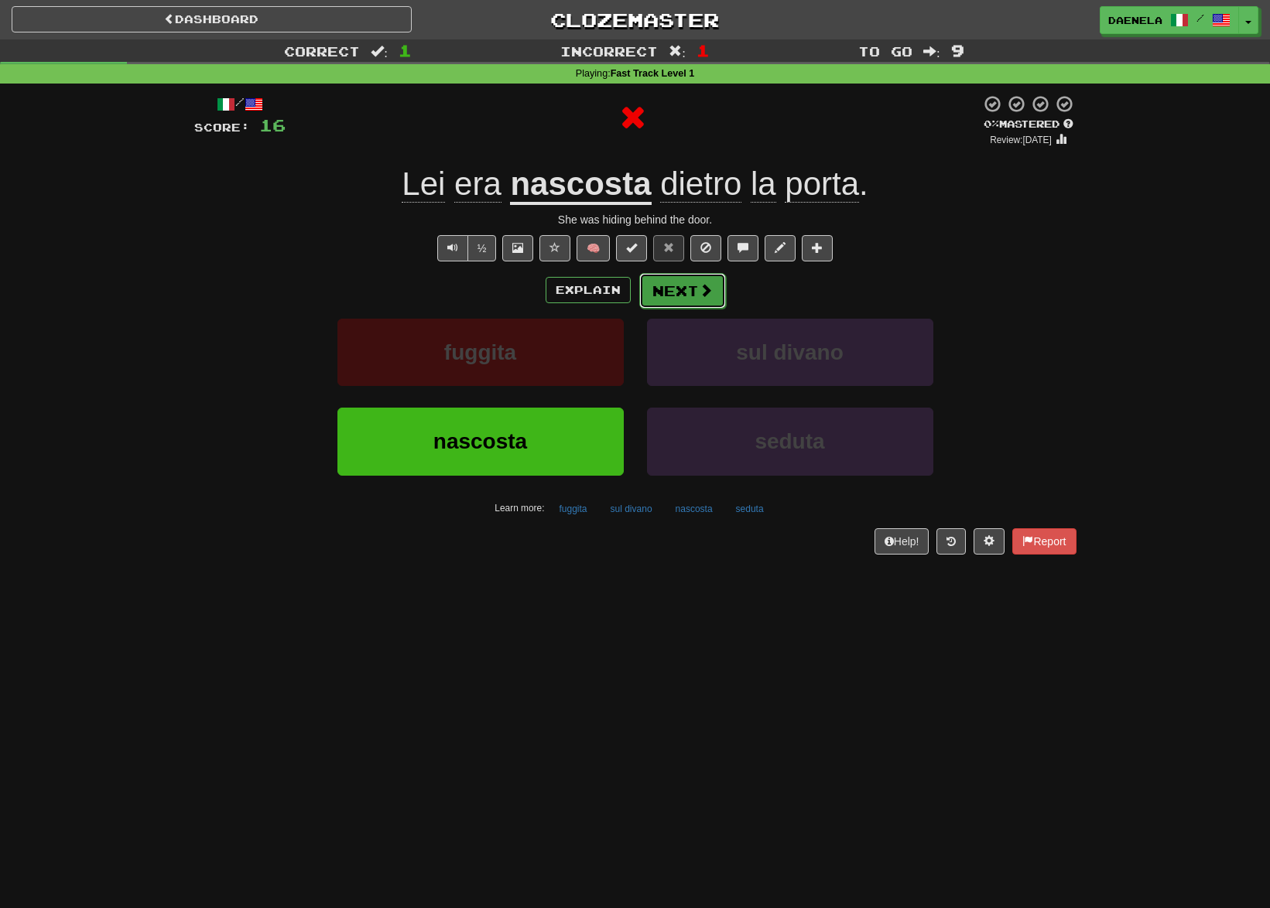
click at [668, 291] on button "Next" at bounding box center [682, 291] width 87 height 36
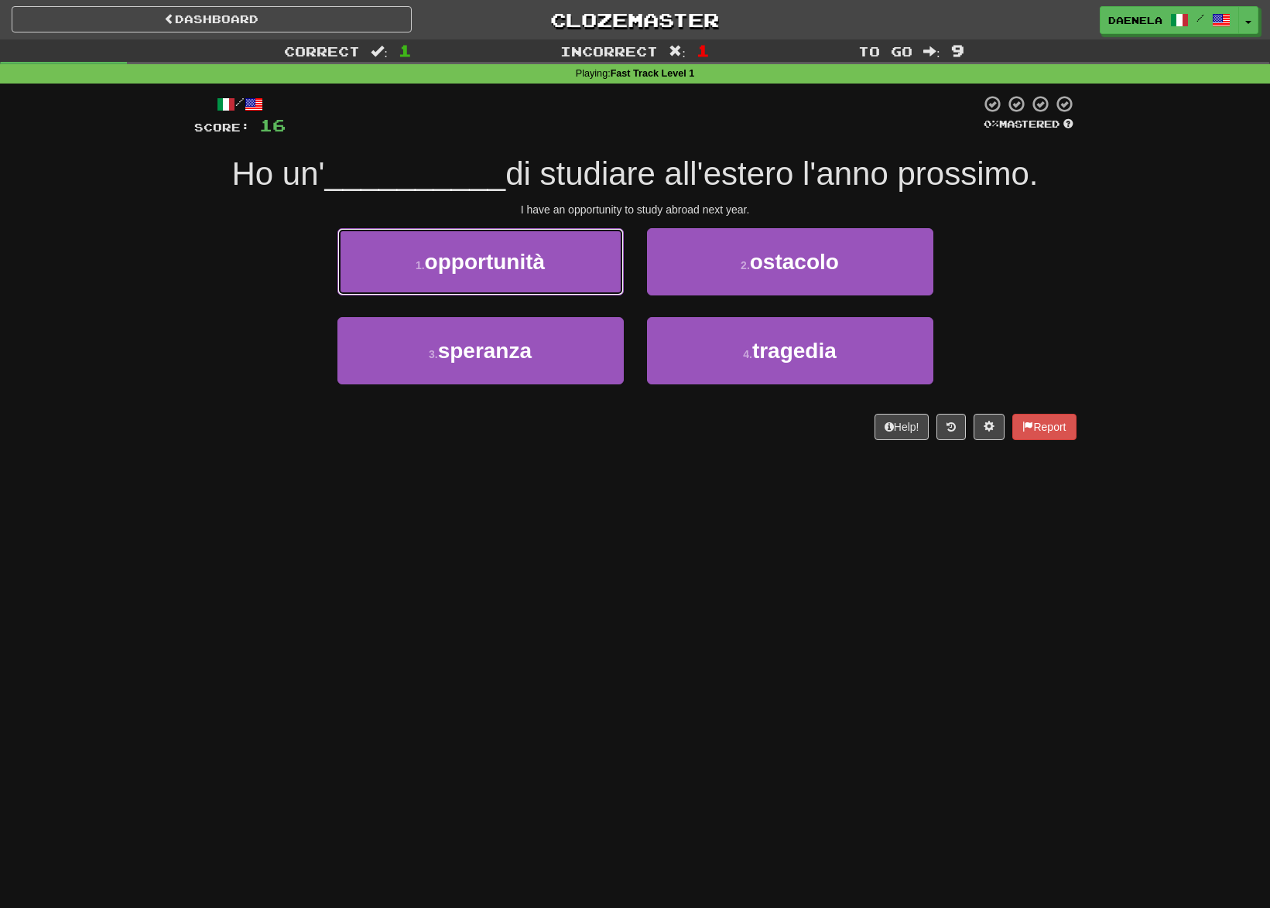
click at [374, 259] on button "1 . opportunità" at bounding box center [480, 261] width 286 height 67
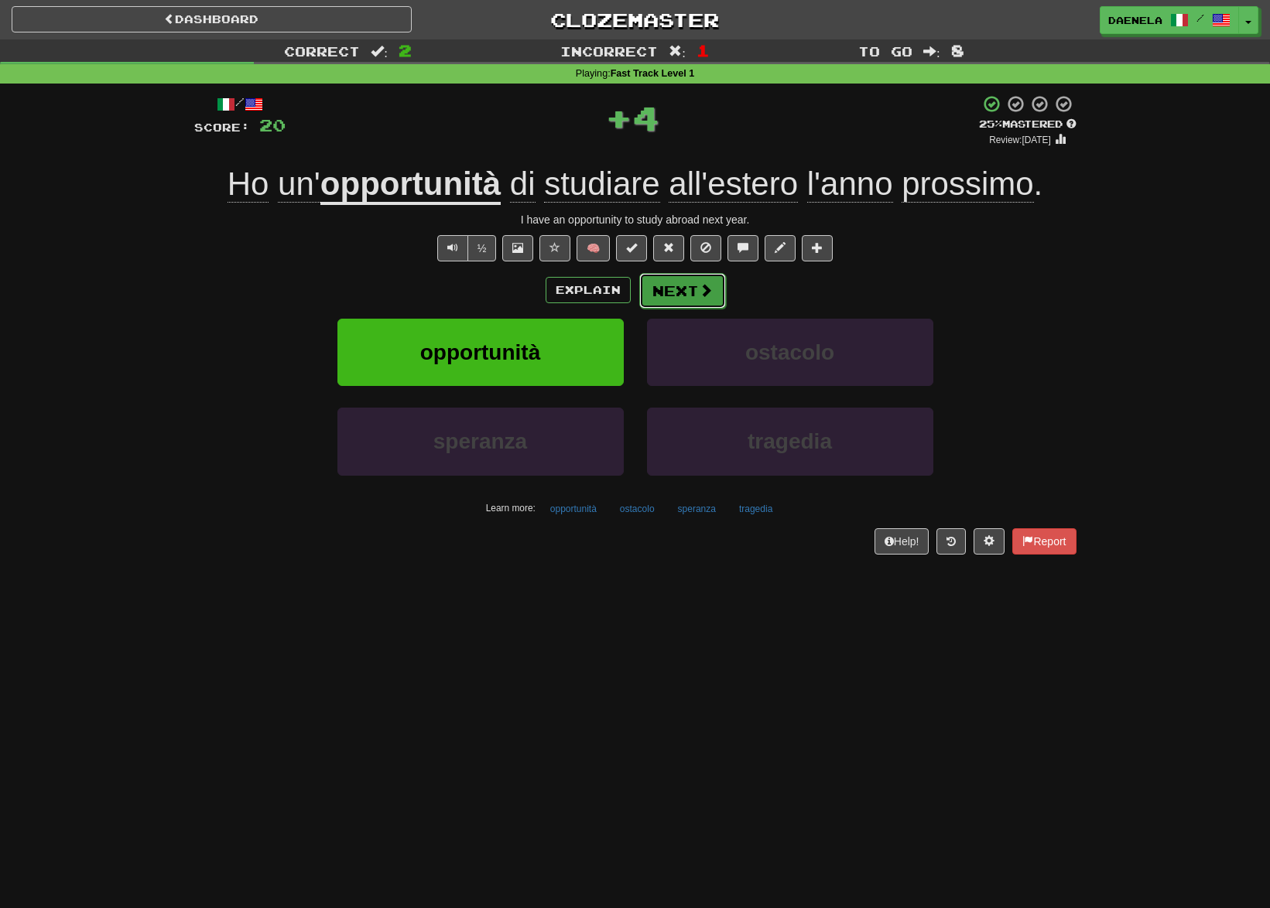
click at [657, 288] on button "Next" at bounding box center [682, 291] width 87 height 36
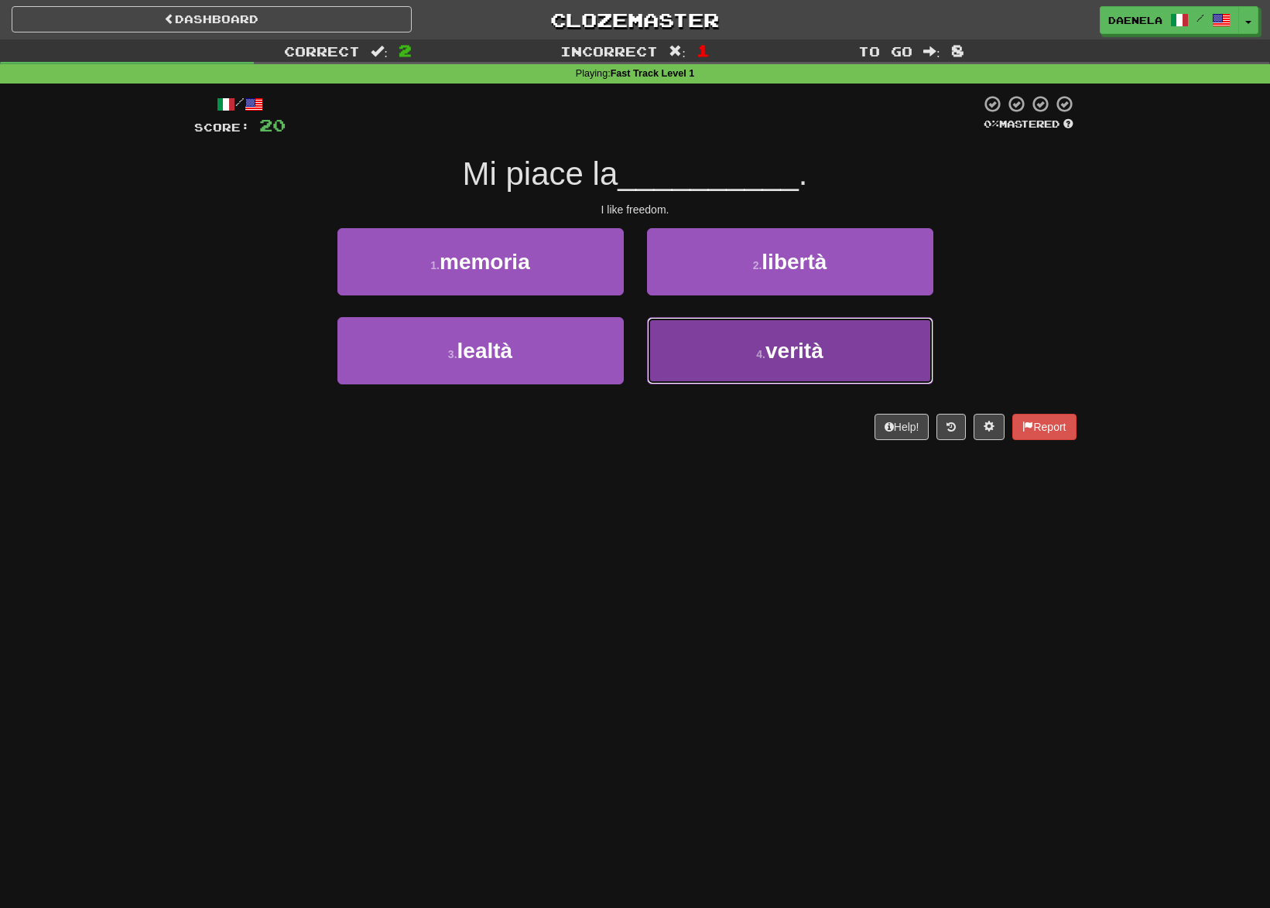
click at [778, 364] on button "4 . verità" at bounding box center [790, 350] width 286 height 67
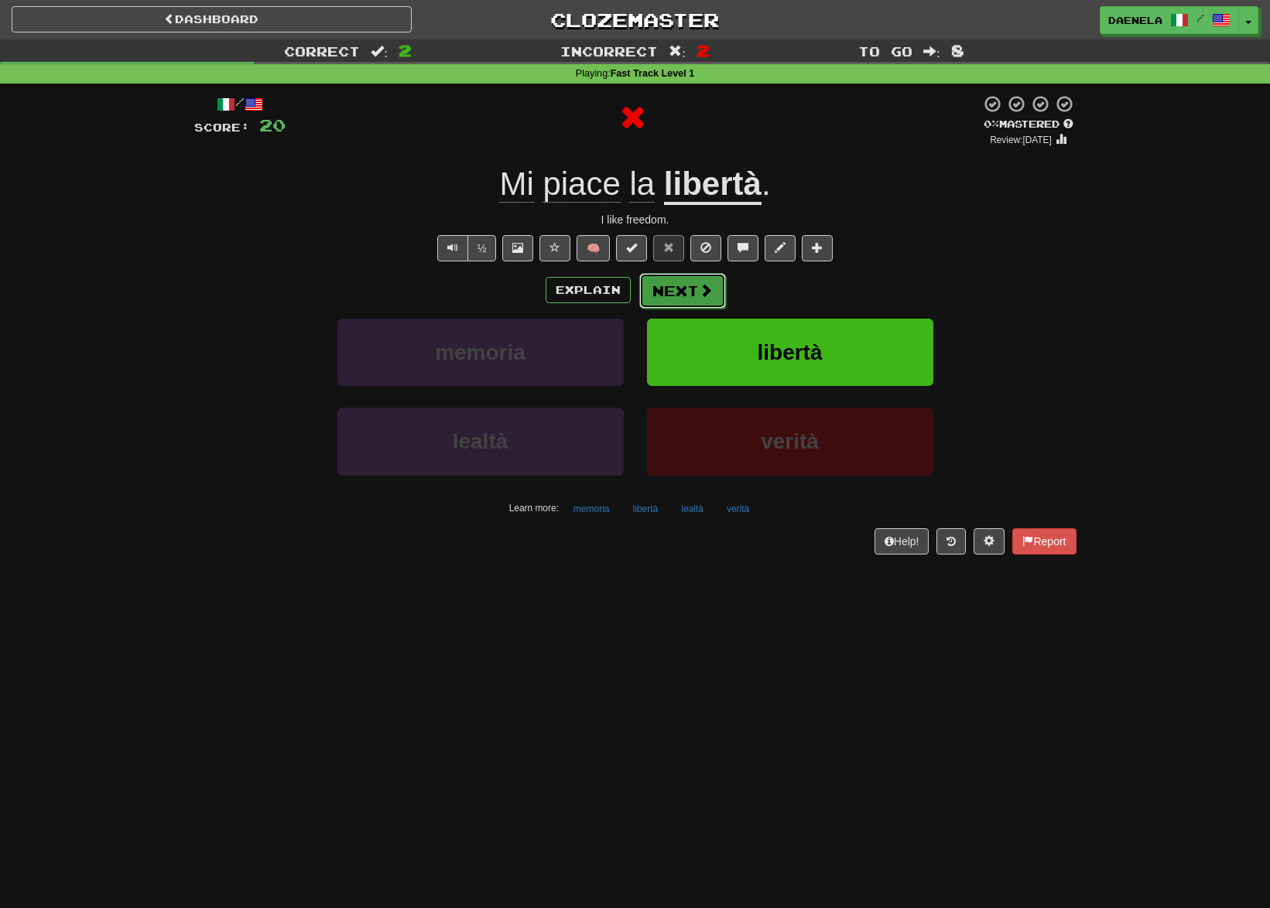
click at [691, 290] on button "Next" at bounding box center [682, 291] width 87 height 36
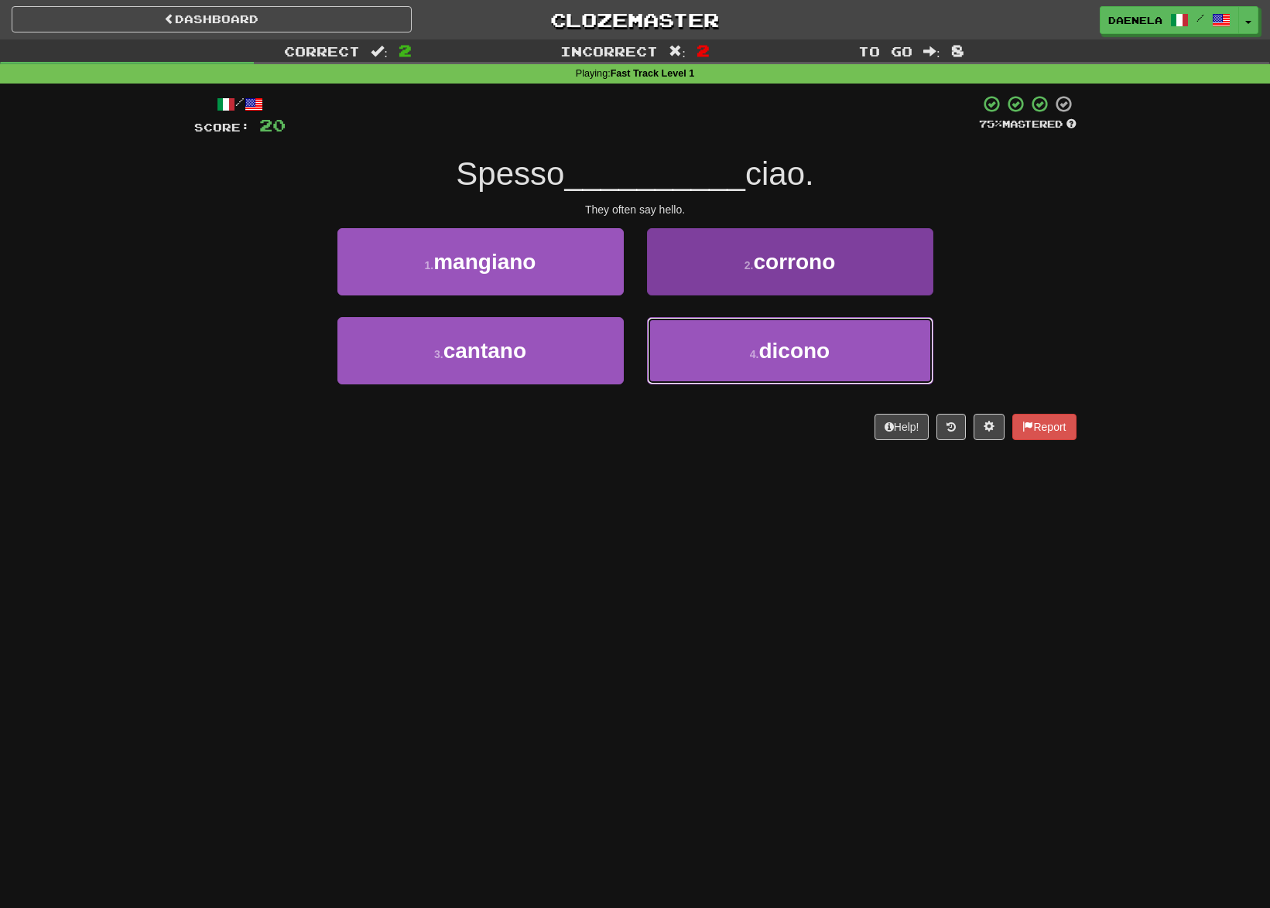
click at [770, 384] on button "4 . dicono" at bounding box center [790, 350] width 286 height 67
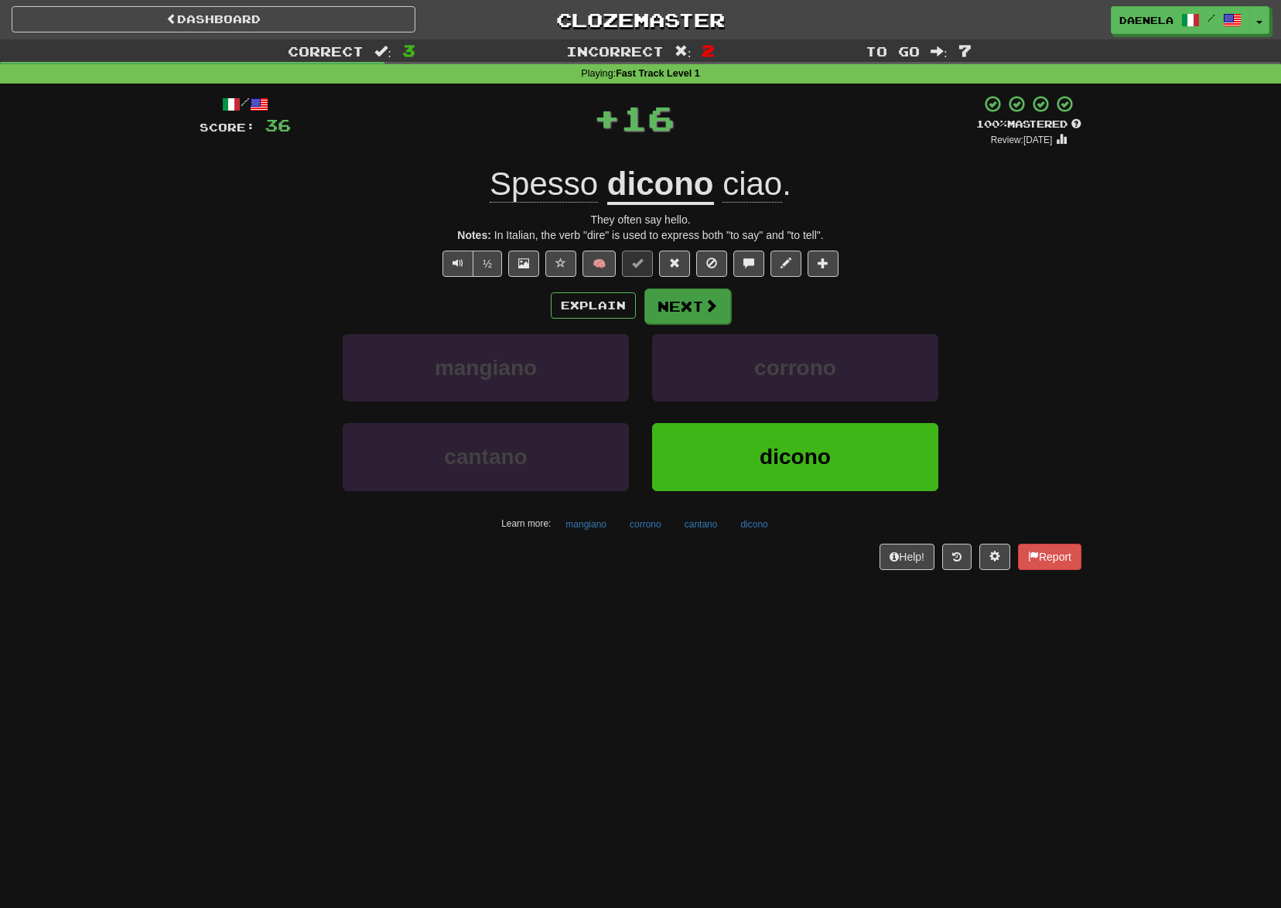
click at [687, 301] on body "Dashboard Clozemaster daenela / Toggle Dropdown Dashboard Leaderboard Activity …" at bounding box center [640, 729] width 1281 height 1458
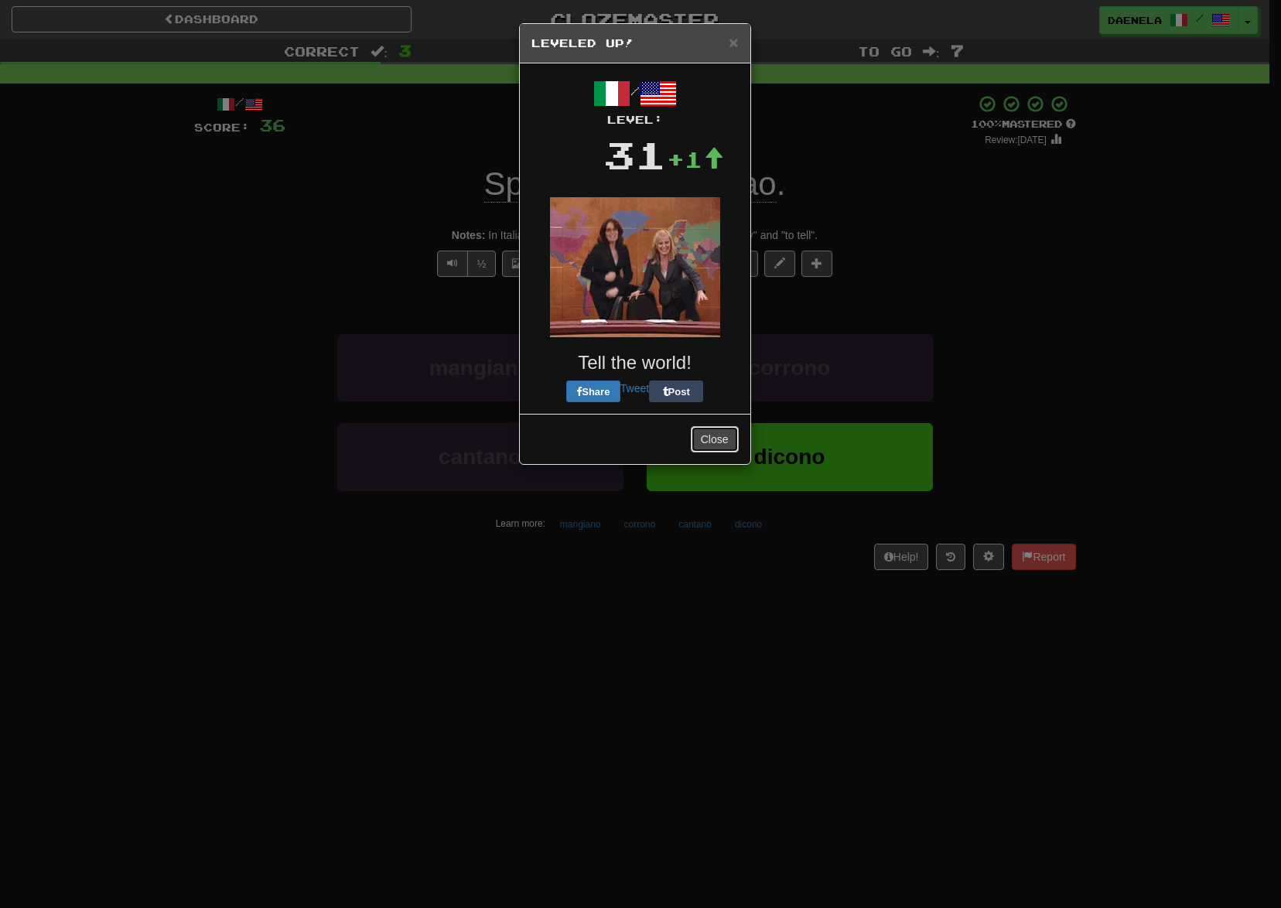
click at [727, 436] on button "Close" at bounding box center [715, 439] width 48 height 26
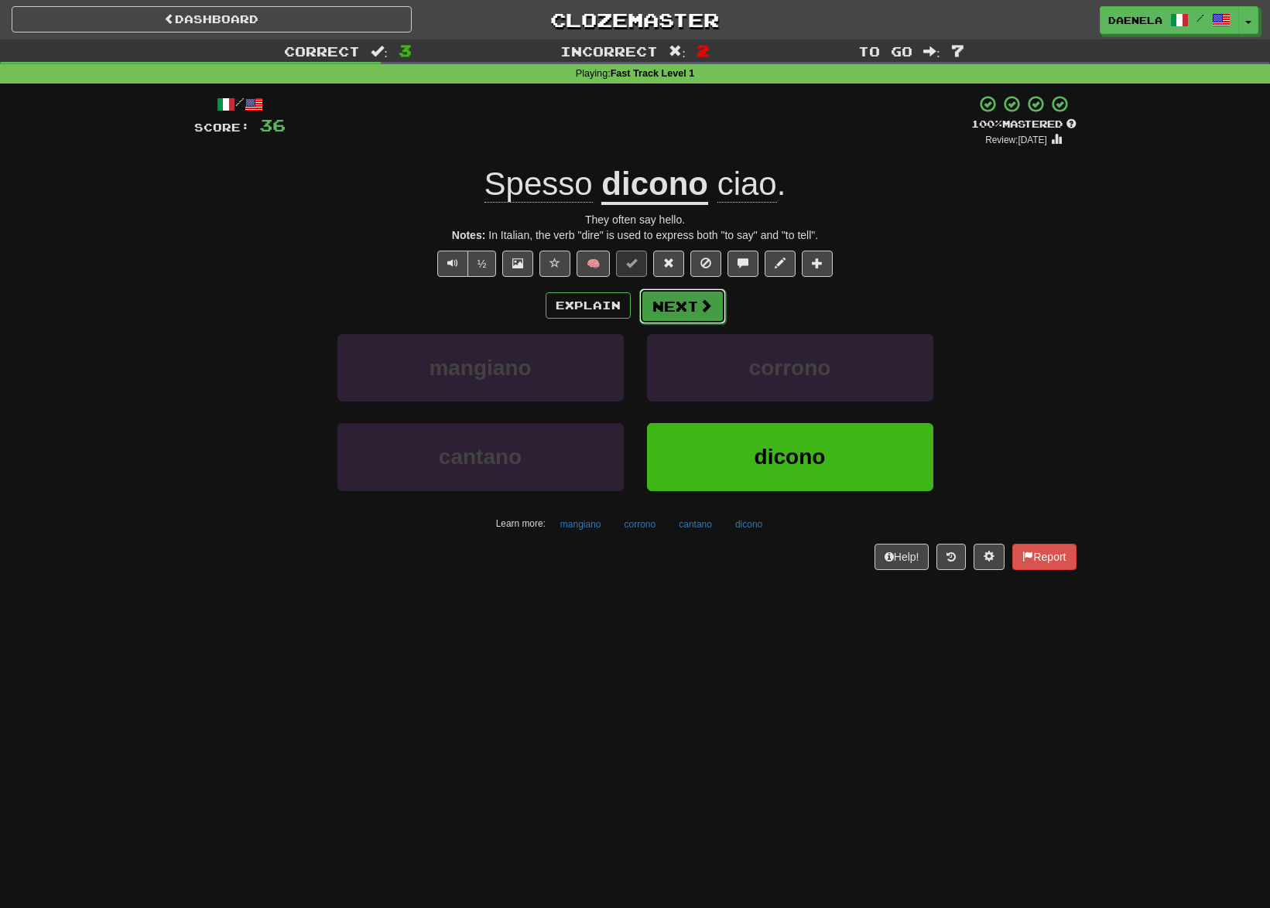
click at [687, 318] on button "Next" at bounding box center [682, 307] width 87 height 36
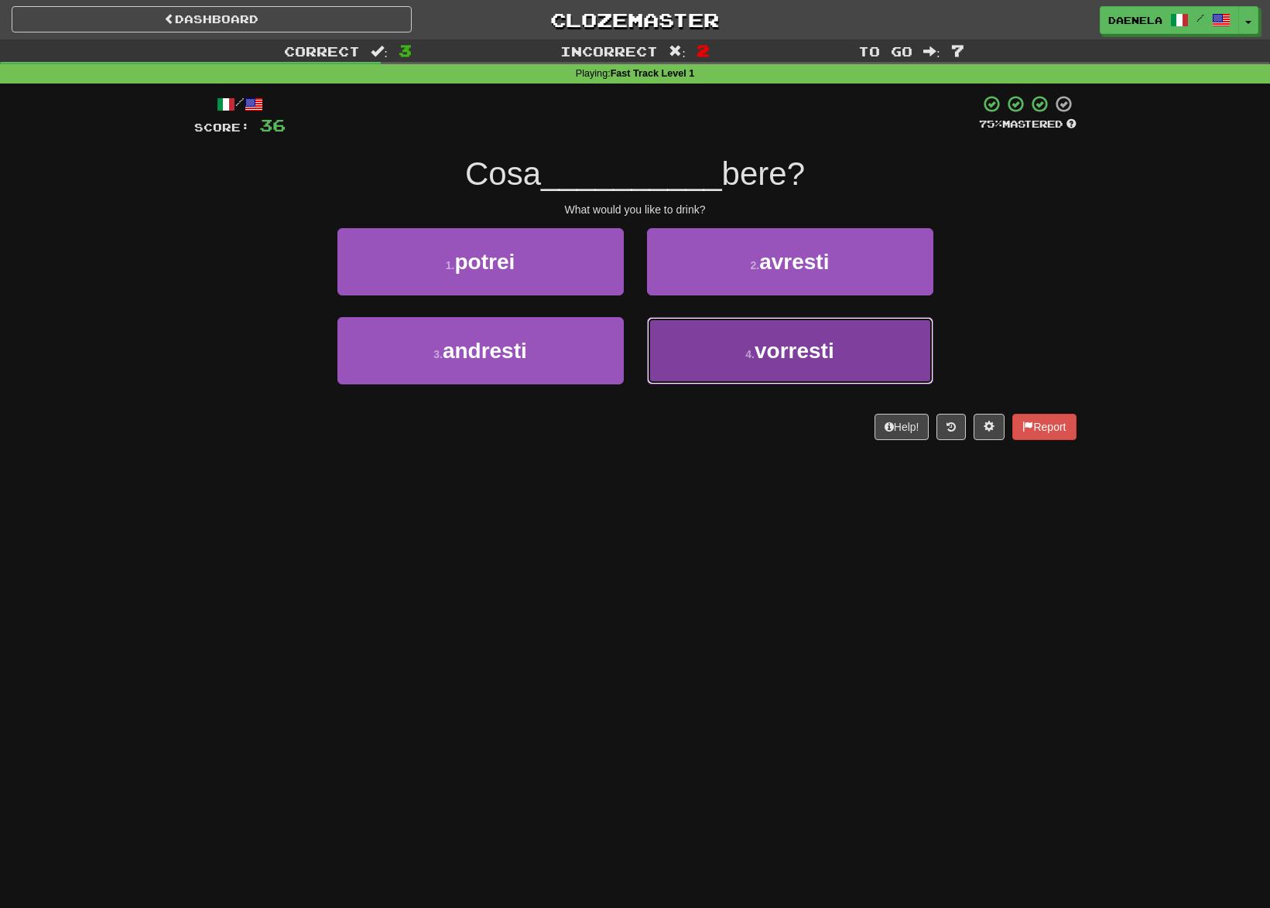
click at [744, 379] on button "4 . vorresti" at bounding box center [790, 350] width 286 height 67
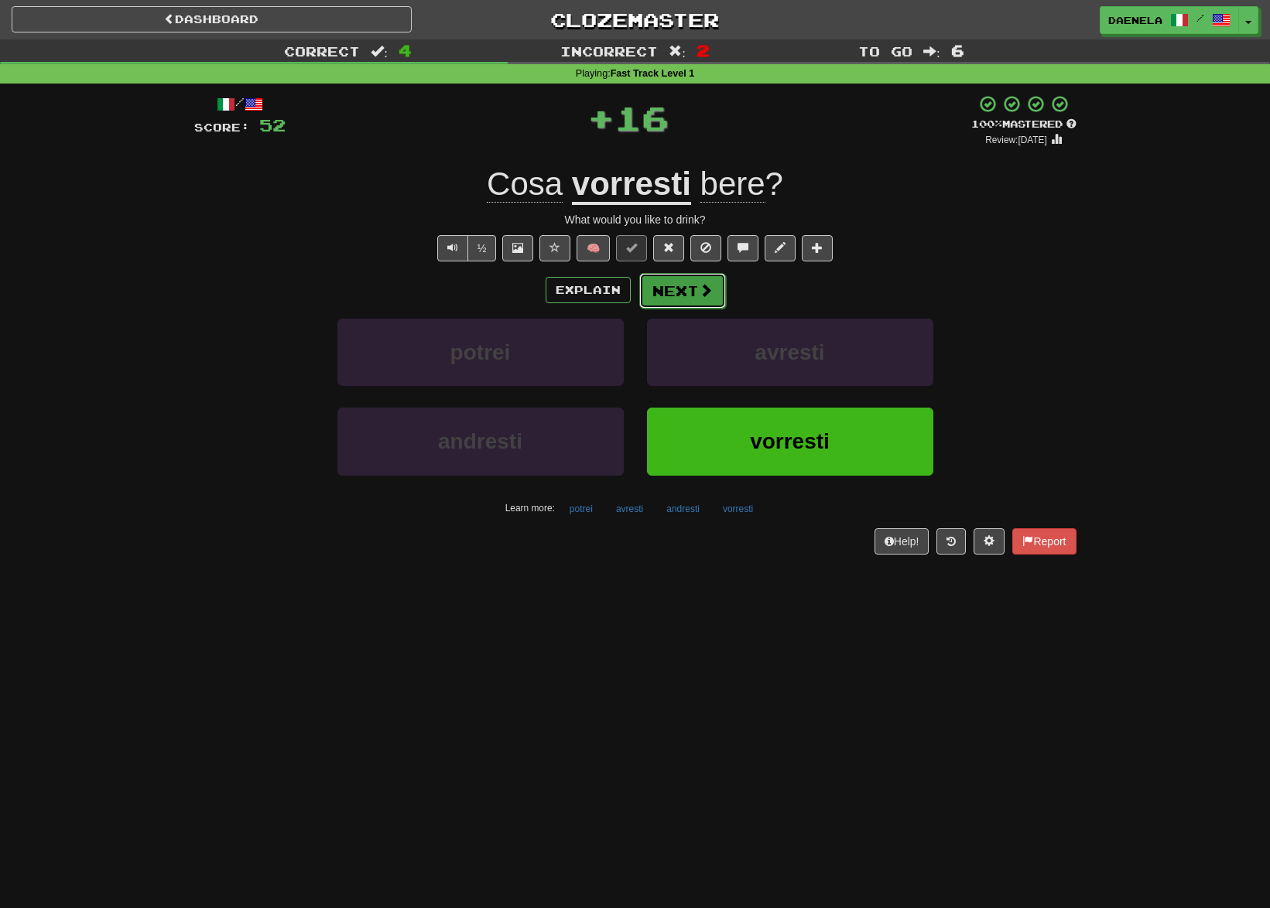
click at [675, 281] on button "Next" at bounding box center [682, 291] width 87 height 36
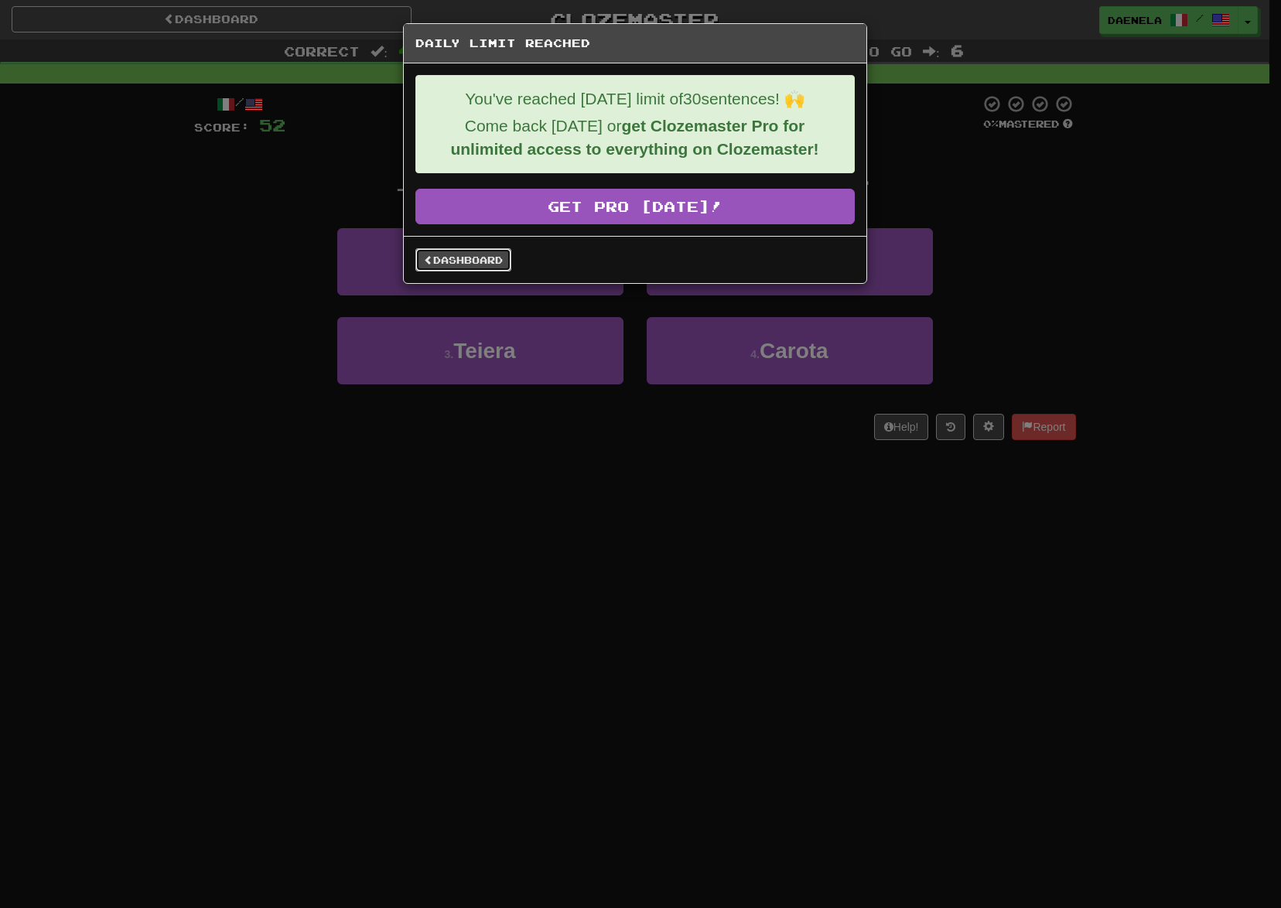
click at [465, 264] on link "Dashboard" at bounding box center [463, 259] width 96 height 23
